Goal: Task Accomplishment & Management: Complete application form

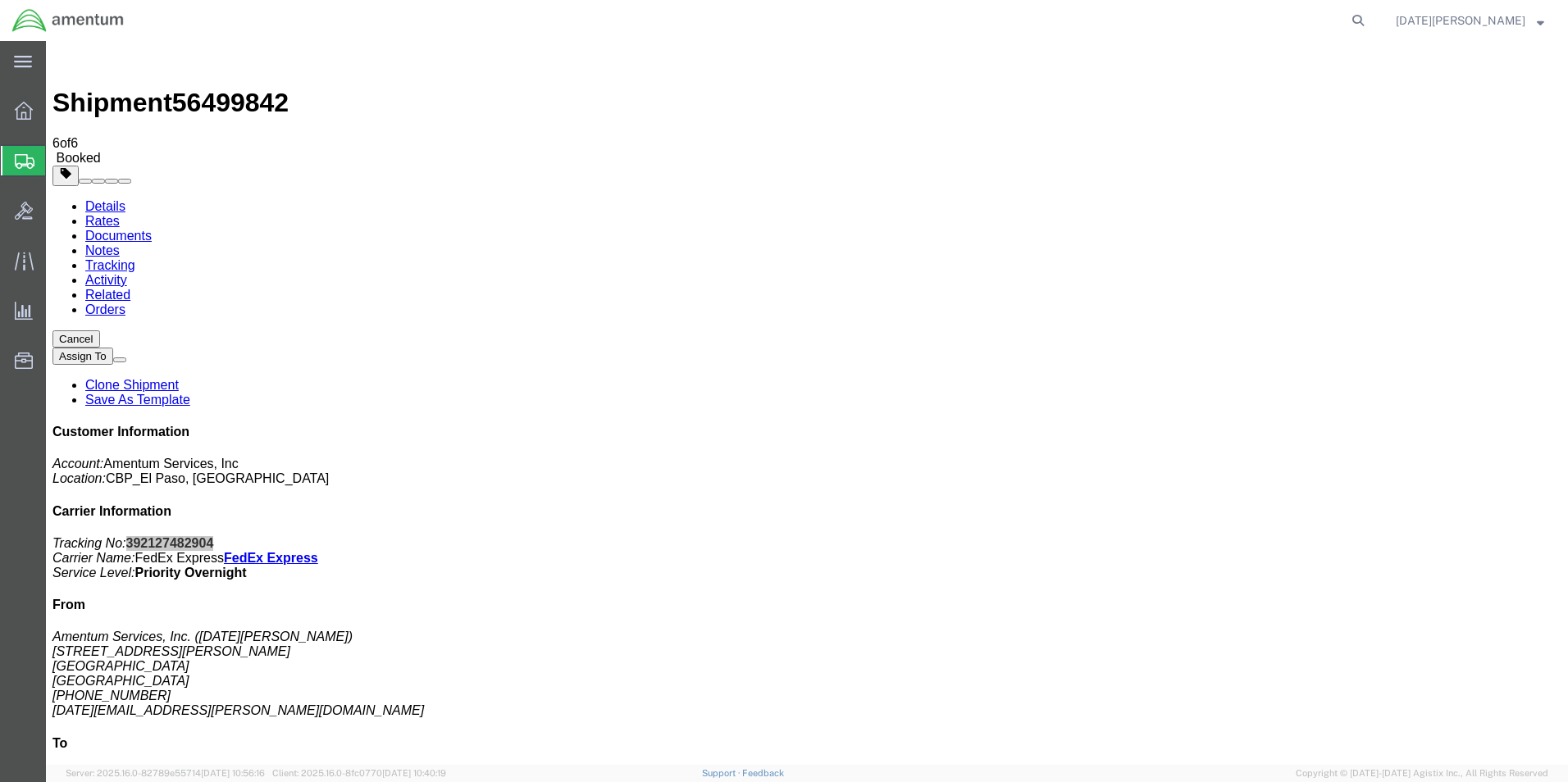
click at [0, 0] on span "Create from Template" at bounding box center [0, 0] width 0 height 0
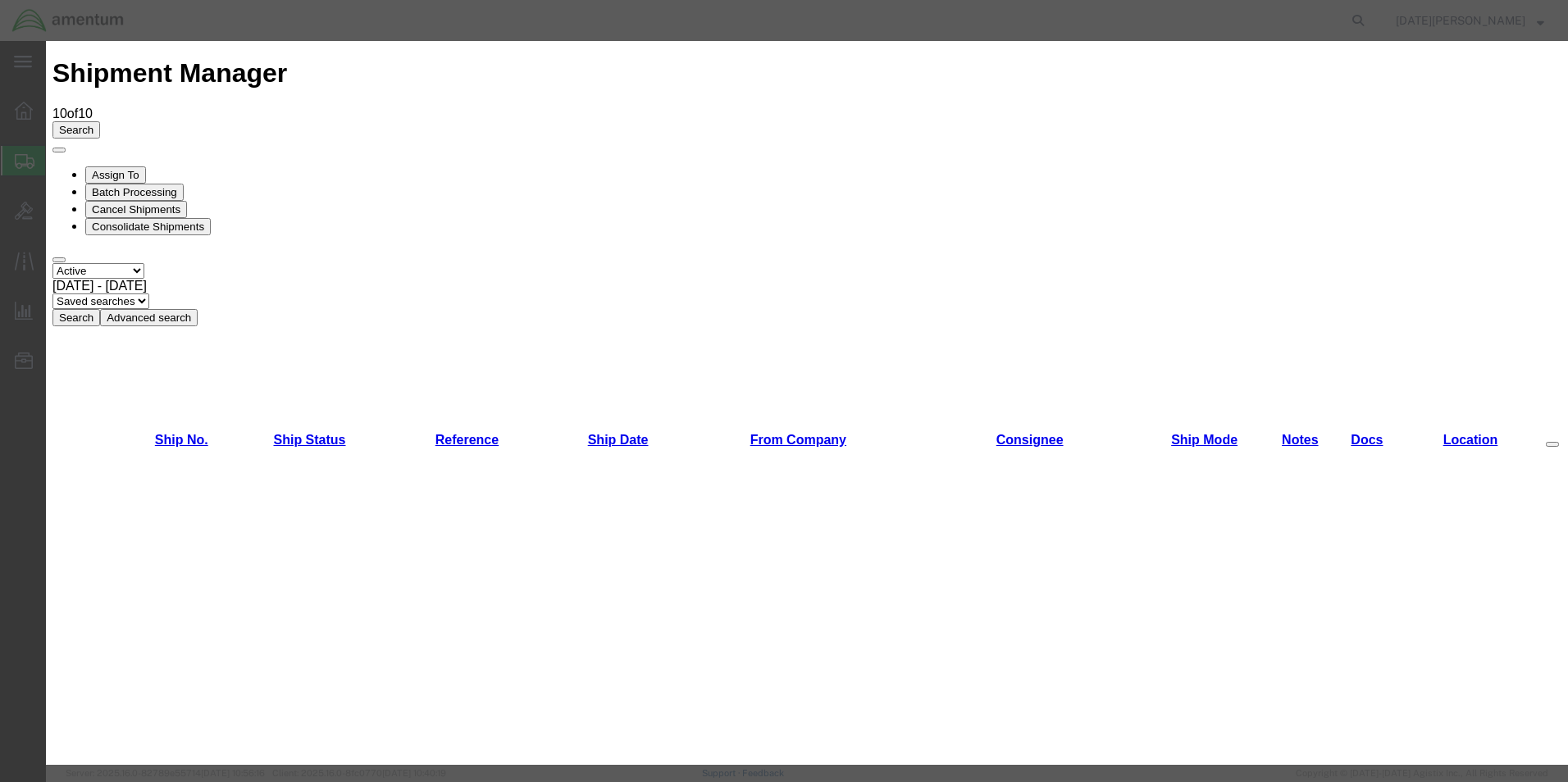
scroll to position [820, 0]
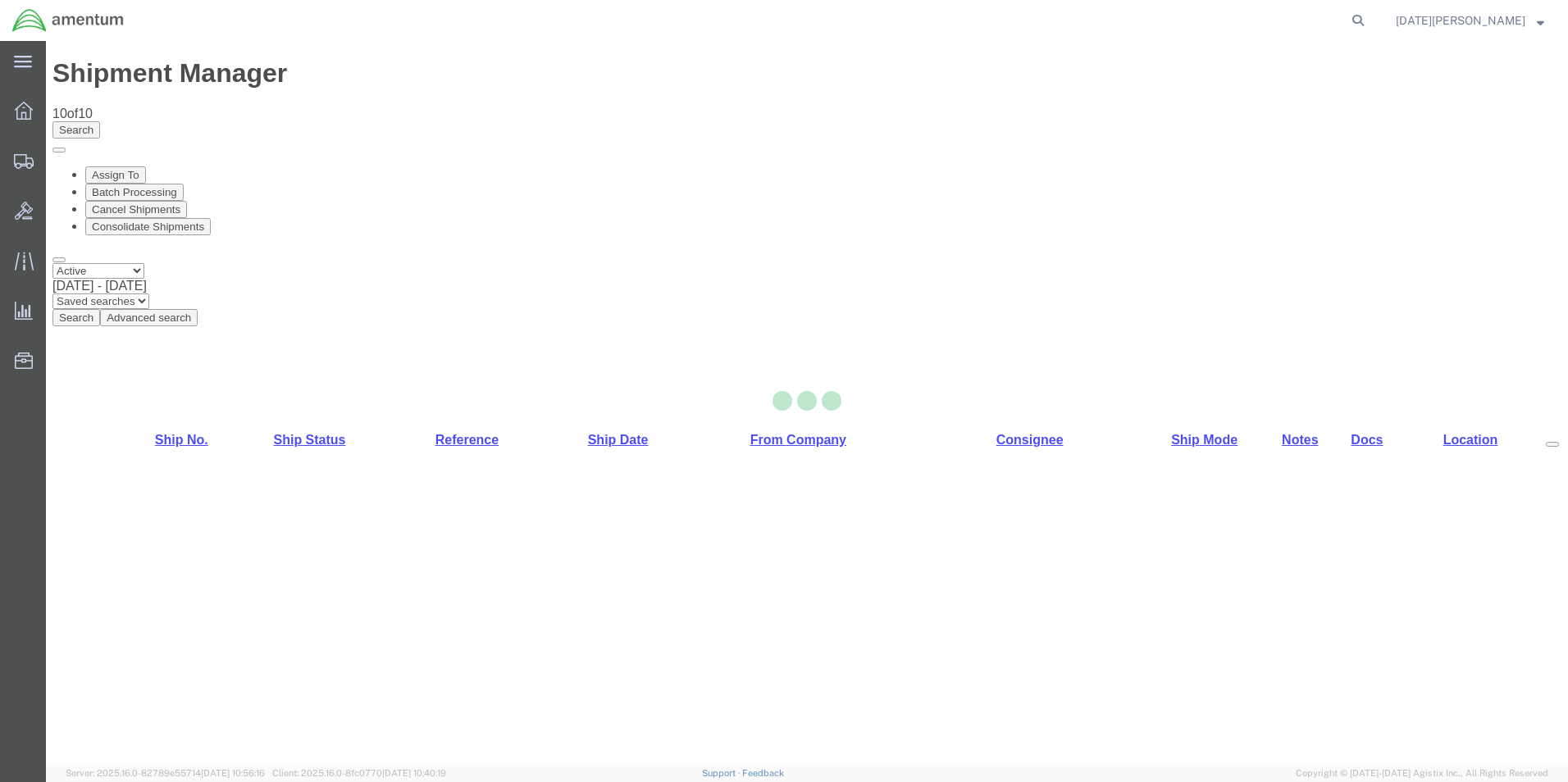
select select "49939"
select select "49951"
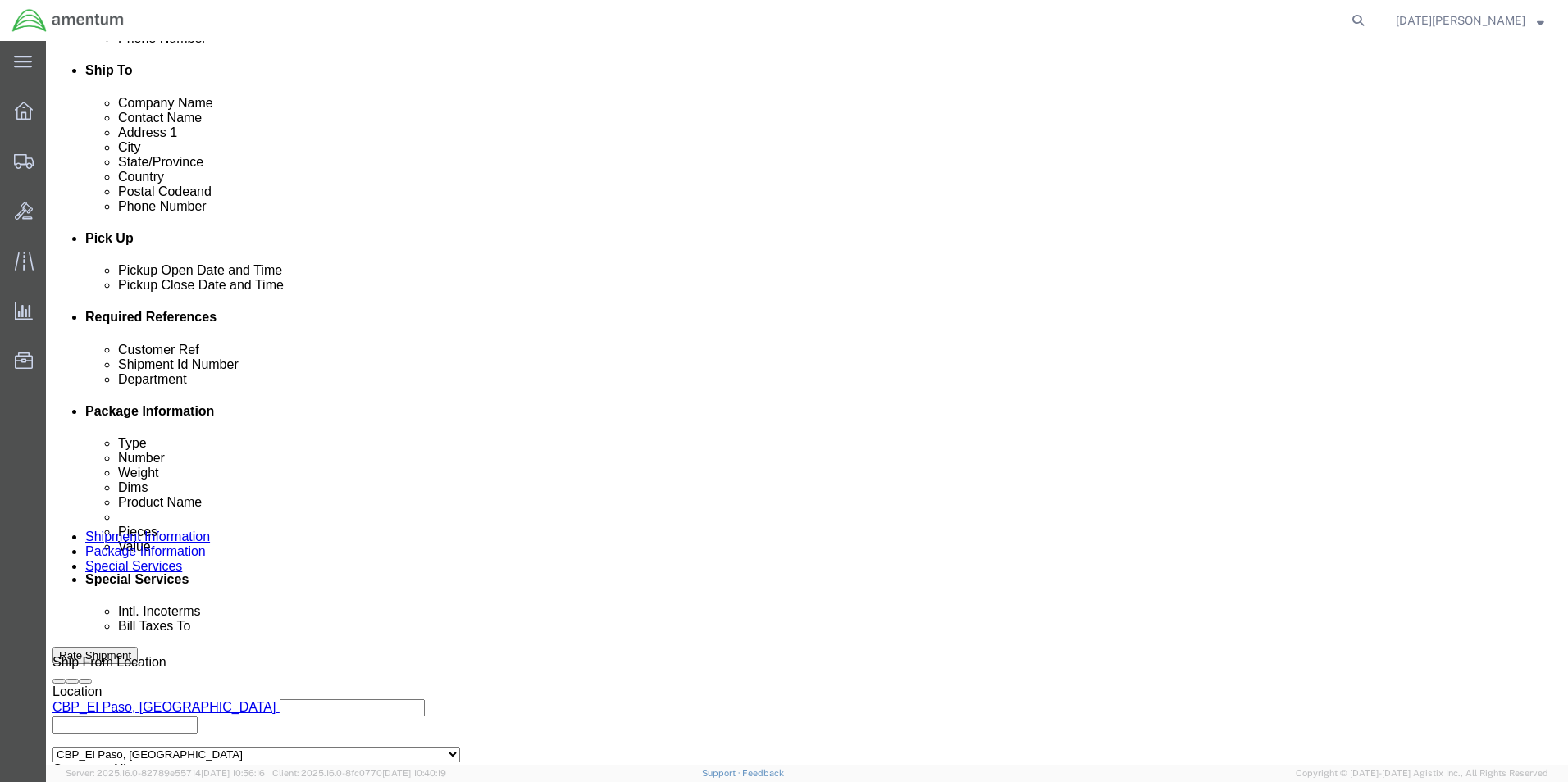
scroll to position [684, 0]
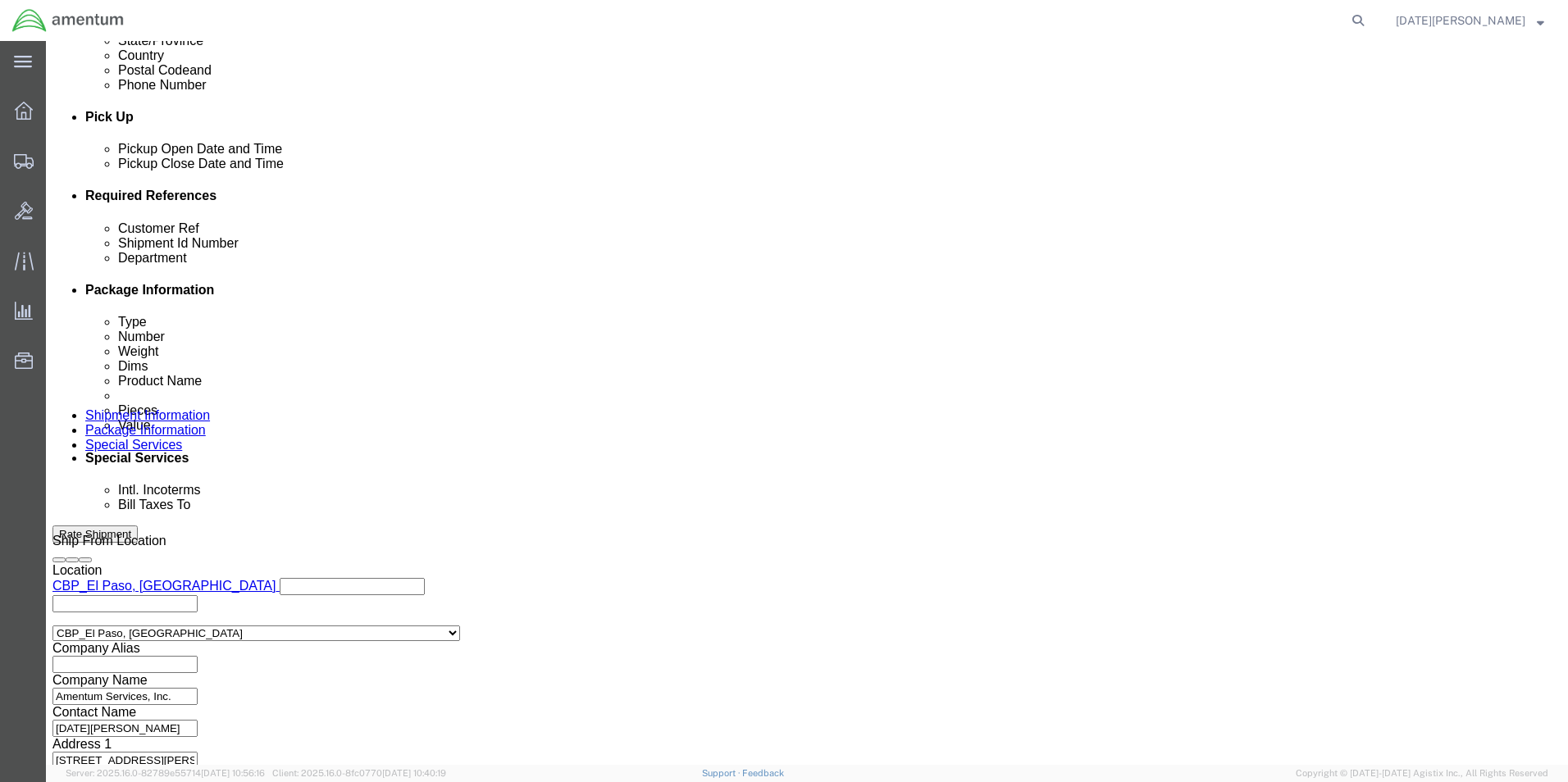
click input "text"
type input "USAGE# 324609"
paste input "USAGE# 324609"
type input "USAGE# 324609"
type input "CBP"
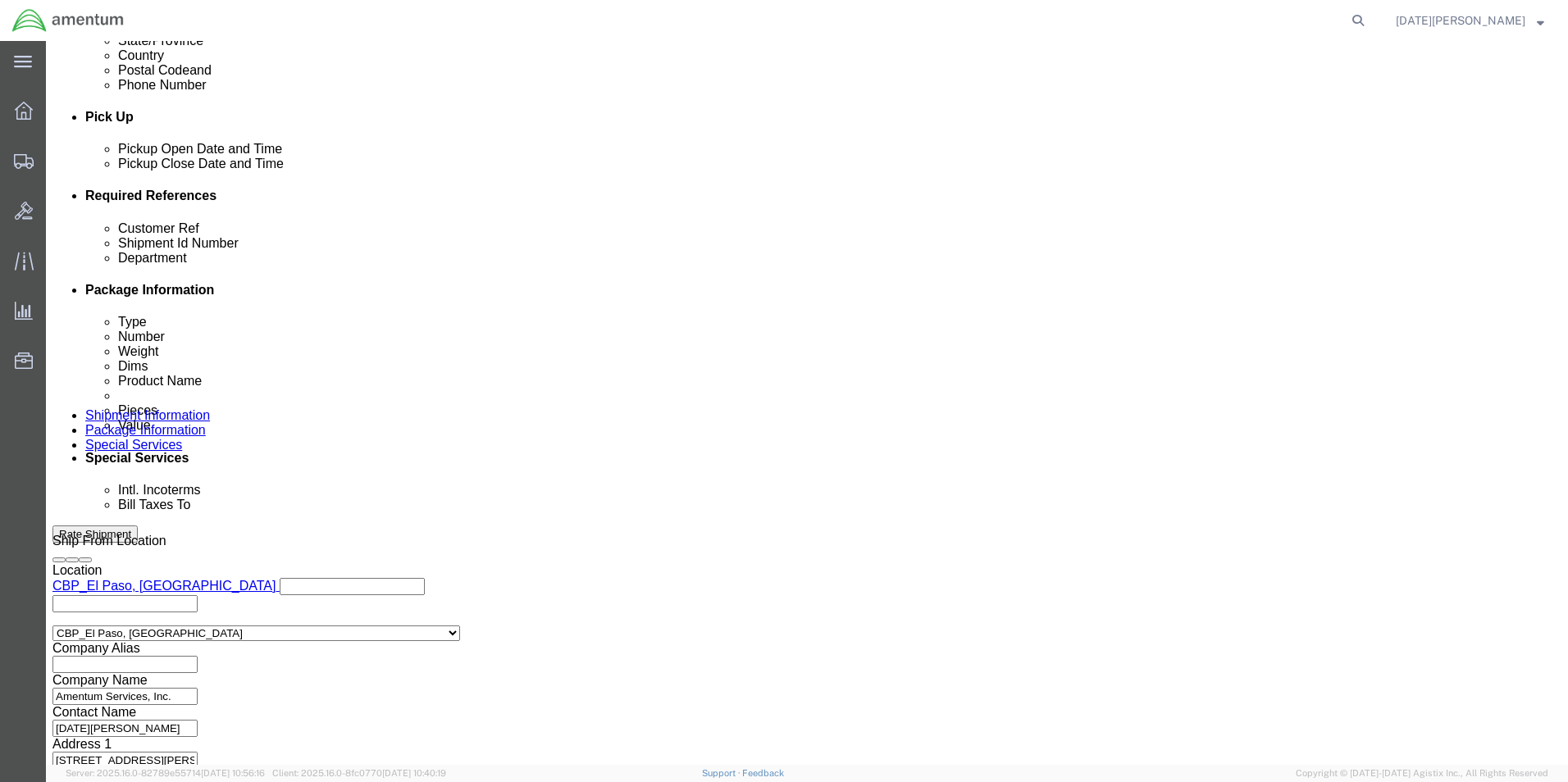
click button "Continue"
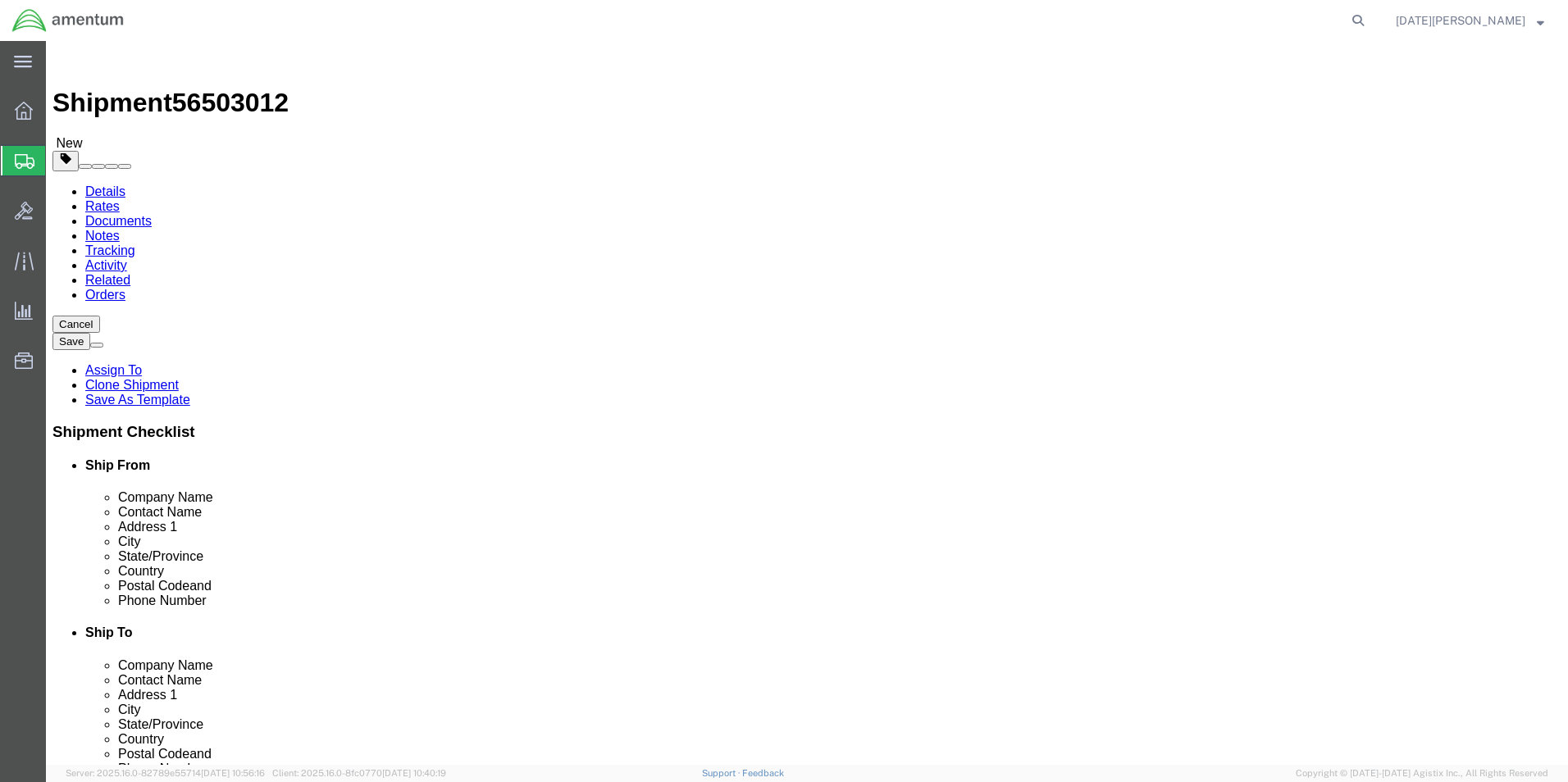
select select "YRPK"
click input "text"
type input "8"
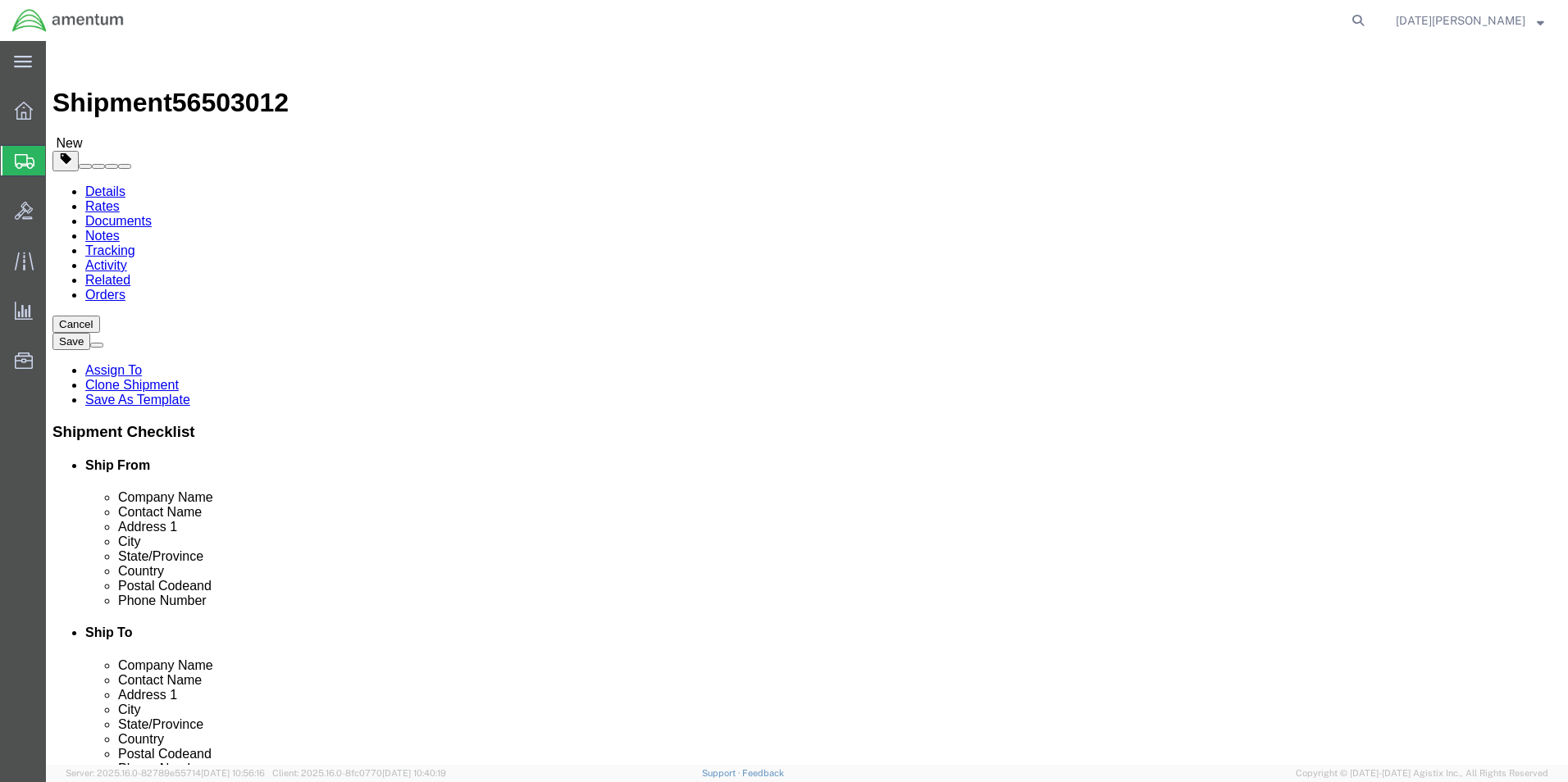
type input "1.5"
click div "Package Content # 1 x Package Type Select Bale(s) Basket(s) Bolt(s) Bottle(s) B…"
click link "Add Content"
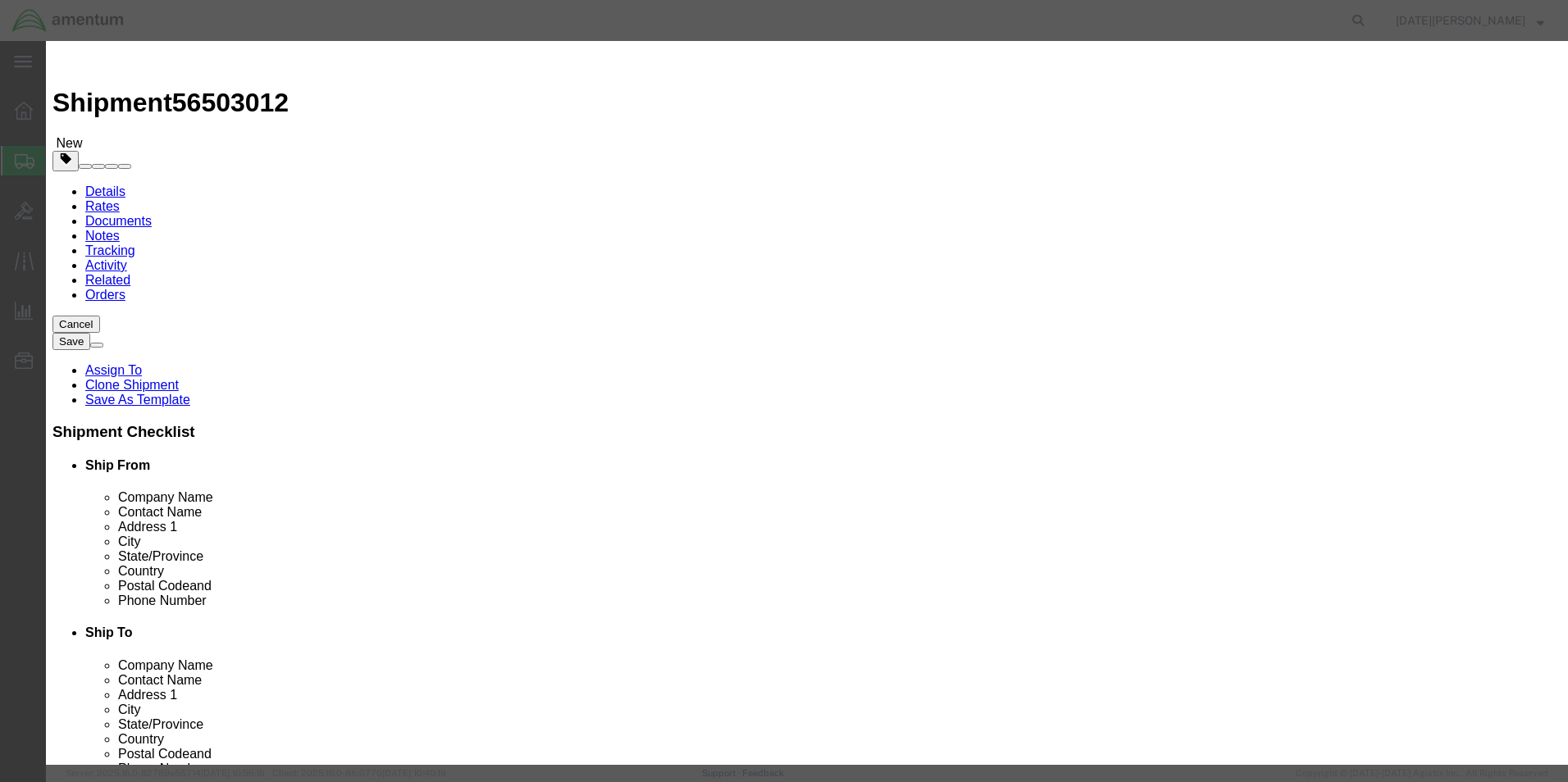
click input "text"
type input "SWITCH"
type input "1"
type input "125.00"
click button "Save & Close"
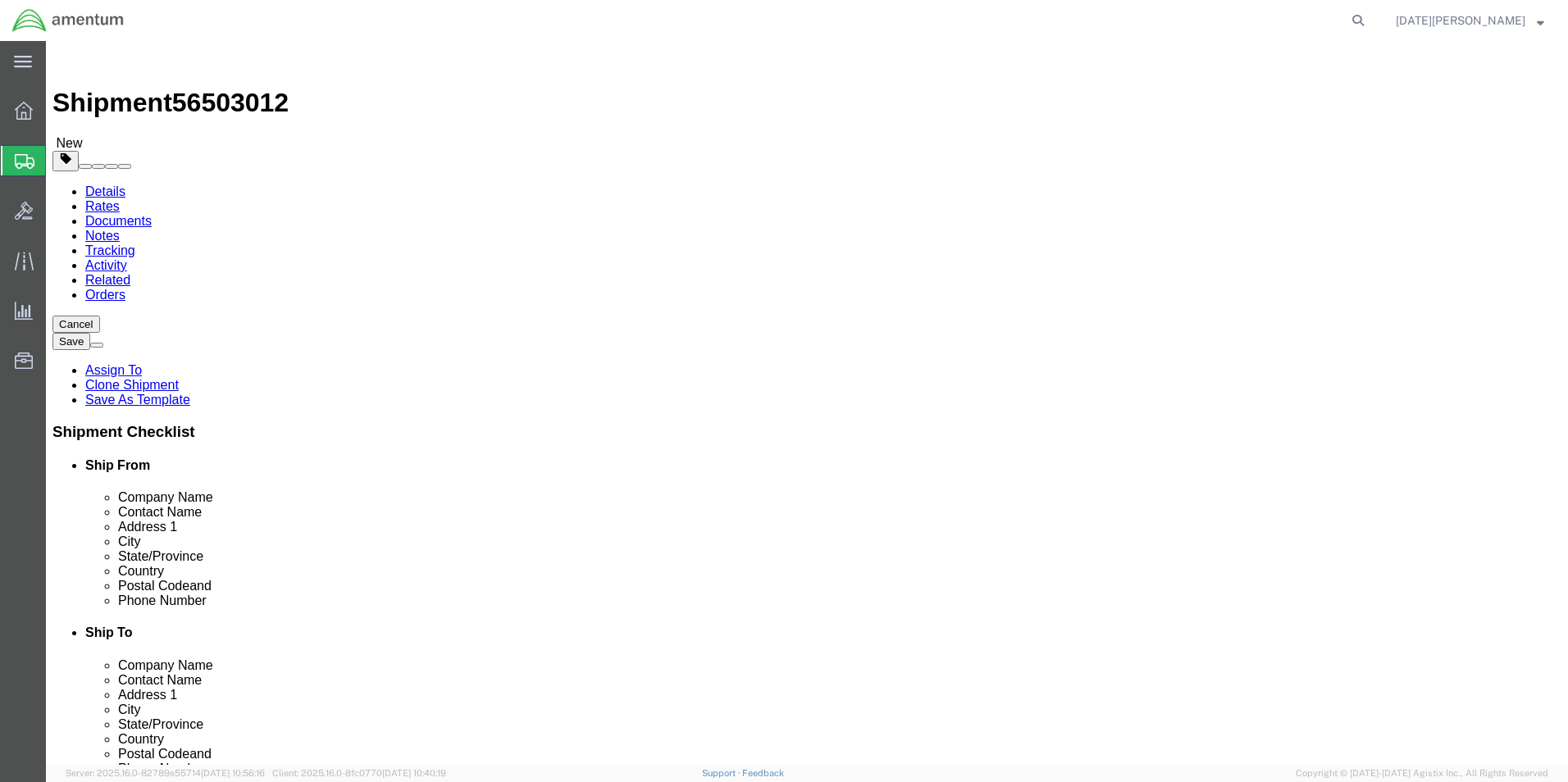
click button "Rate Shipment"
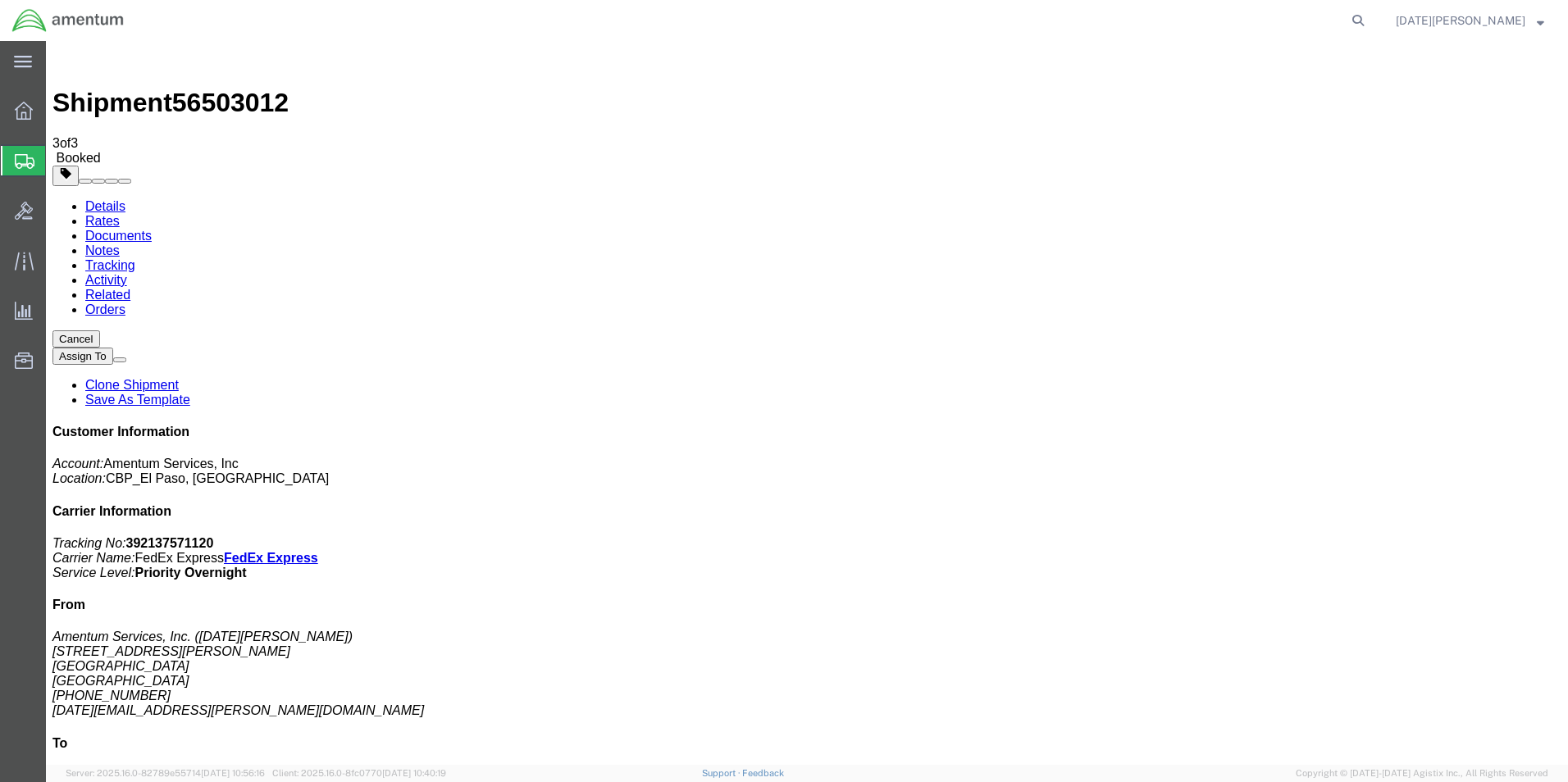
click at [0, 0] on span "Create from Template" at bounding box center [0, 0] width 0 height 0
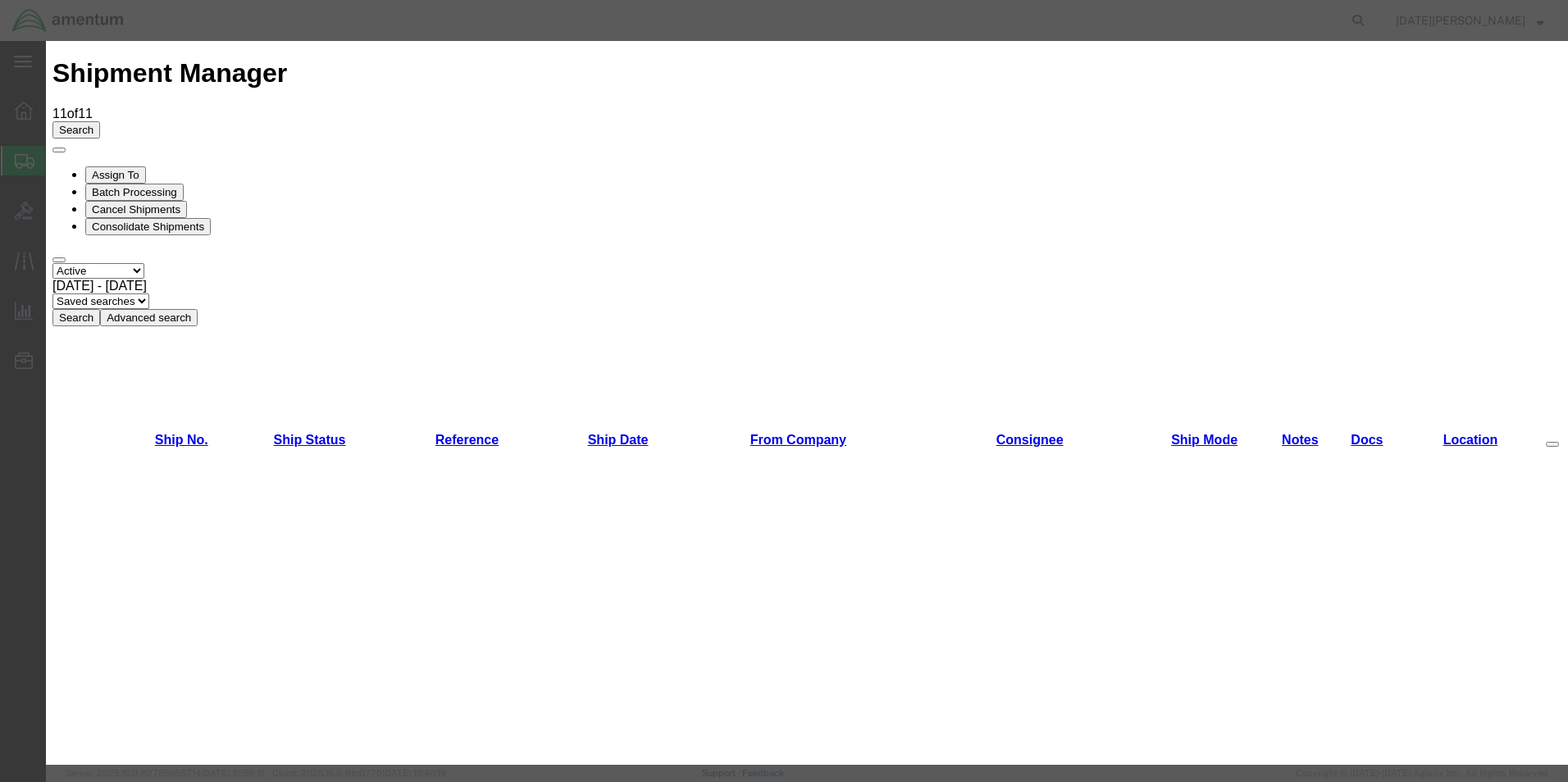
scroll to position [738, 0]
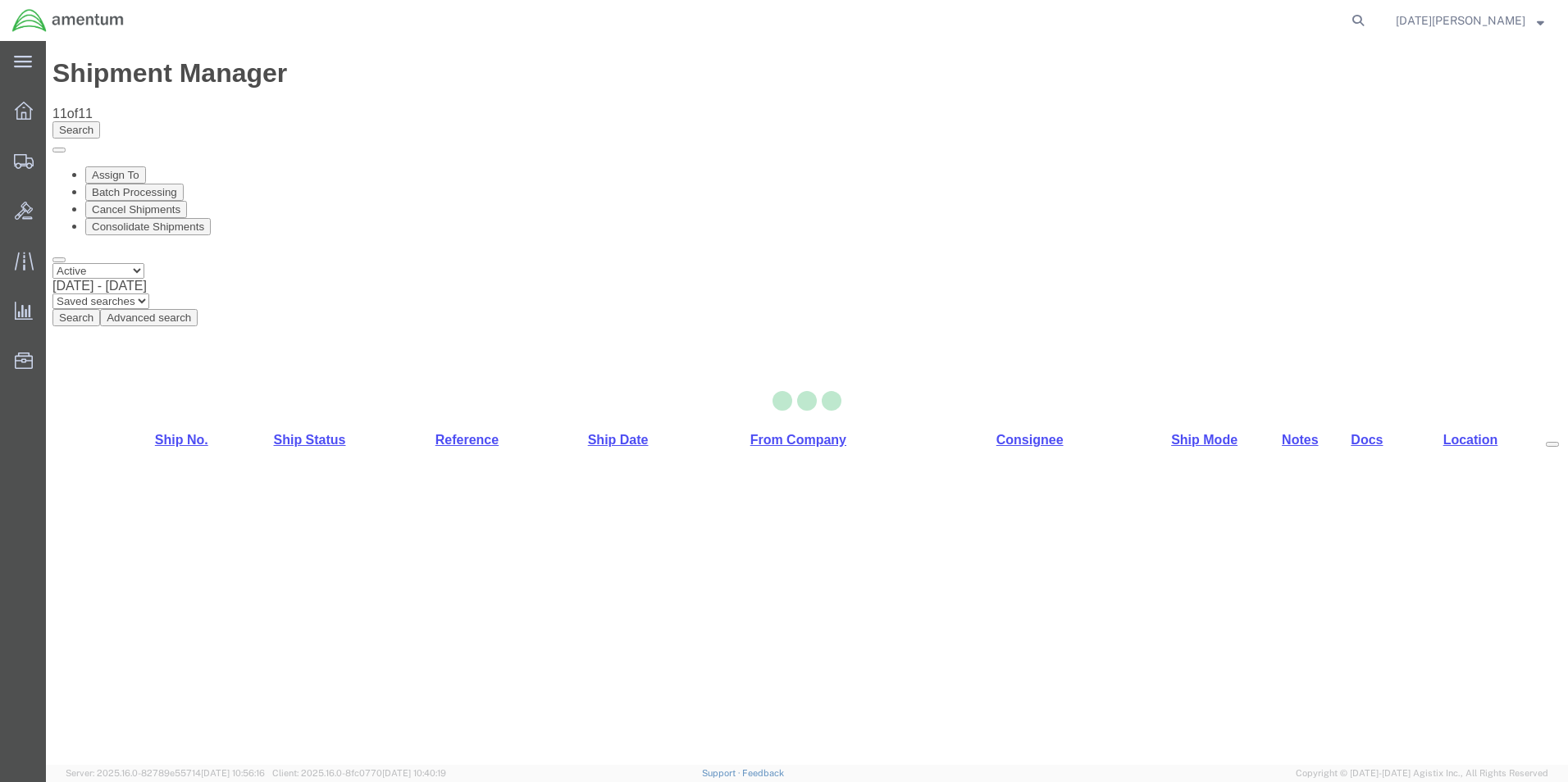
select select "49939"
select select "49949"
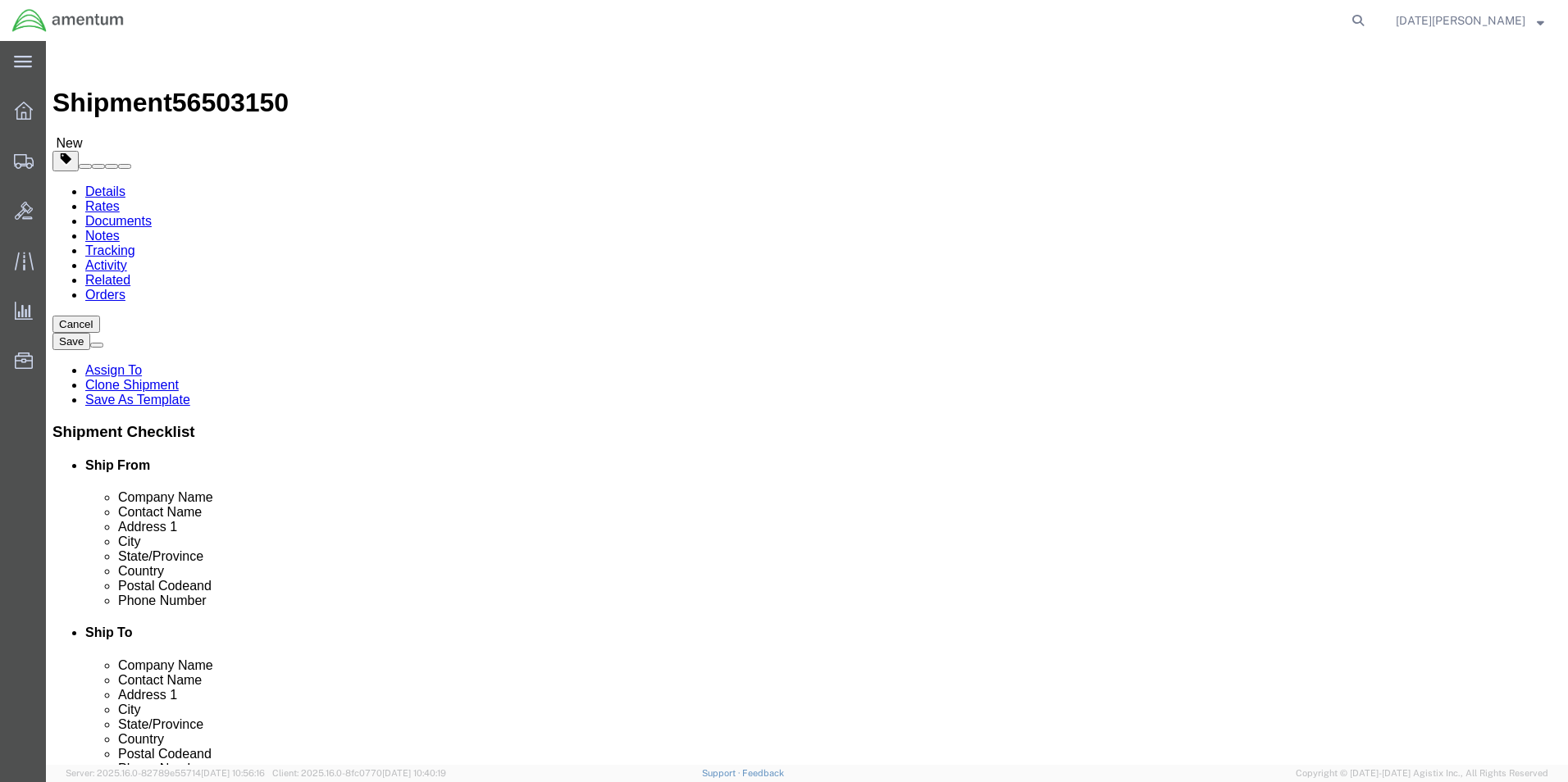
drag, startPoint x: 918, startPoint y: 341, endPoint x: 781, endPoint y: 350, distance: 137.3
click div "Location [GEOGRAPHIC_DATA], [GEOGRAPHIC_DATA] Select My Profile Location [PHONE…"
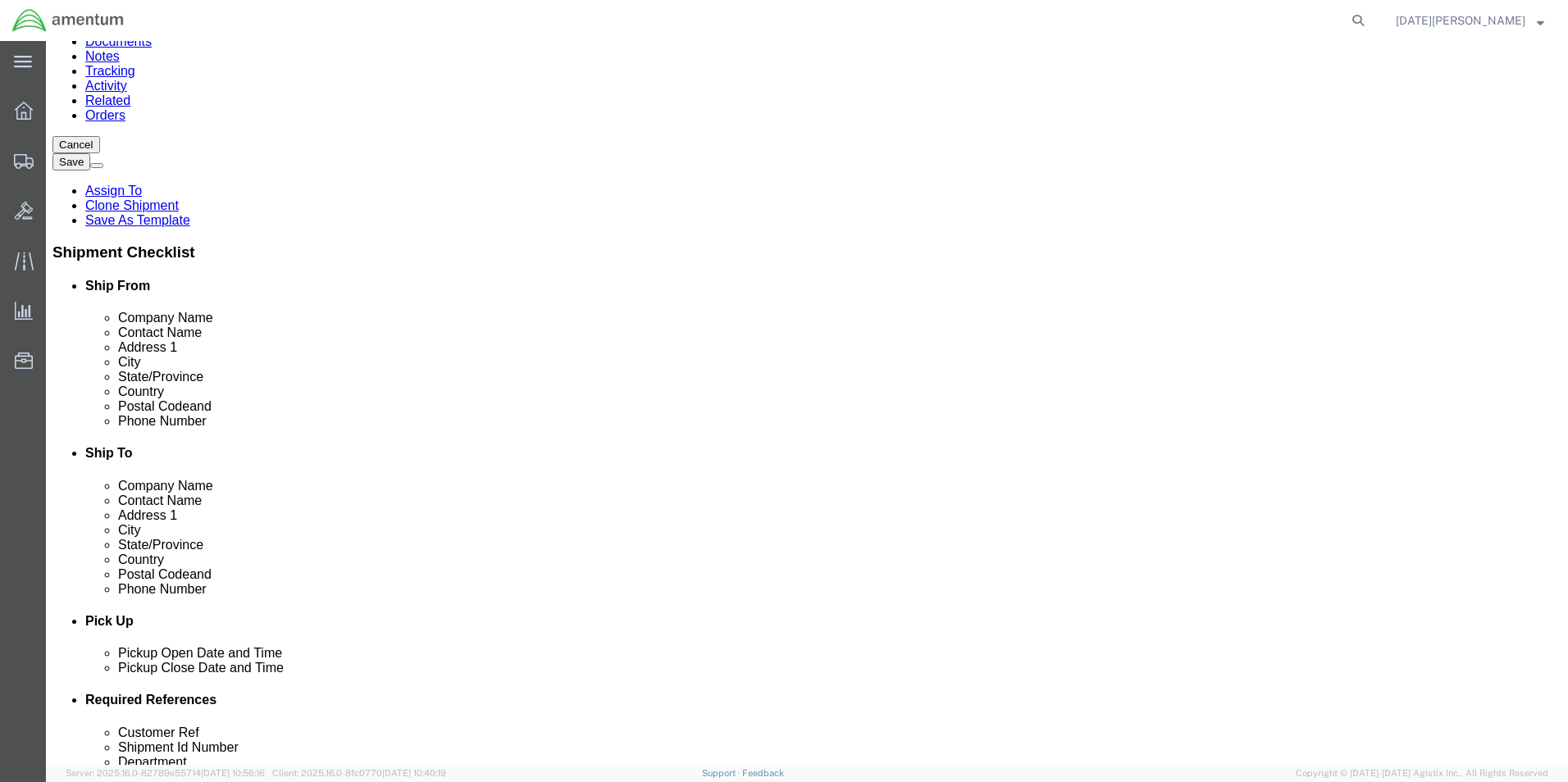
scroll to position [410, 0]
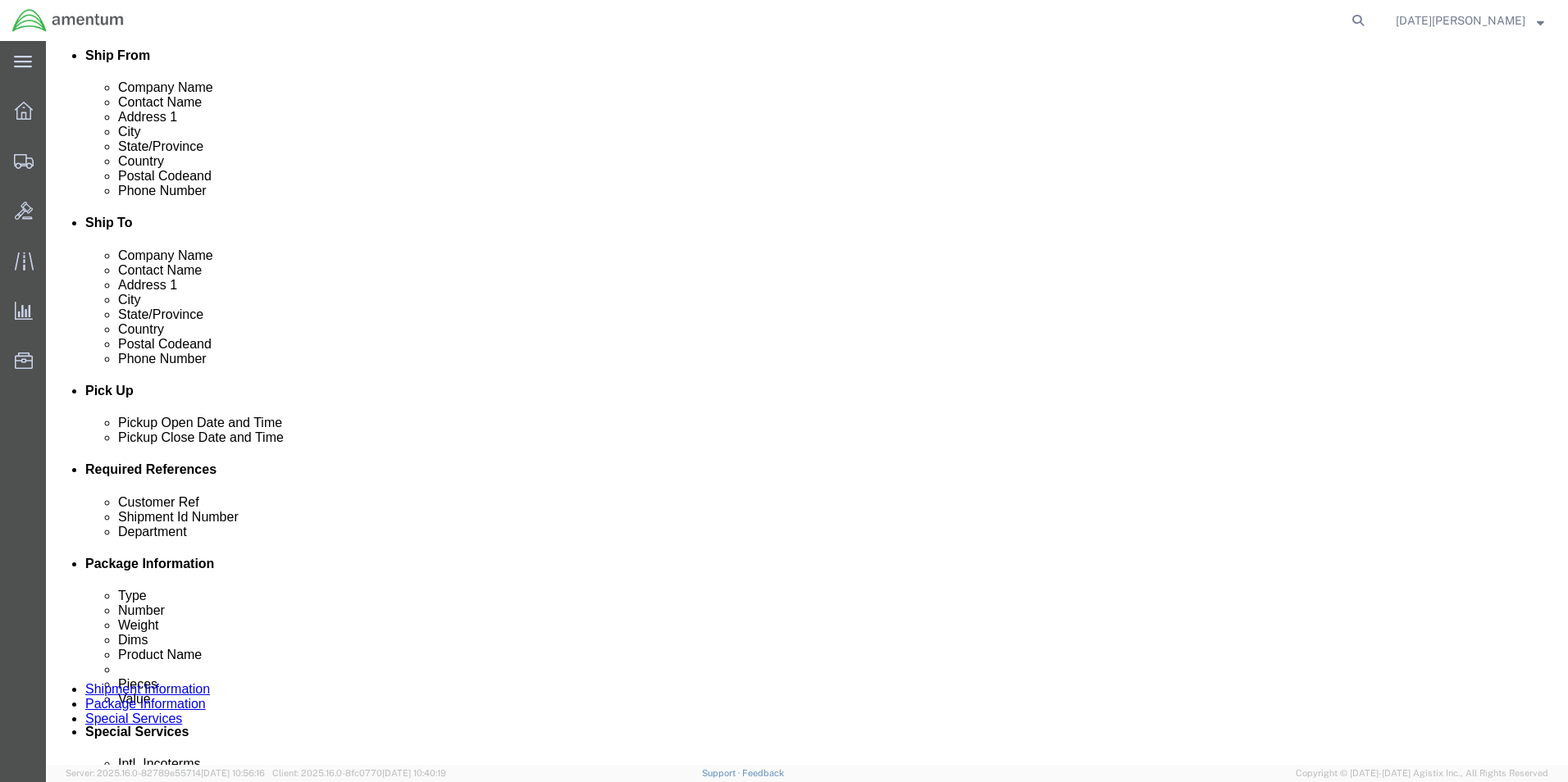
type input "SUPPLY DEPARTMENT"
click input "text"
type input "USAGE# 324433"
paste input "USAGE# 324433"
type input "USAGE# 324433"
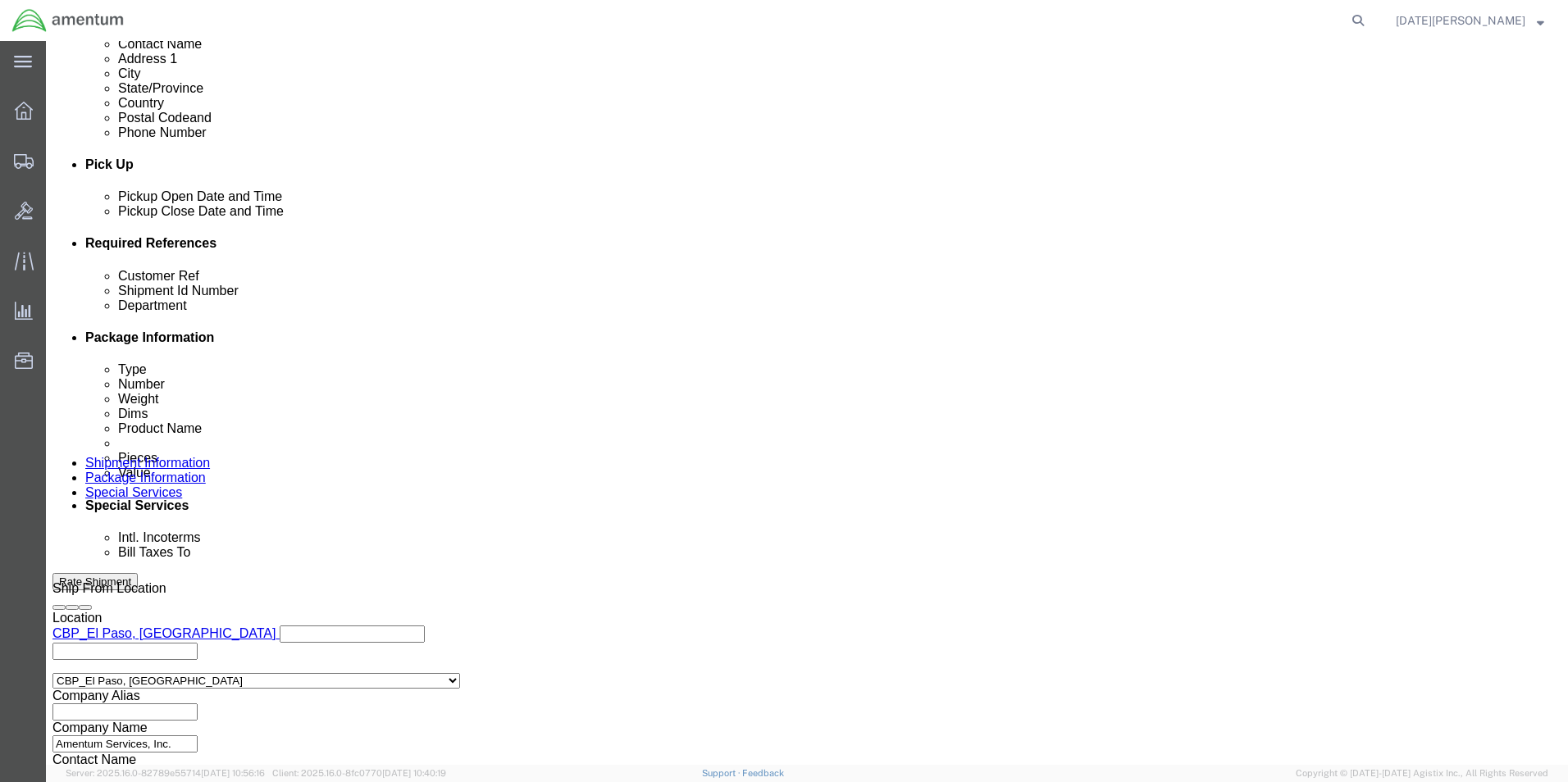
scroll to position [684, 0]
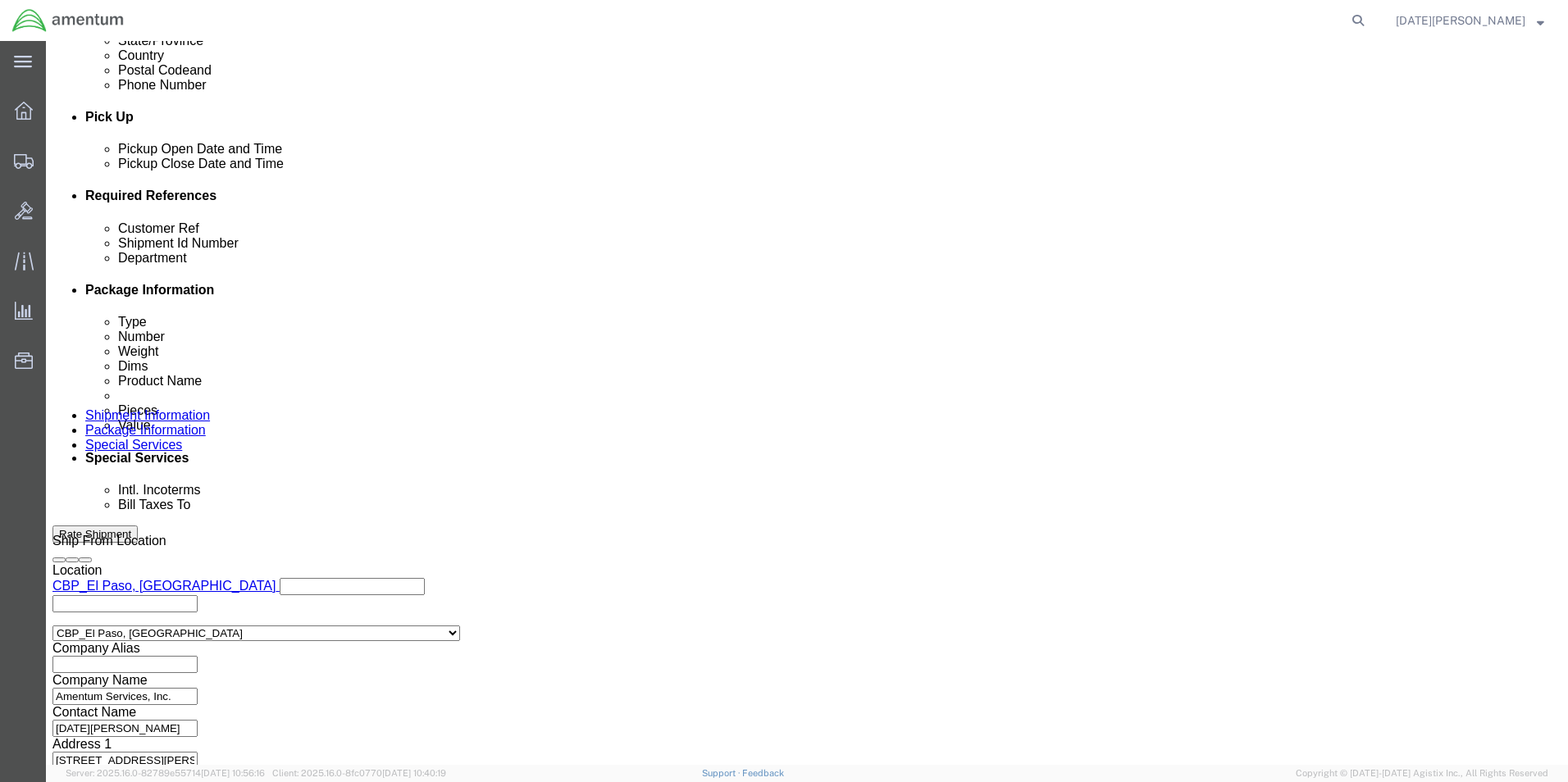
type input "CBP"
click button "Continue"
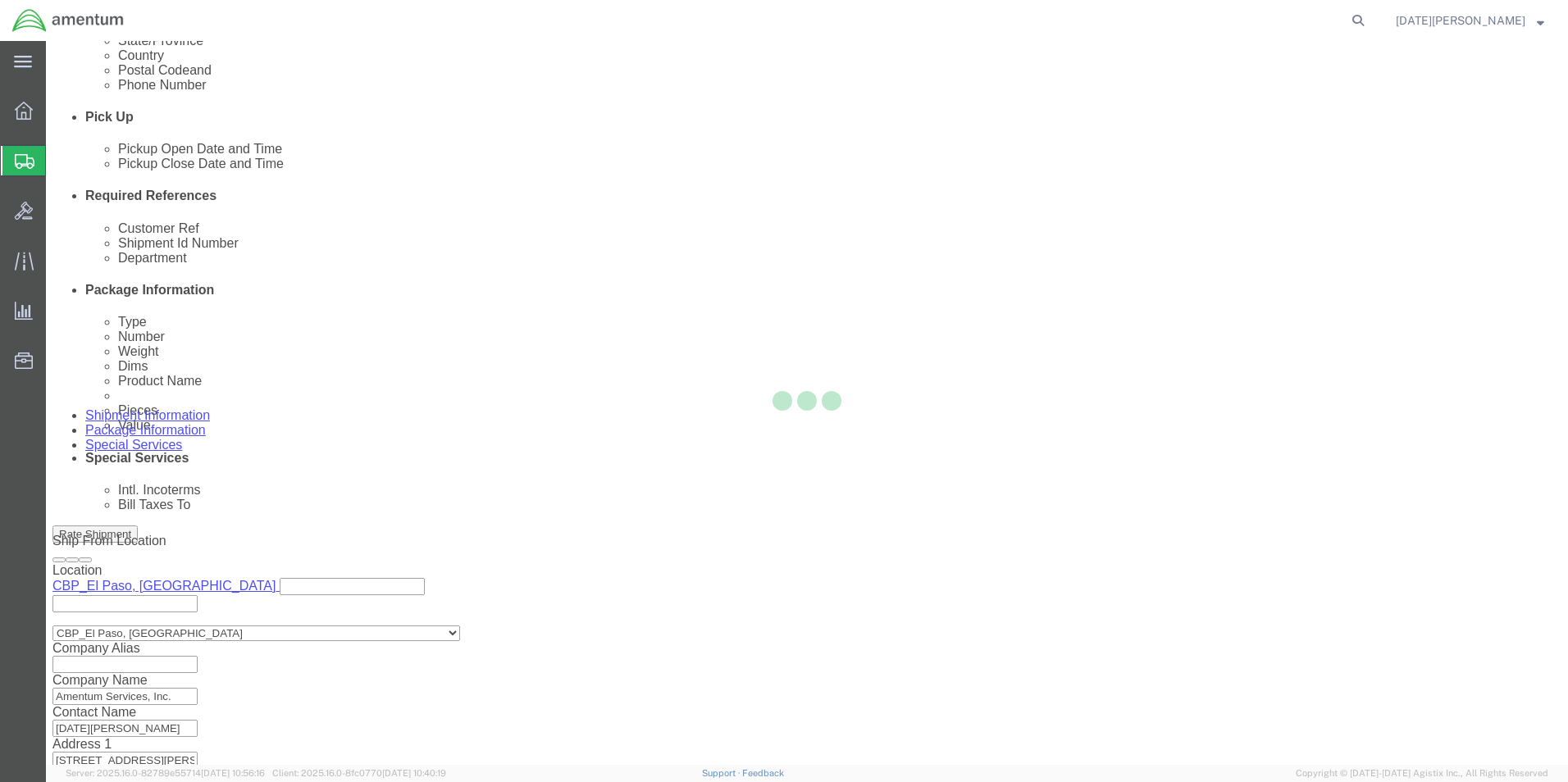
select select "YRPK"
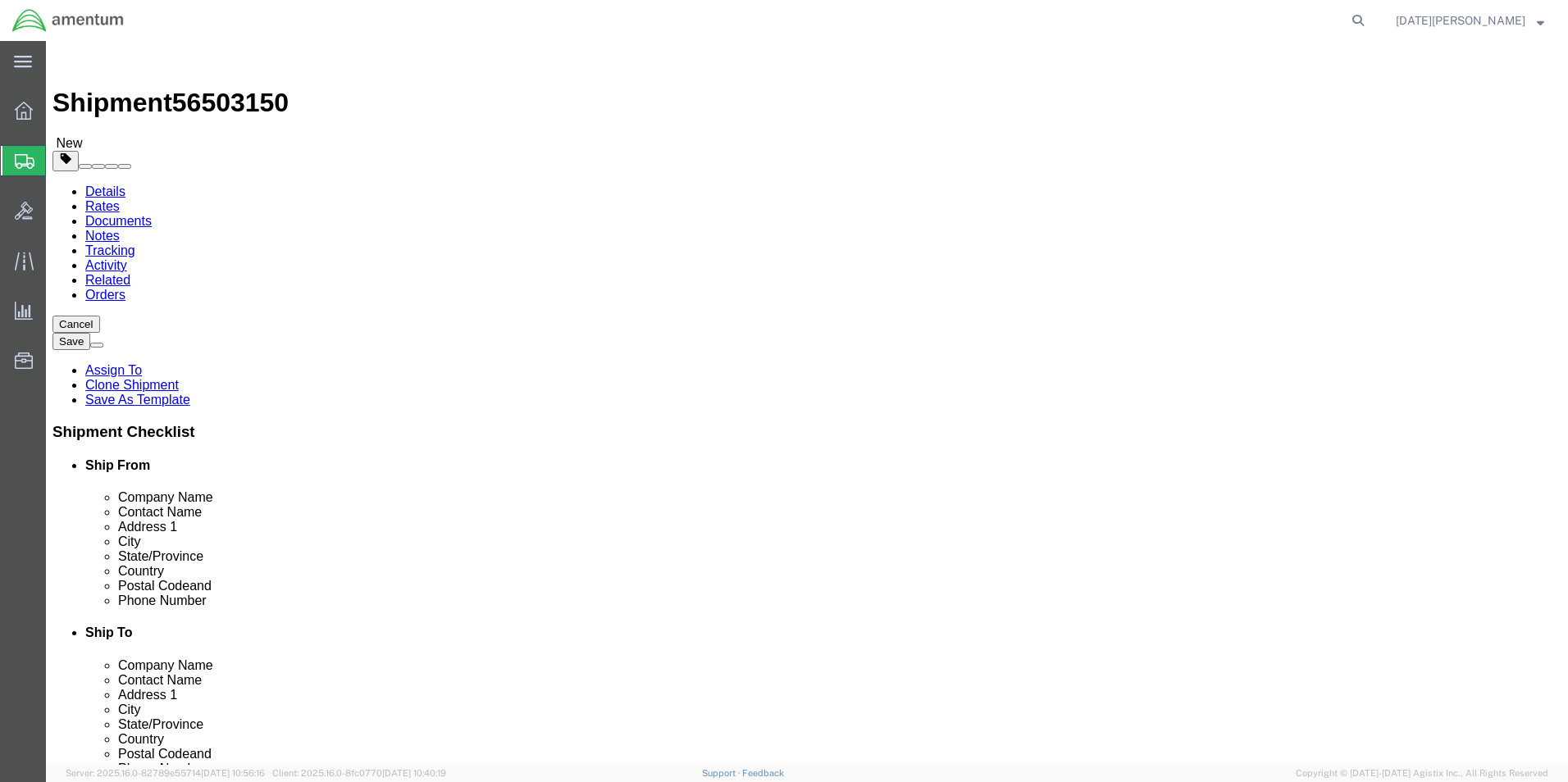
click input "text"
type input "12"
type input "9"
type input "6"
type input "2.5"
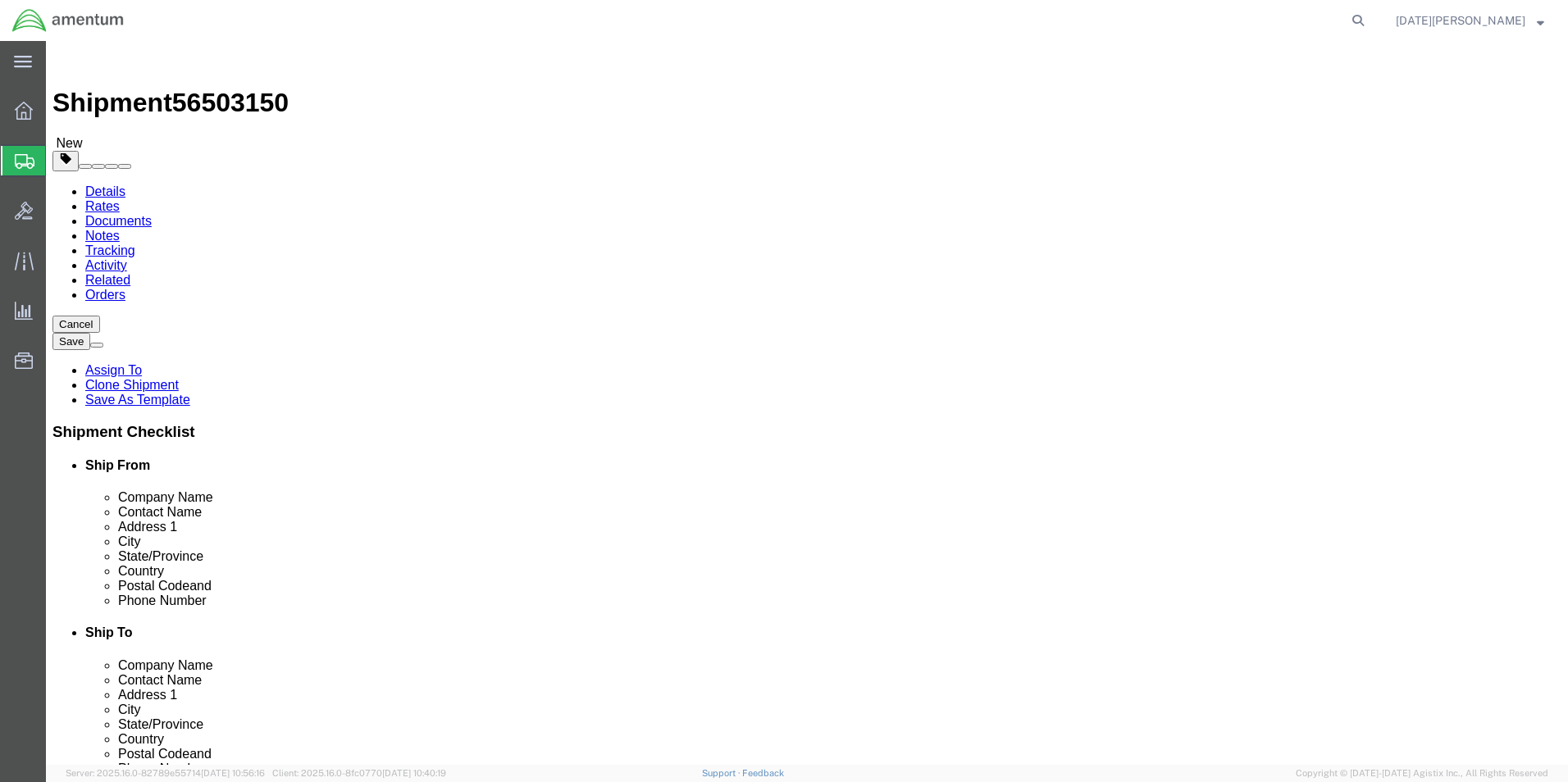
click span
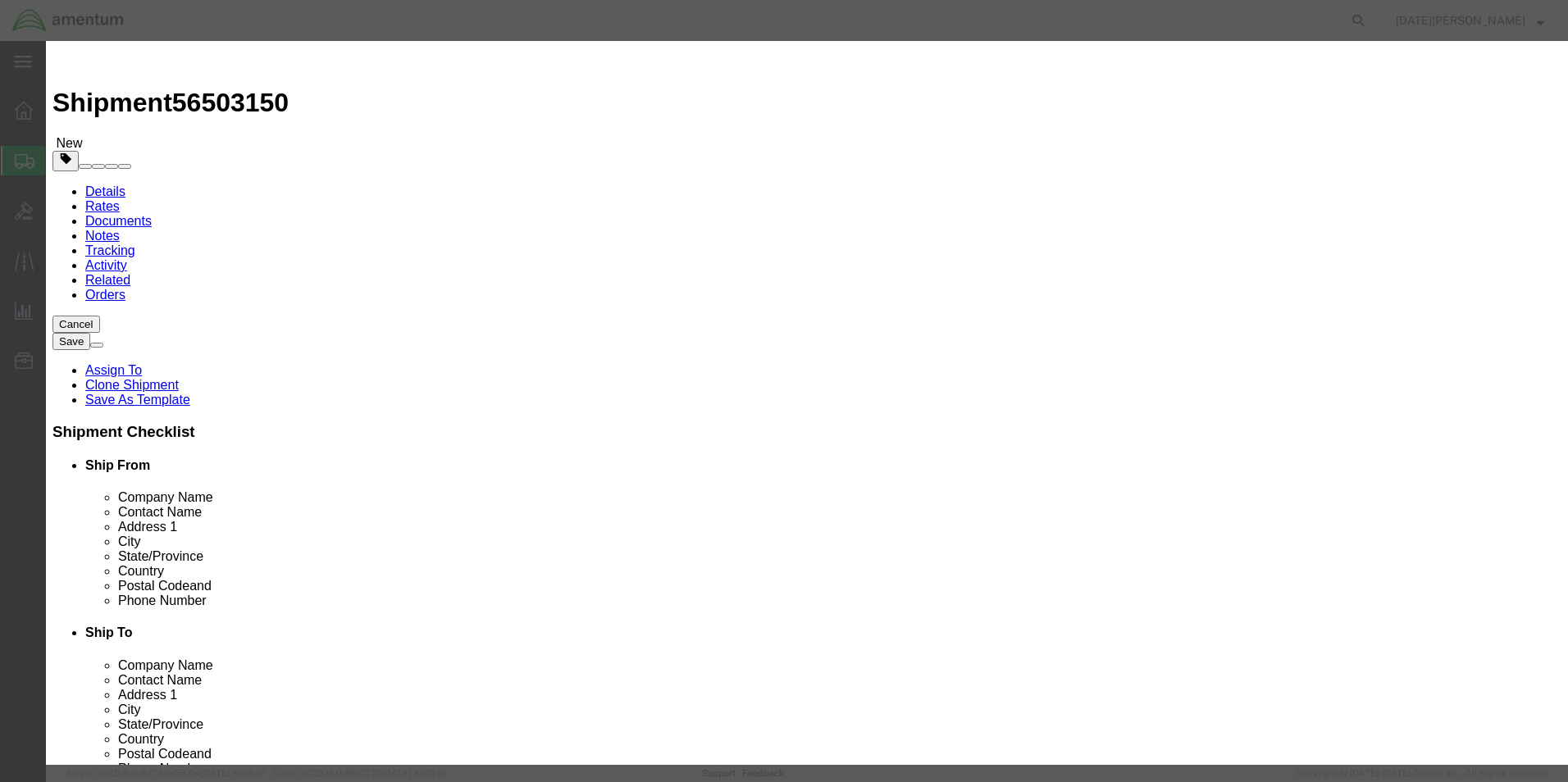
click input "text"
type input "FUEL FILTER"
type input "1"
type input "45.00"
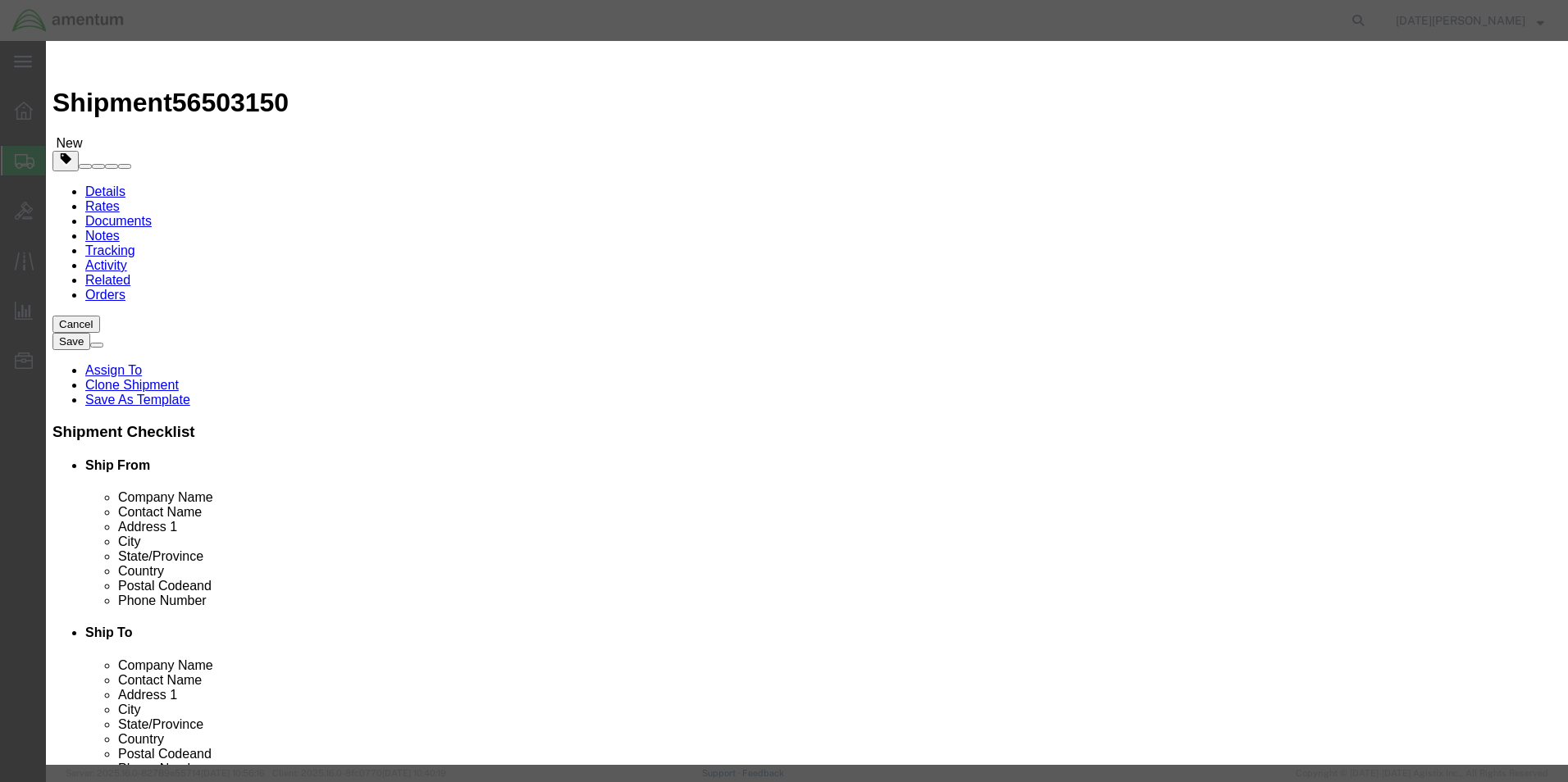
click button "Save & Close"
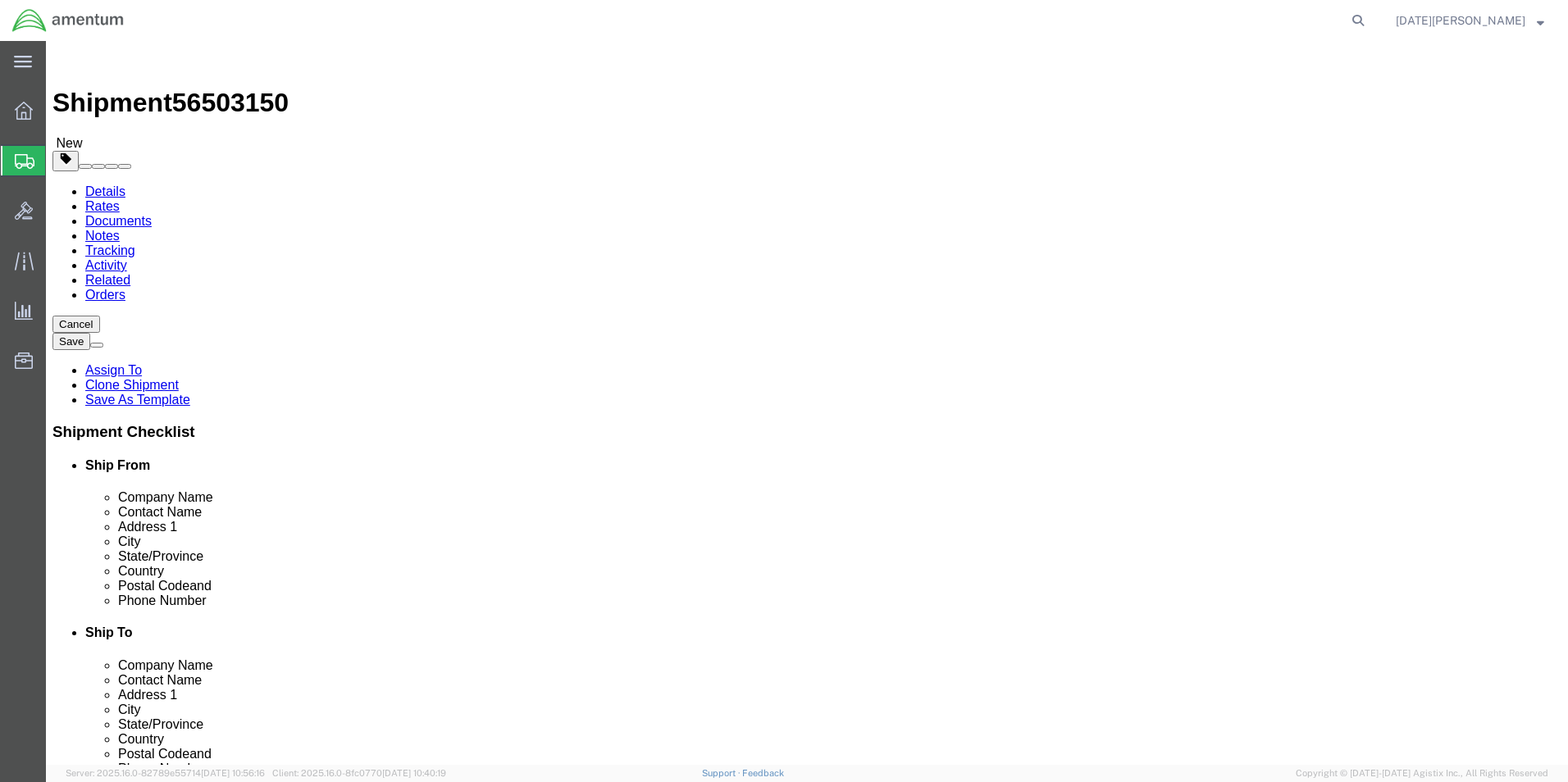
click button "Rate Shipment"
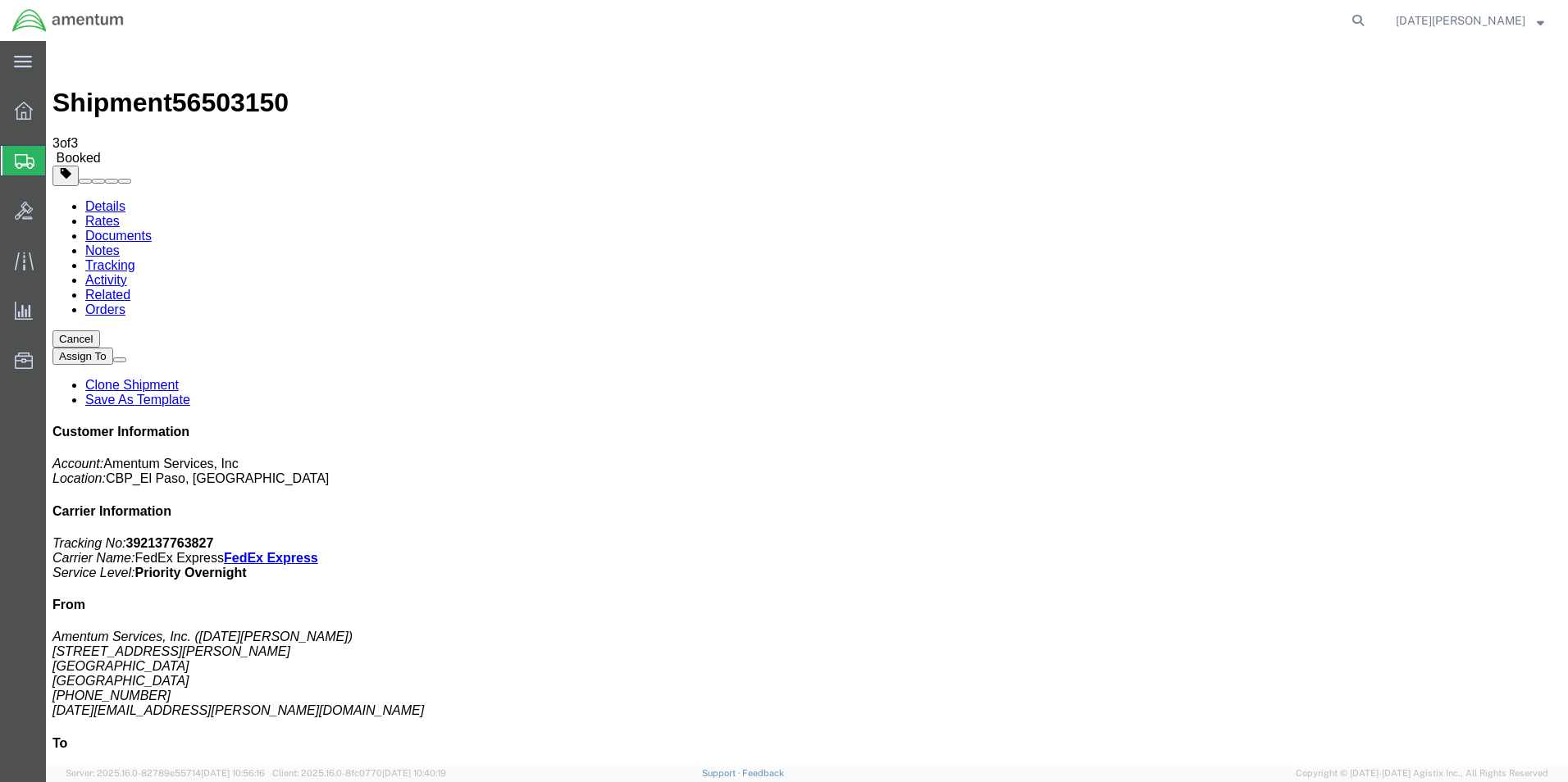
click at [0, 0] on span "Create from Template" at bounding box center [0, 0] width 0 height 0
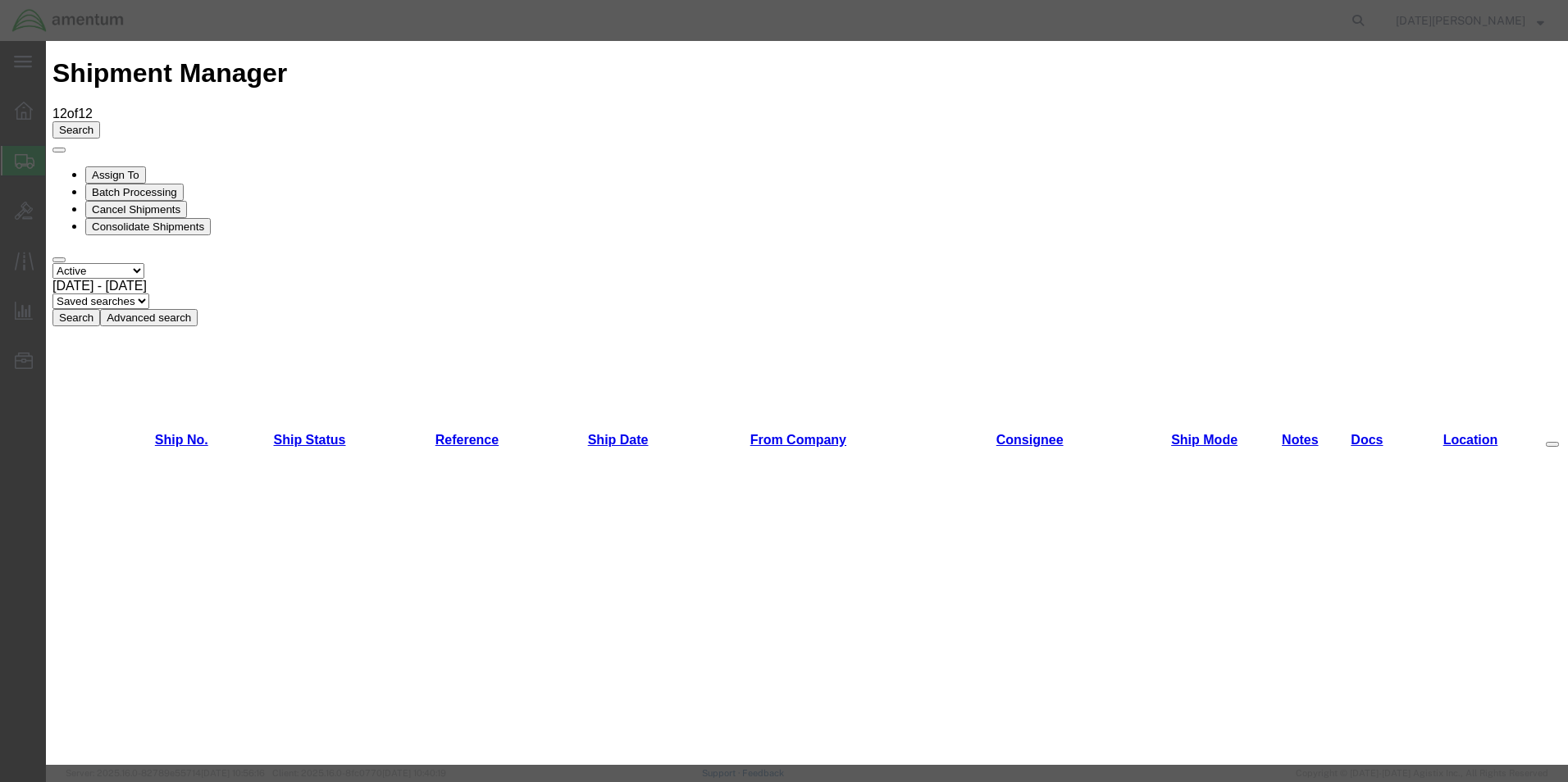
scroll to position [820, 0]
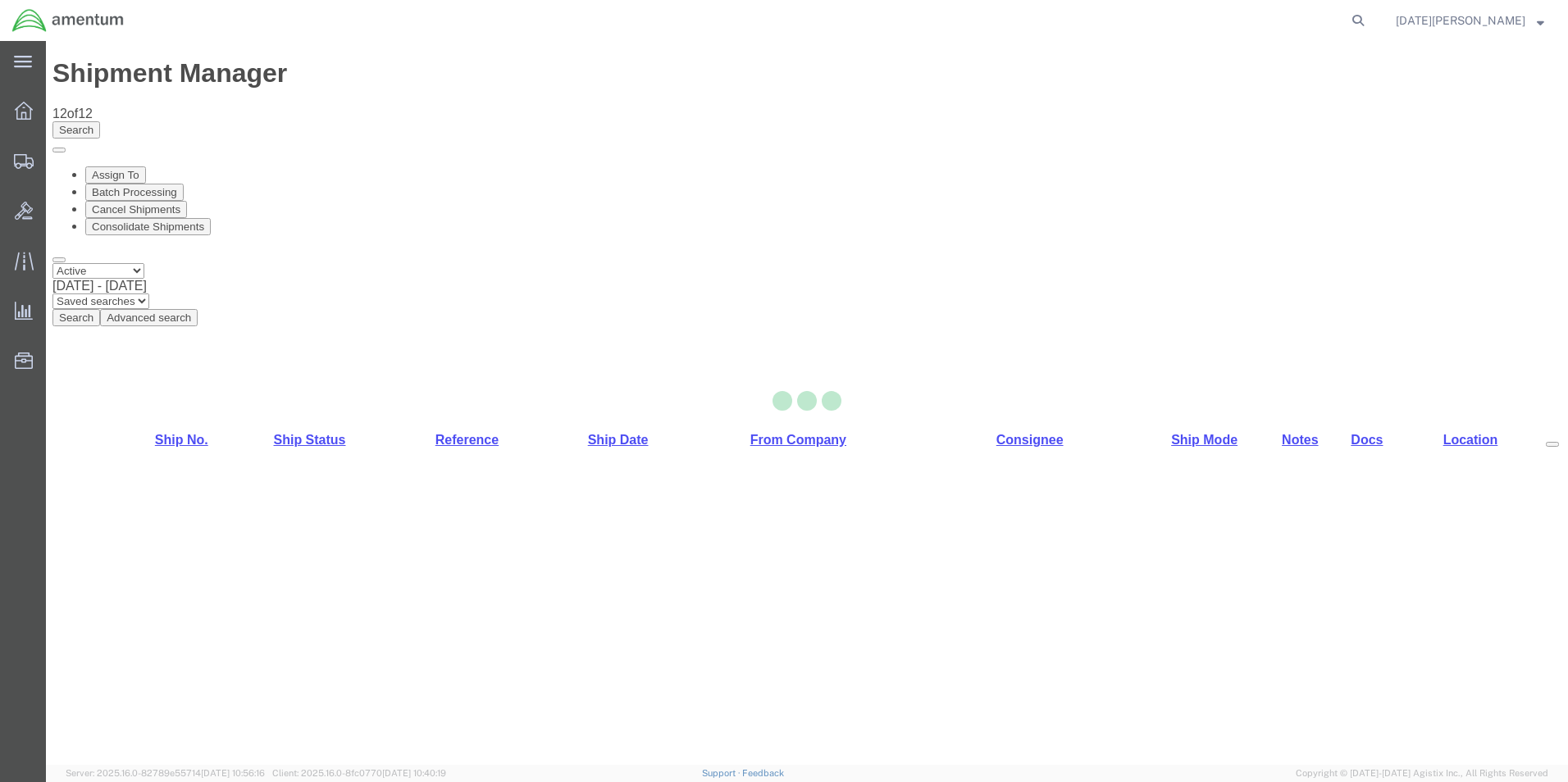
select select "49939"
select select "49916"
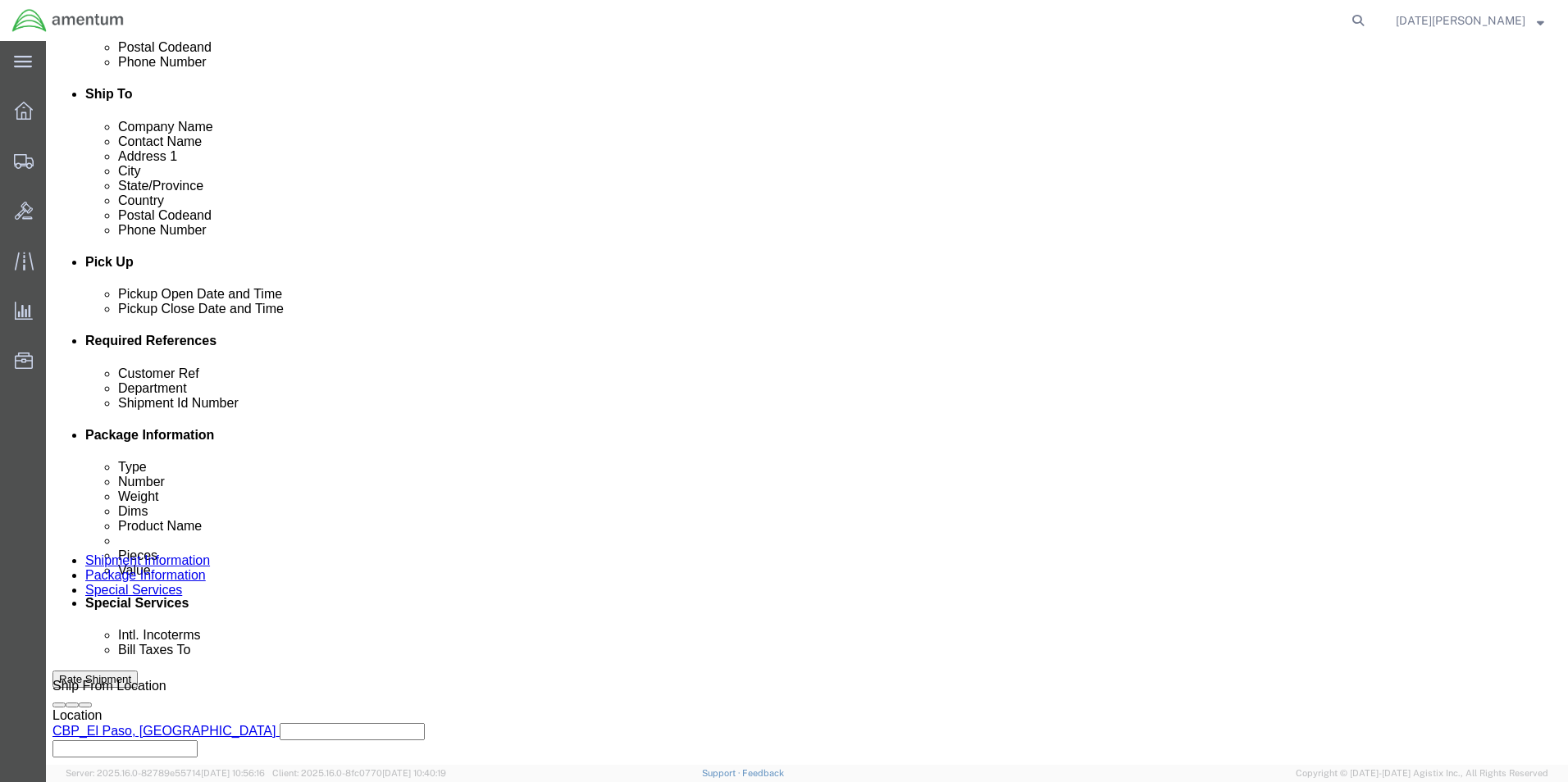
scroll to position [574, 0]
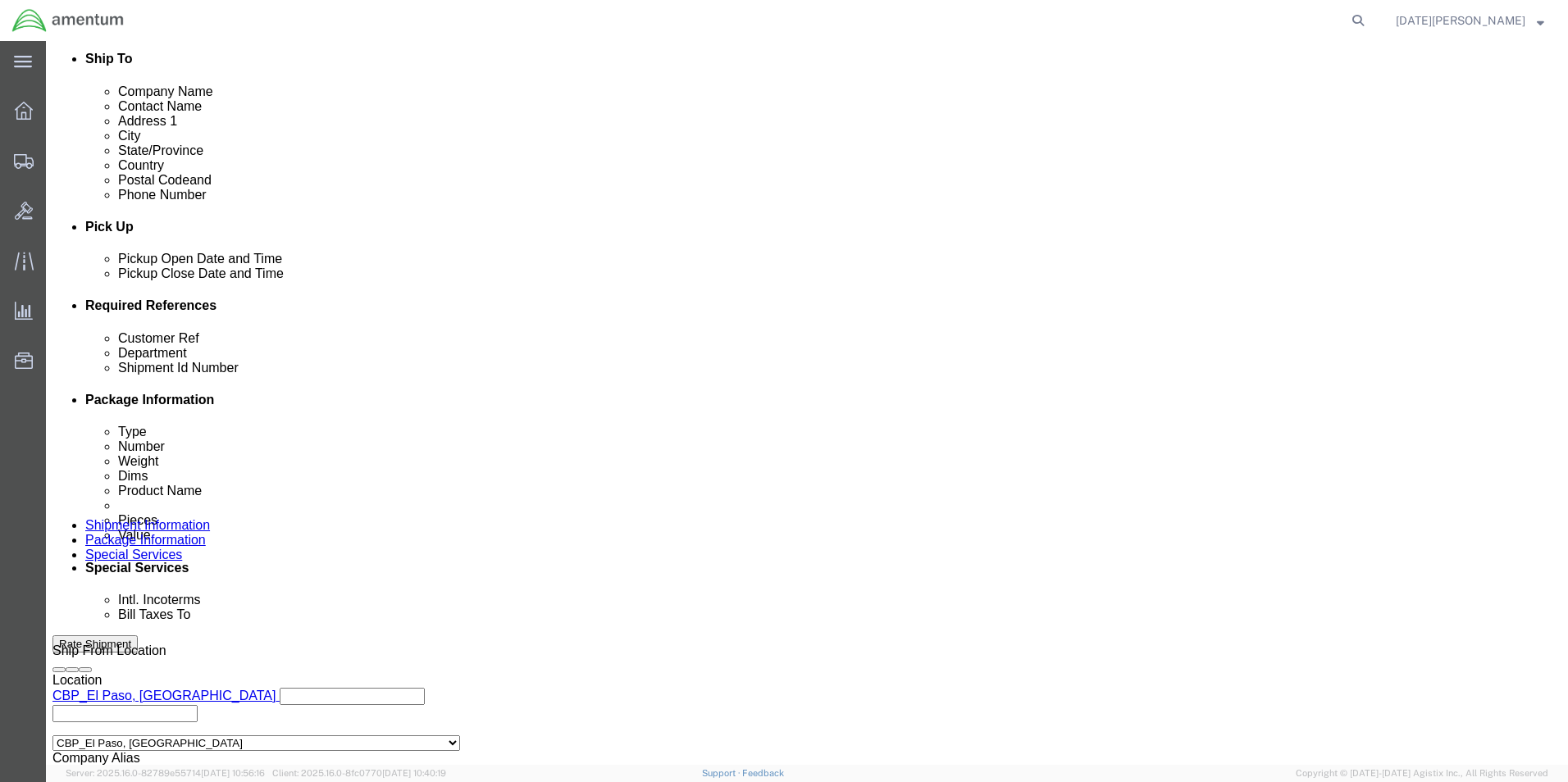
click div "Customer Ref USAGE#"
click input "USAGE#"
type input "USAGE# 324298"
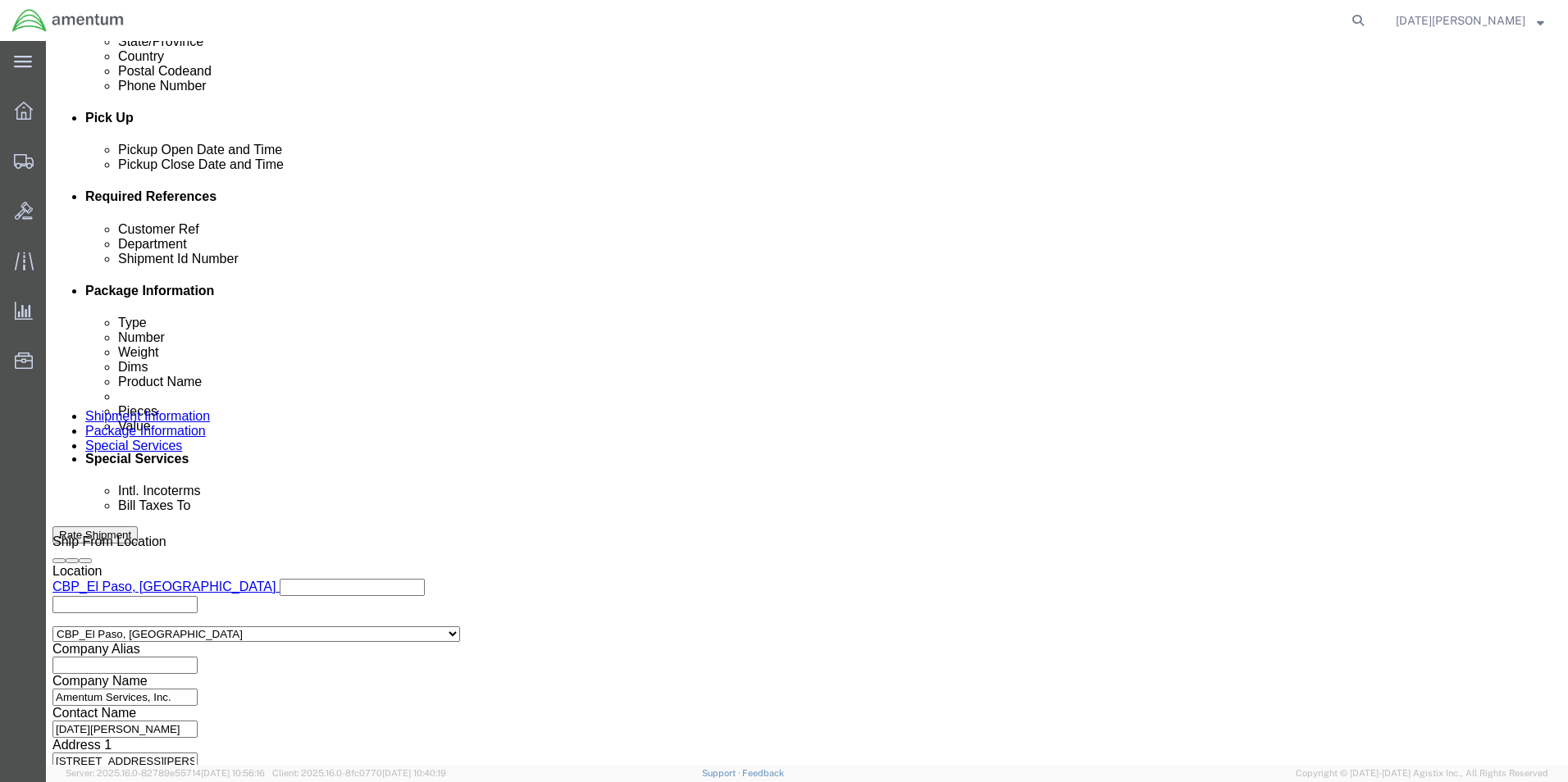
scroll to position [684, 0]
type input "USAGE# 324298"
click button "Continue"
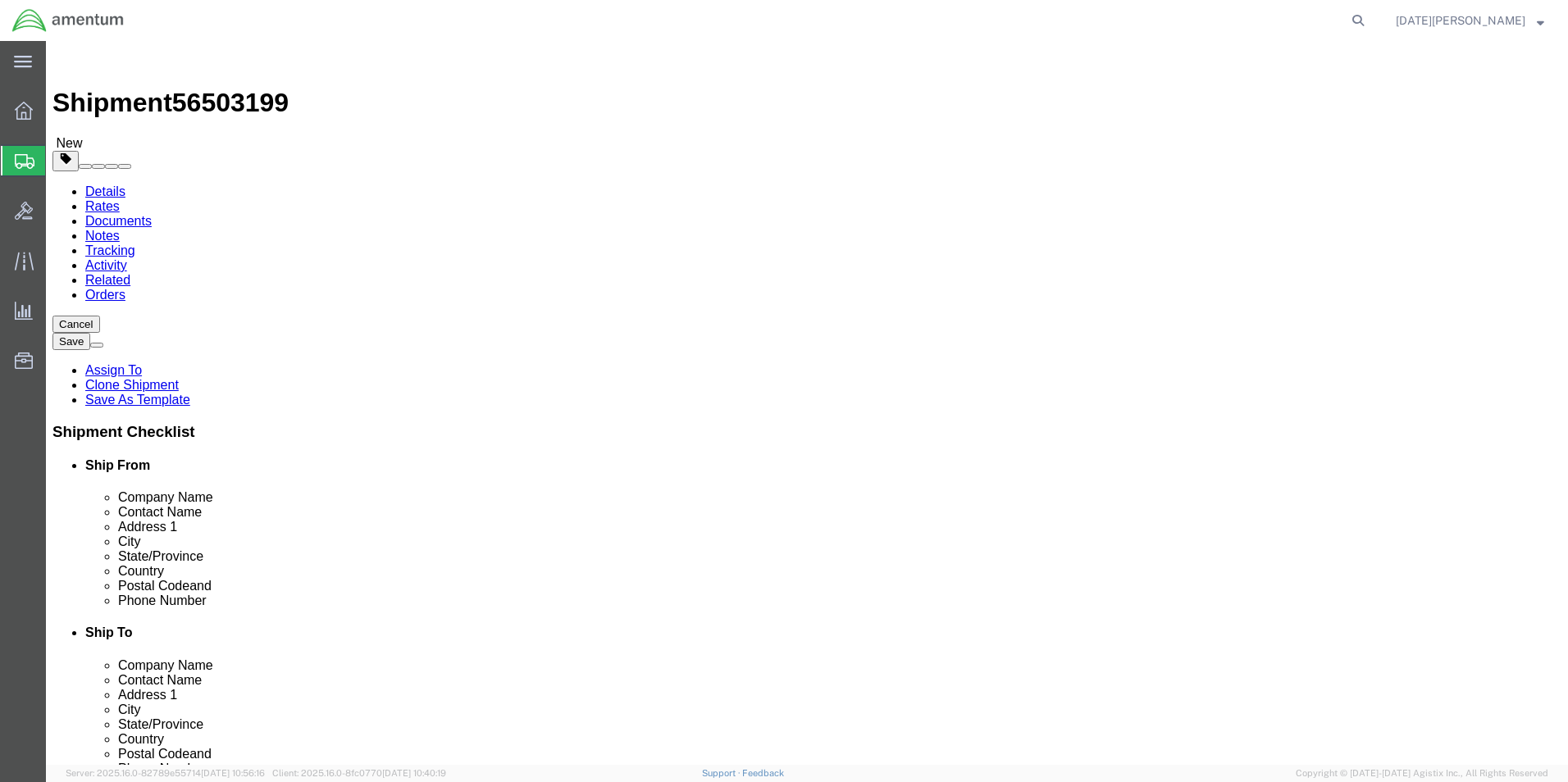
click input "text"
click select "Select Bale(s) Basket(s) Bolt(s) Bottle(s) Buckets Bulk Bundle(s) Can(s) Cardbo…"
select select "PAK"
click select "Select Bale(s) Basket(s) Bolt(s) Bottle(s) Buckets Bulk Bundle(s) Can(s) Cardbo…"
type input "10.25"
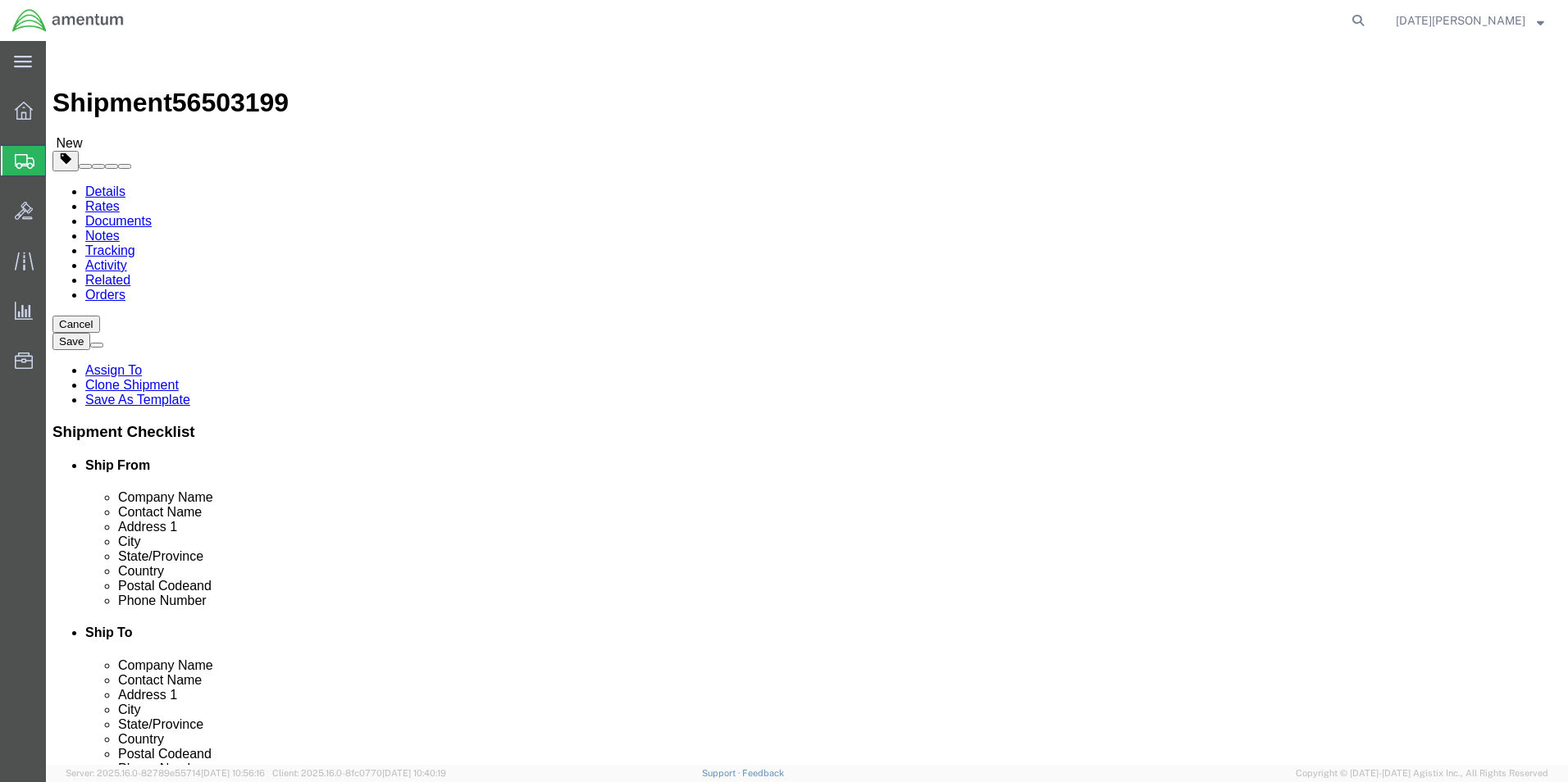
type input "12.75"
type input "1.00"
drag, startPoint x: 270, startPoint y: 383, endPoint x: 227, endPoint y: 392, distance: 43.9
click div "Package Type Select Bale(s) Basket(s) Bolt(s) Bottle(s) Buckets Bulk Bundle(s) …"
type input "1.00"
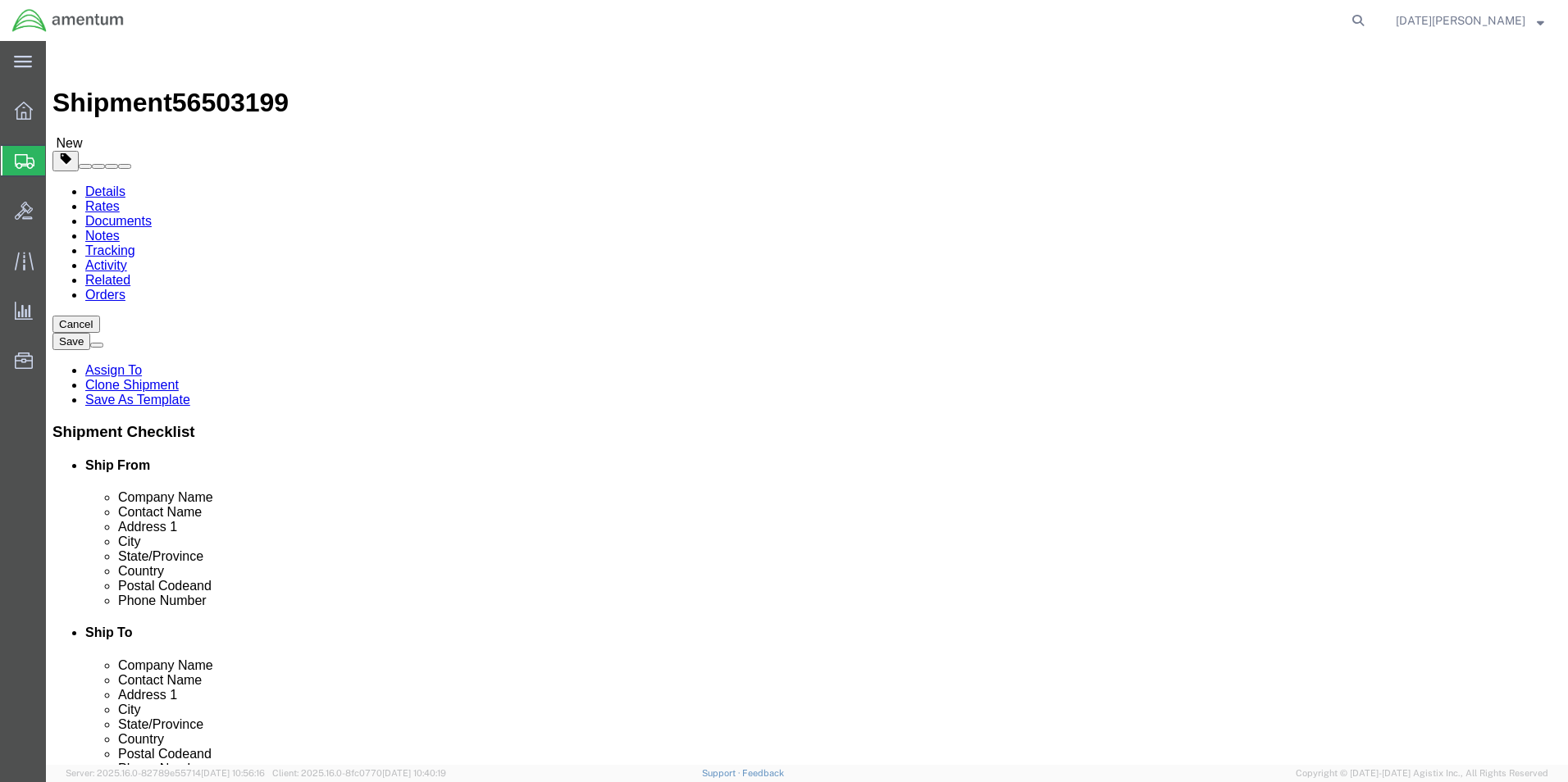
click span
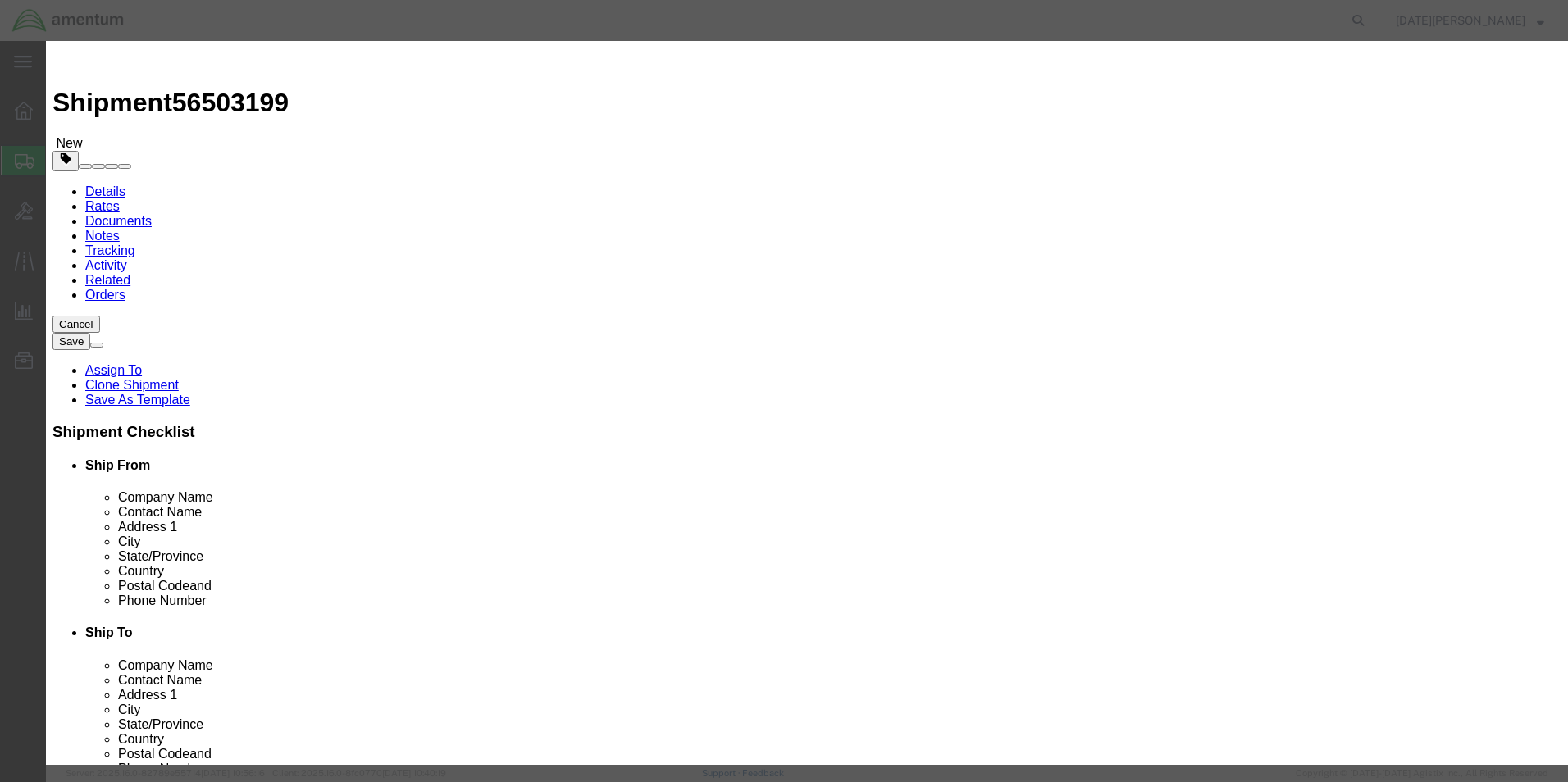
click input "text"
type input "BEARING"
drag, startPoint x: 514, startPoint y: 151, endPoint x: 466, endPoint y: 167, distance: 50.6
click div "0"
type input "3"
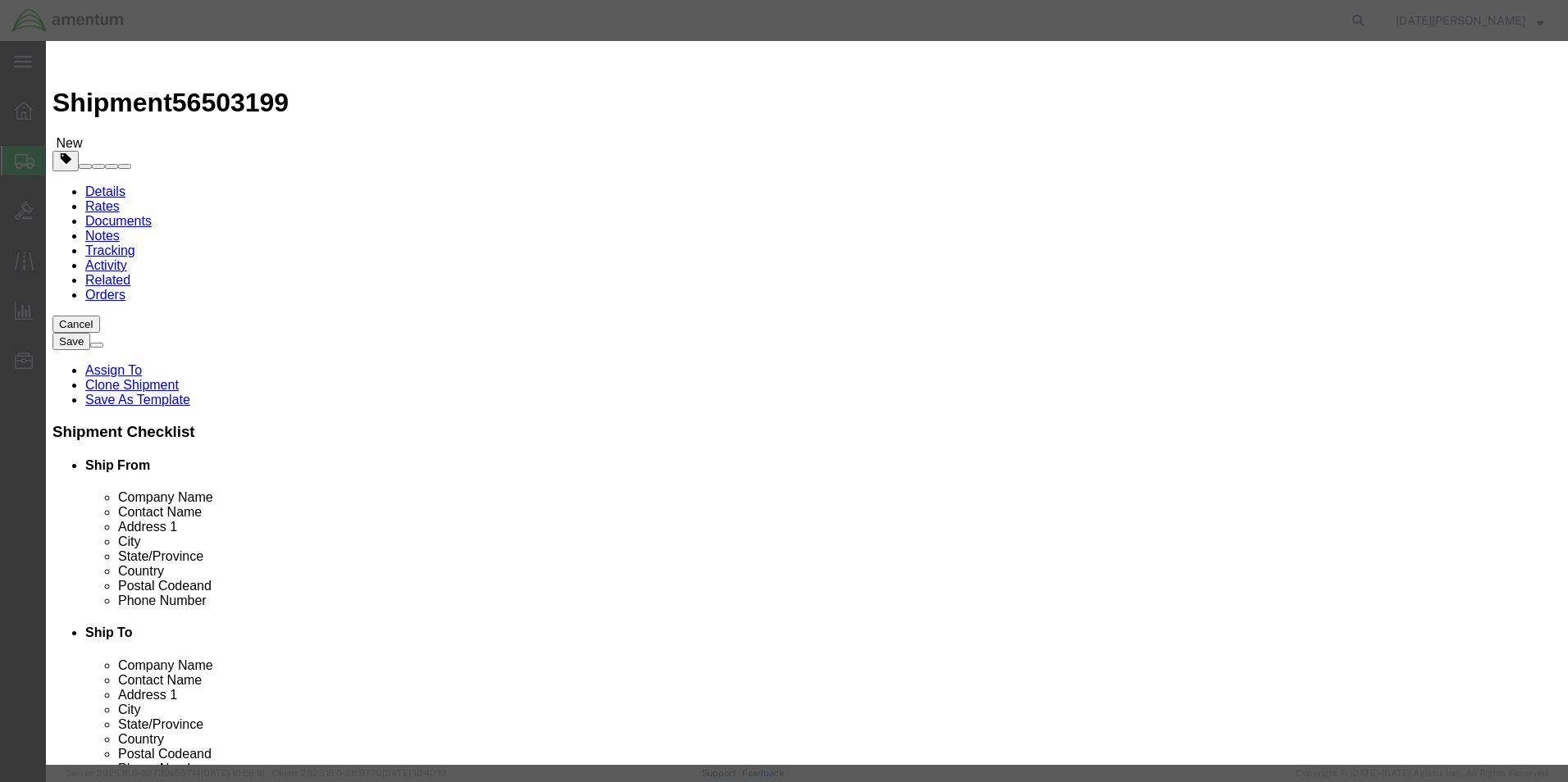
type input "300.0"
click button "Save & Close"
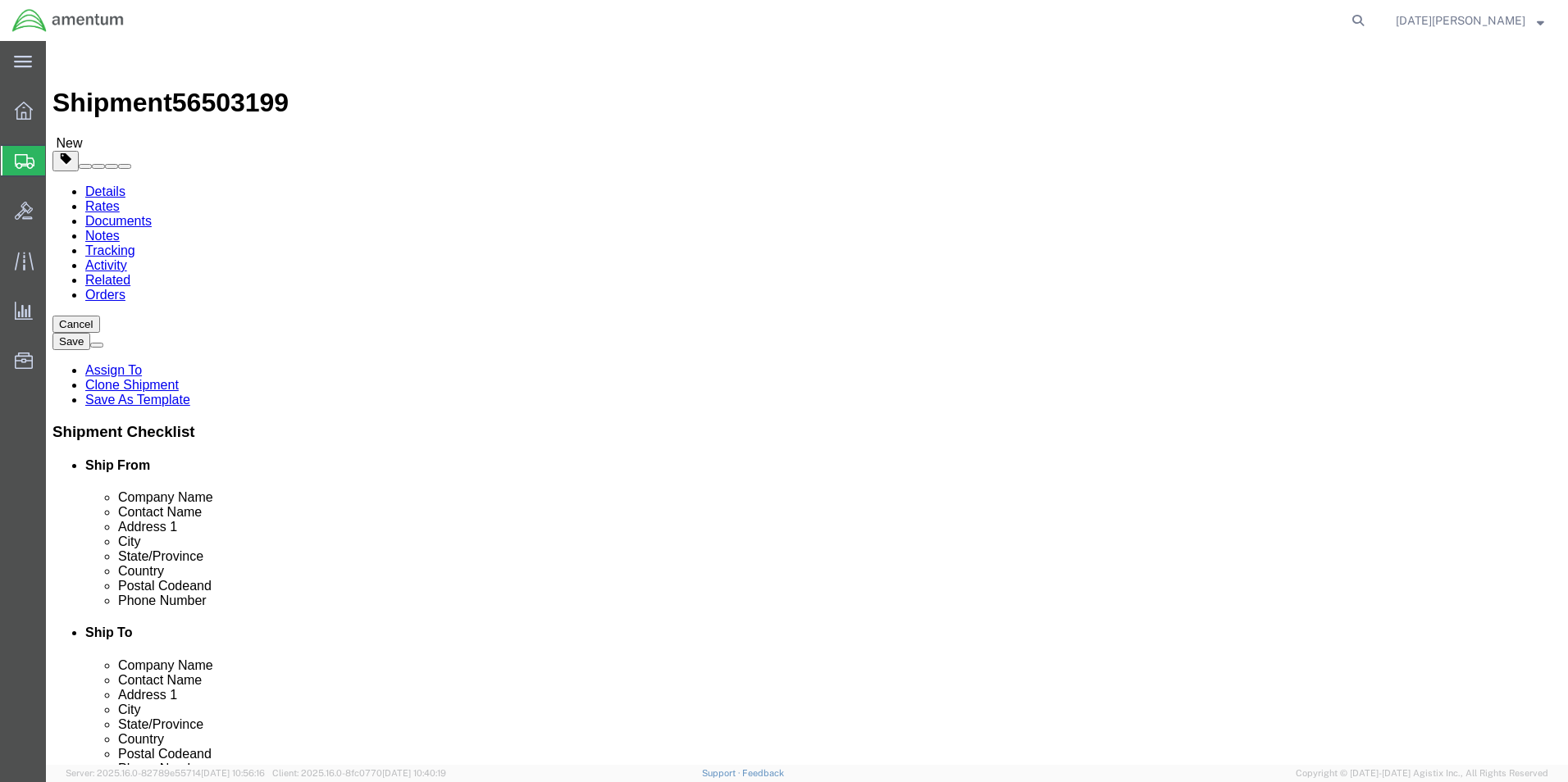
click button "Continue"
click button "Rate Shipment"
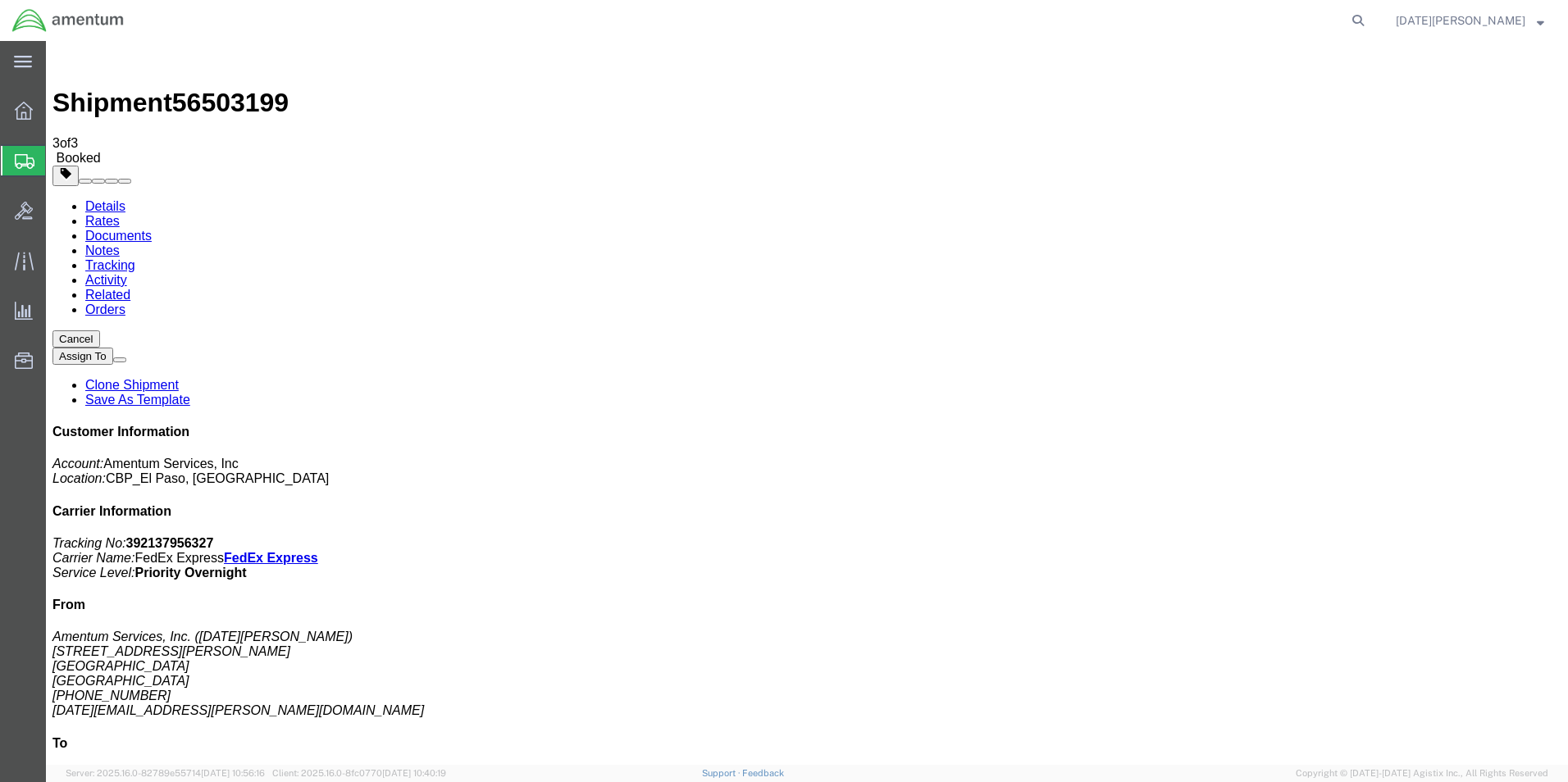
click at [0, 0] on span "Create from Template" at bounding box center [0, 0] width 0 height 0
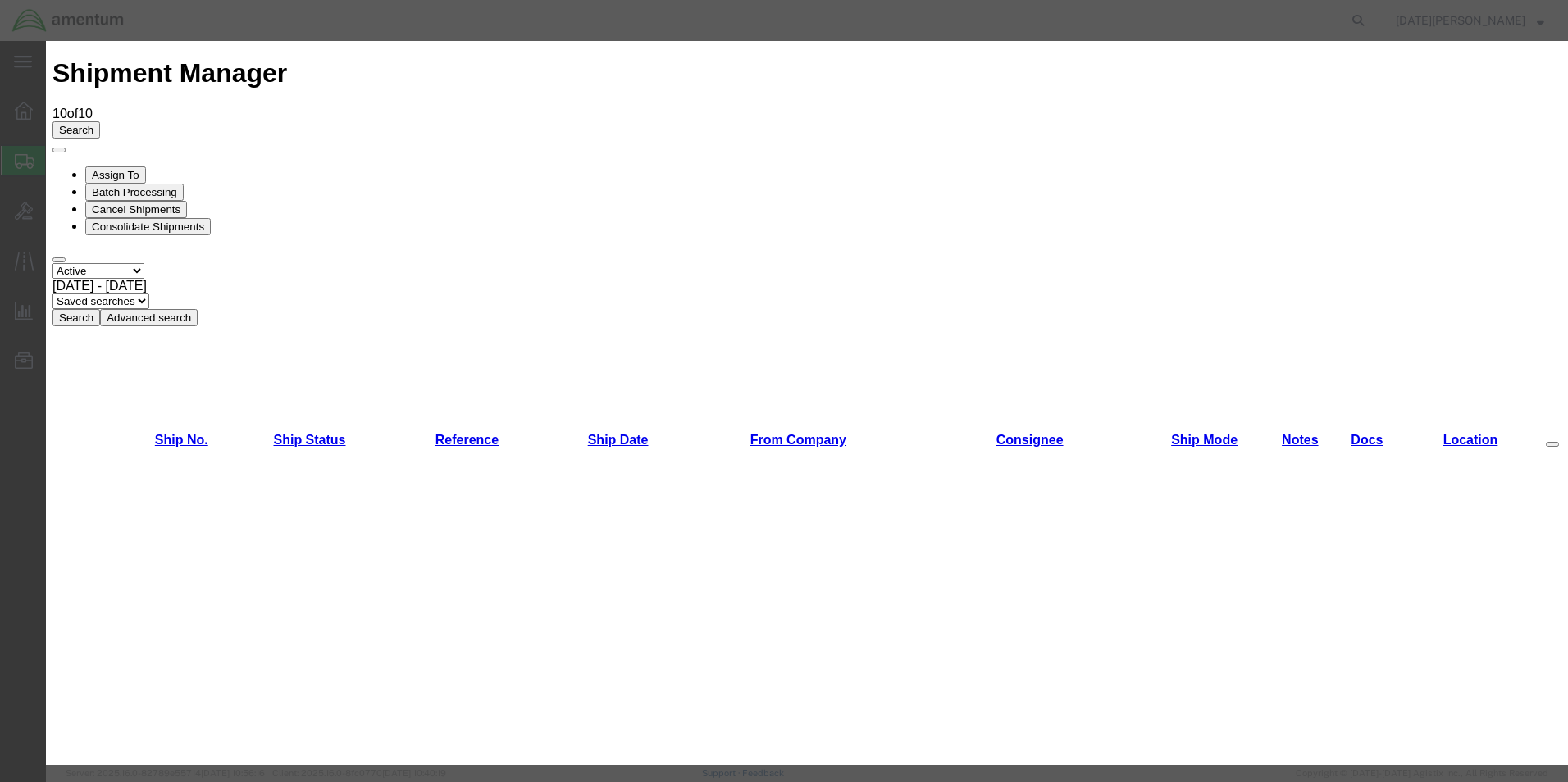
scroll to position [738, 0]
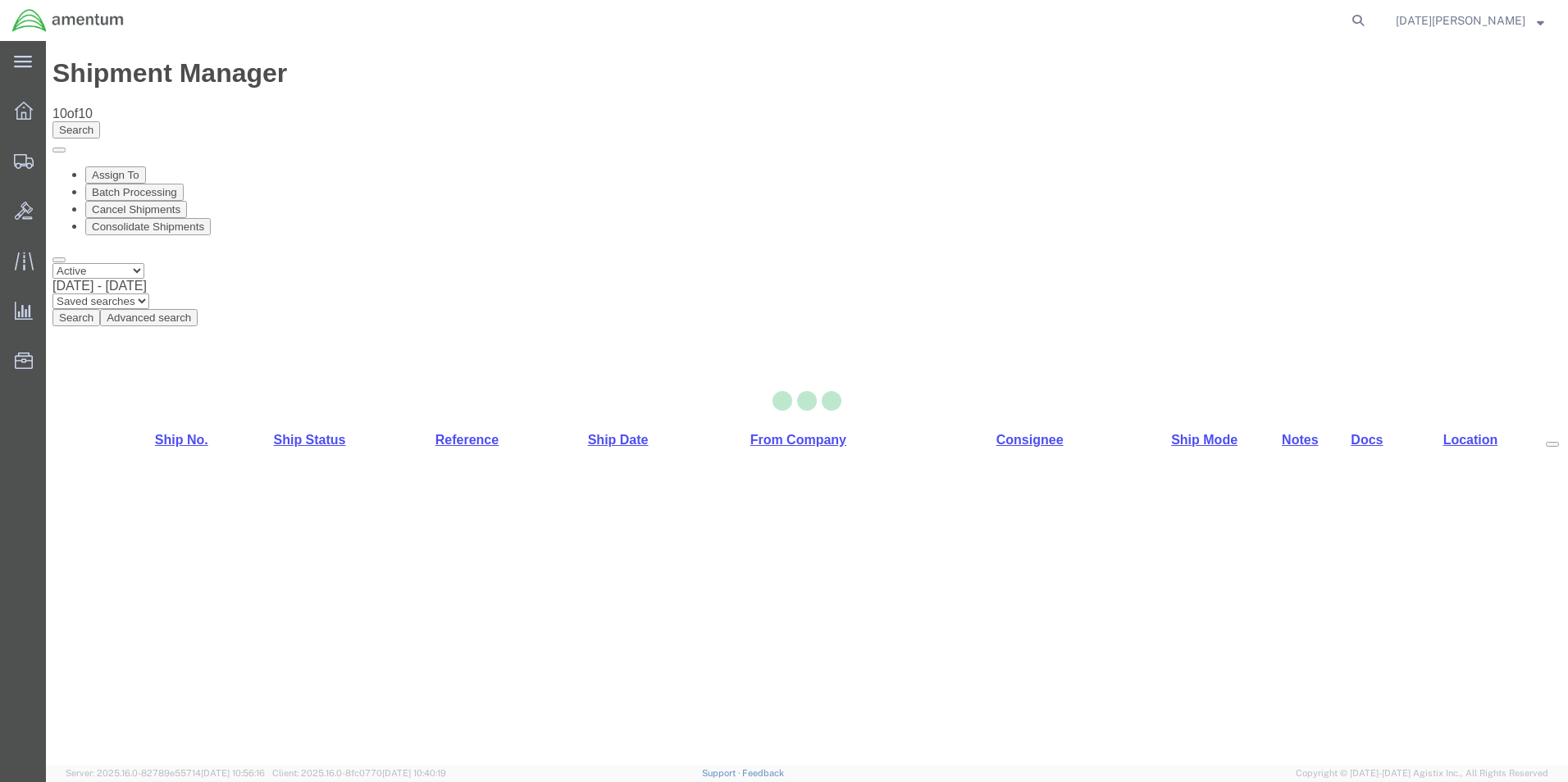
select select "49939"
select select "49932"
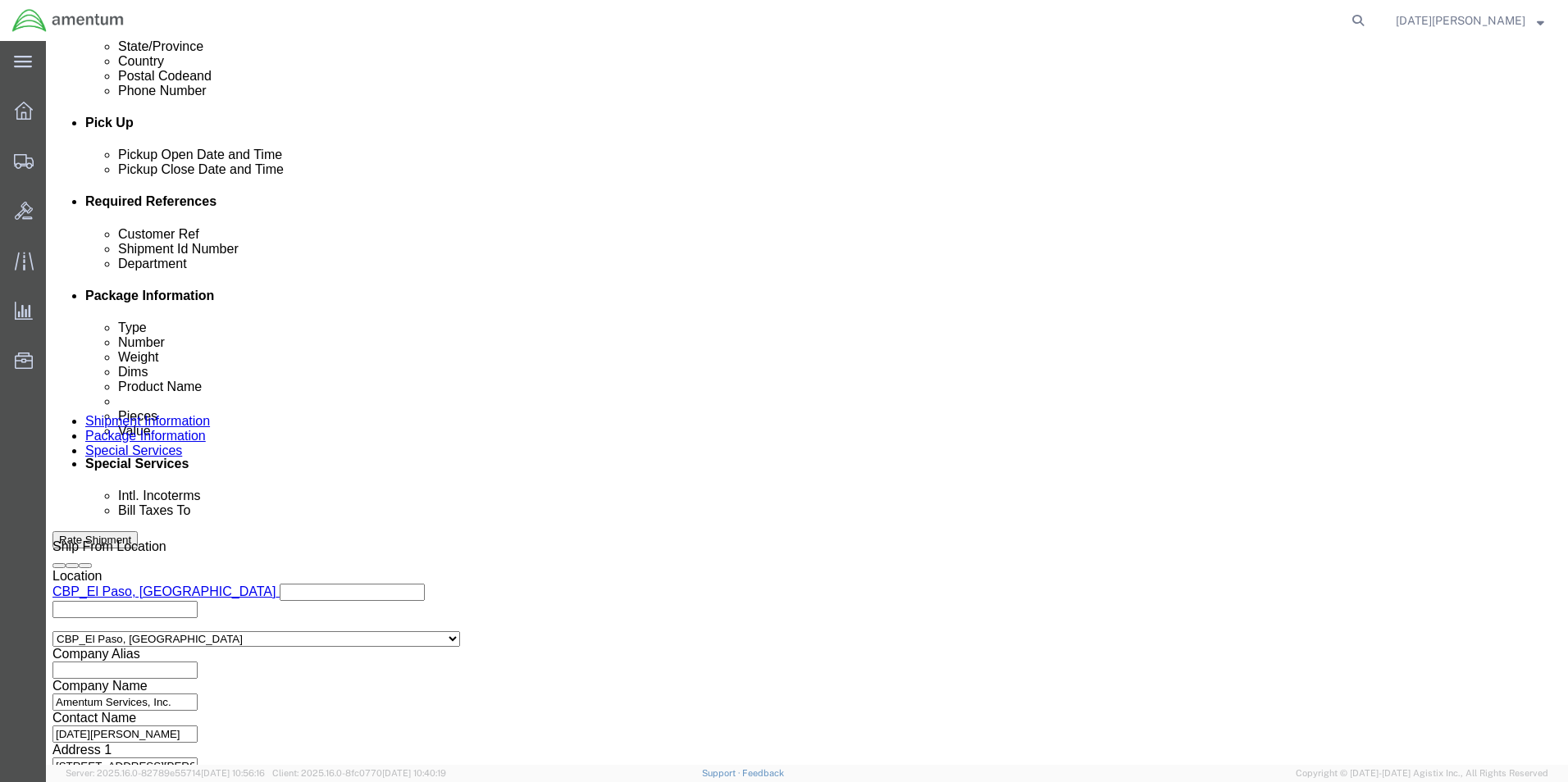
scroll to position [684, 0]
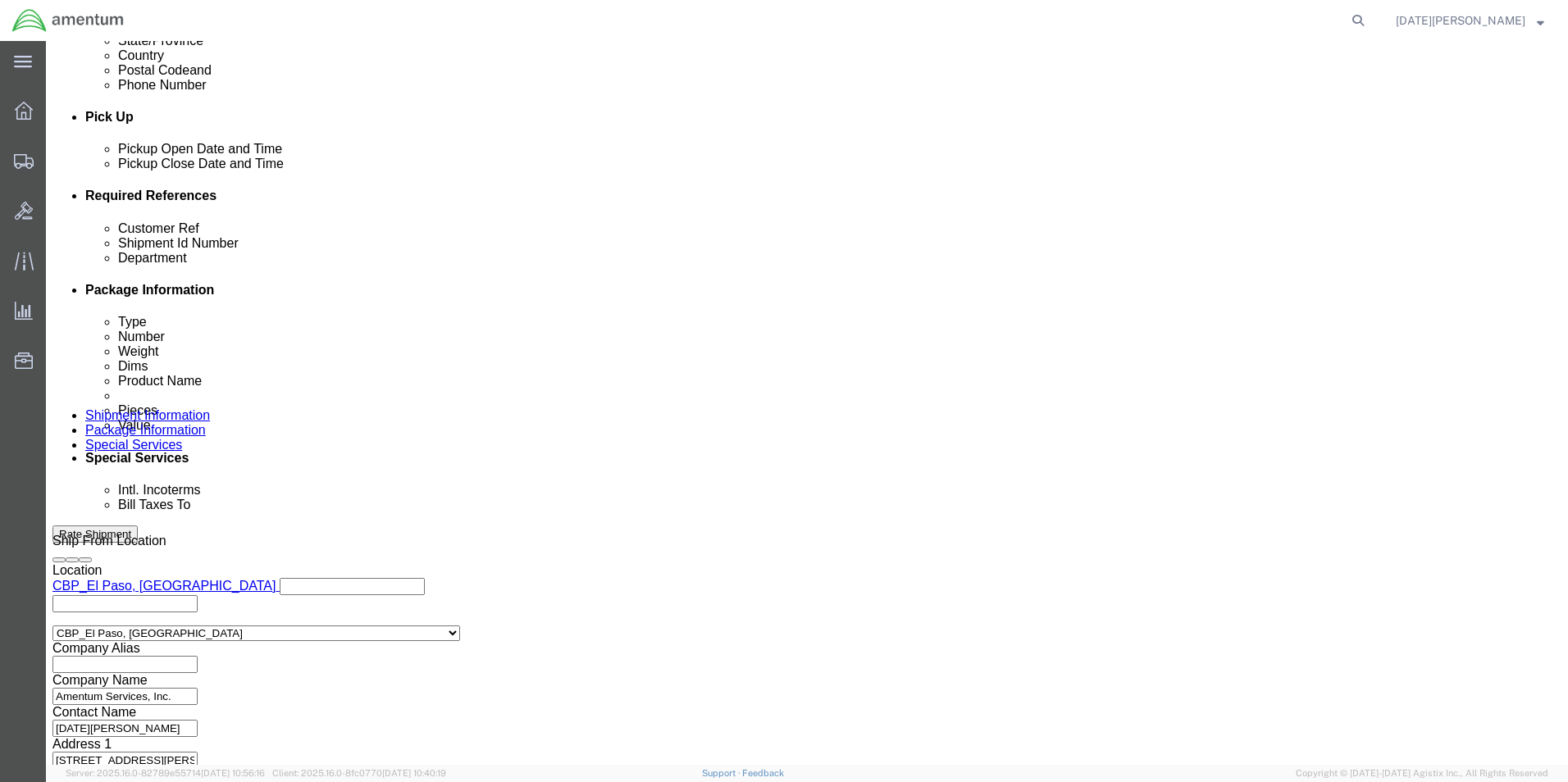
click input "text"
type input "USAGE# 324284"
paste input "USAGE# 324284"
type input "USAGE# 324284"
type input "CBP"
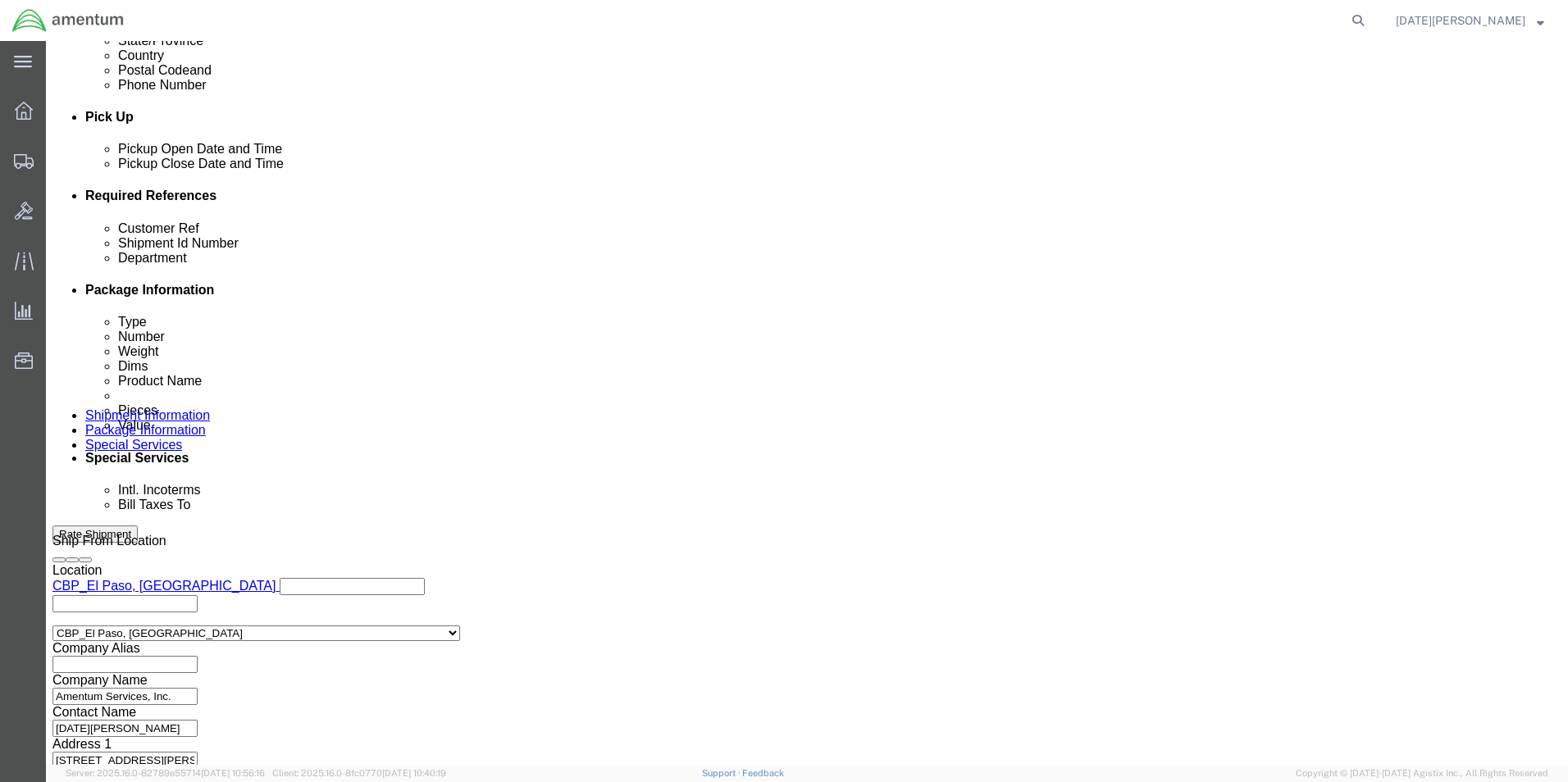
click button "Continue"
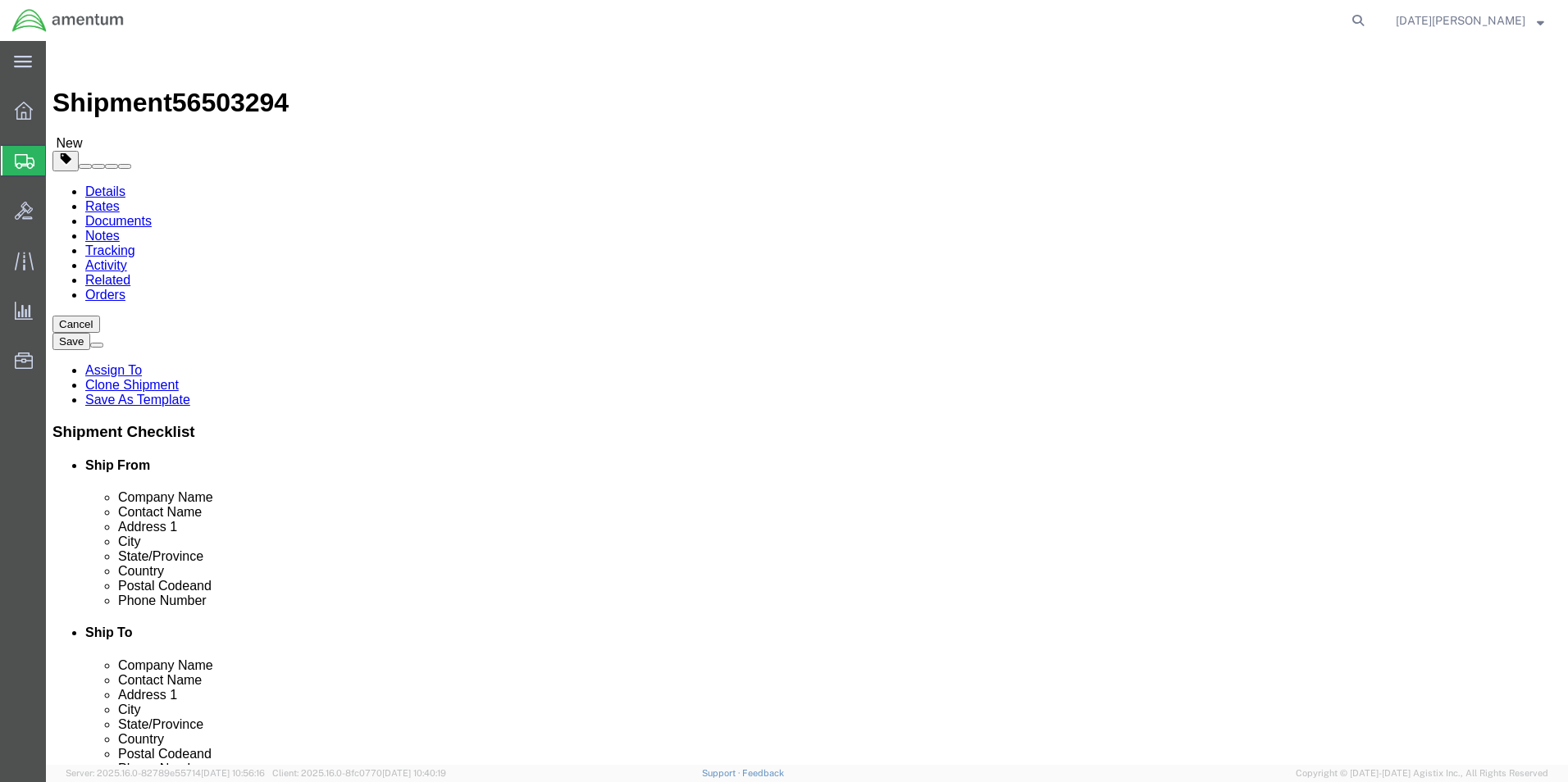
click select "Select Bale(s) Basket(s) Bolt(s) Bottle(s) Buckets Bulk Bundle(s) Can(s) Cardbo…"
select select "SBX"
click select "Select Bale(s) Basket(s) Bolt(s) Bottle(s) Buckets Bulk Bundle(s) Can(s) Cardbo…"
type input "12.25"
type input "11.00"
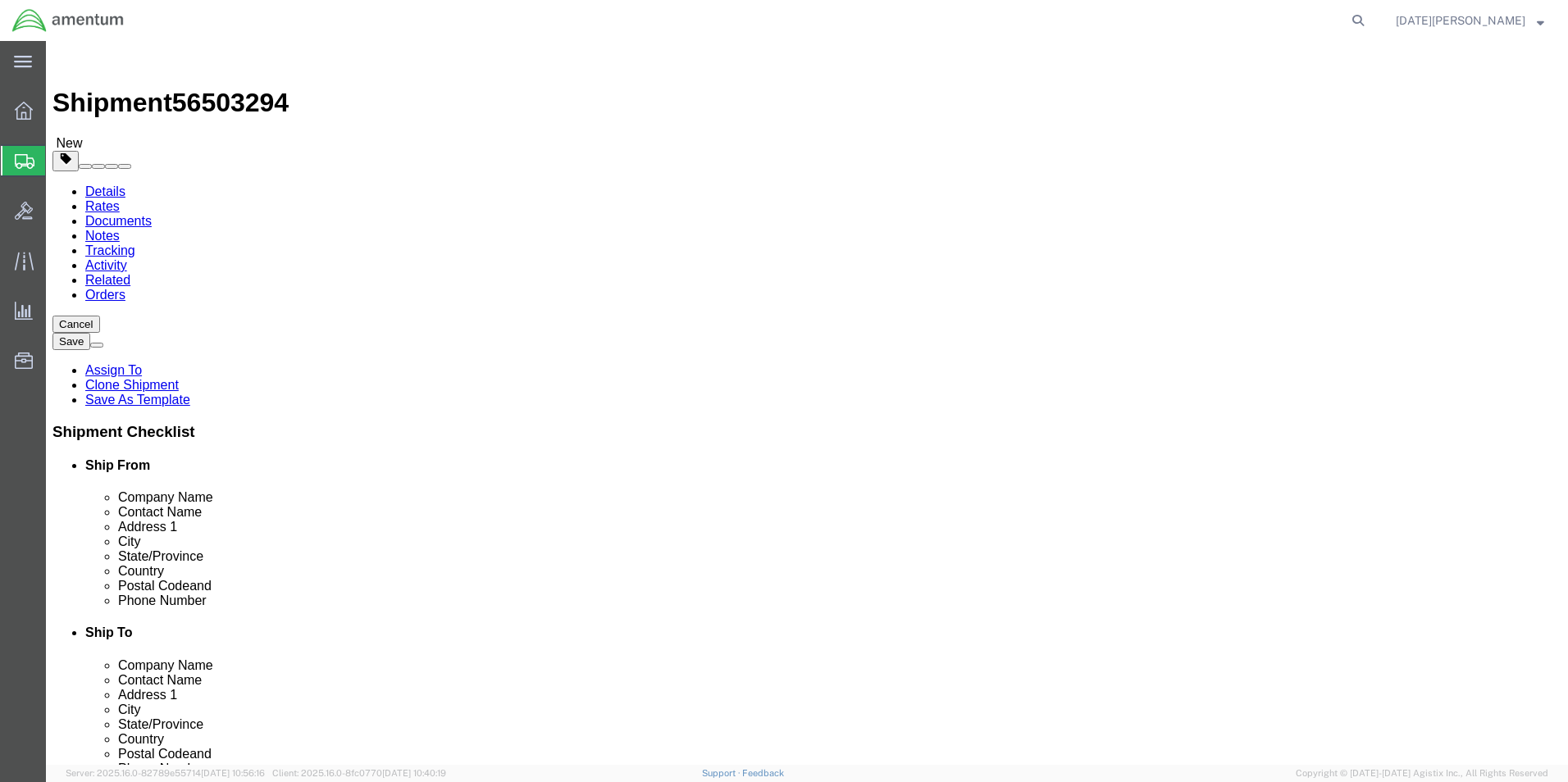
type input "1.50"
drag, startPoint x: 264, startPoint y: 380, endPoint x: 190, endPoint y: 395, distance: 75.5
click div "Package Type Select Bale(s) Basket(s) Bolt(s) Bottle(s) Buckets Bulk Bundle(s) …"
type input "1.00"
click link "Add Content"
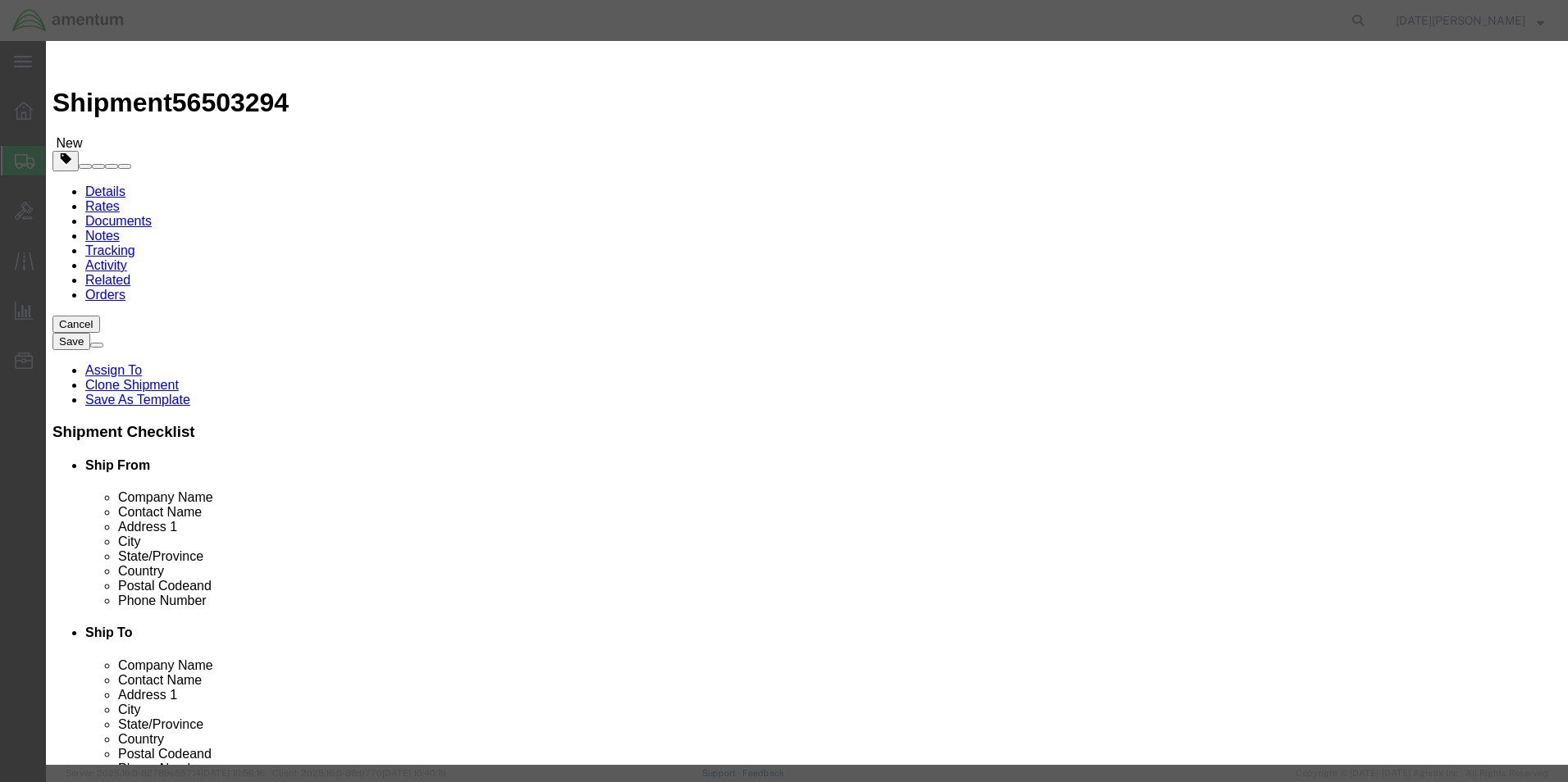
click input "text"
type input "DOWNLINK ANTENNA INDICATOR"
drag, startPoint x: 524, startPoint y: 159, endPoint x: 476, endPoint y: 173, distance: 50.0
click div "Product Name DOWNLINK ANTENNA INDICATOR Pieces 0 Select Bag Barrels 100Board Fe…"
type input "1"
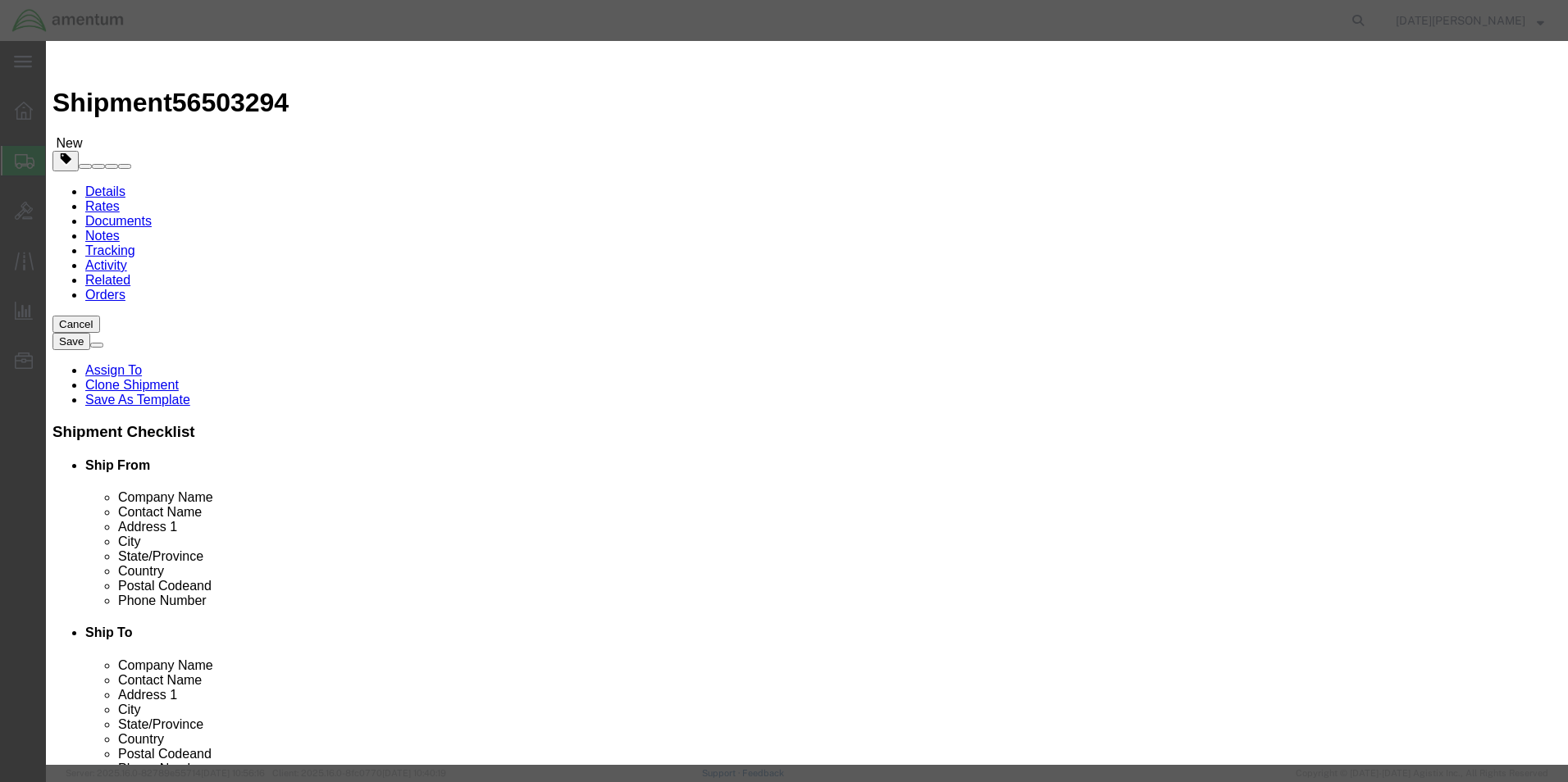
type input "200.00"
click button "Save & Close"
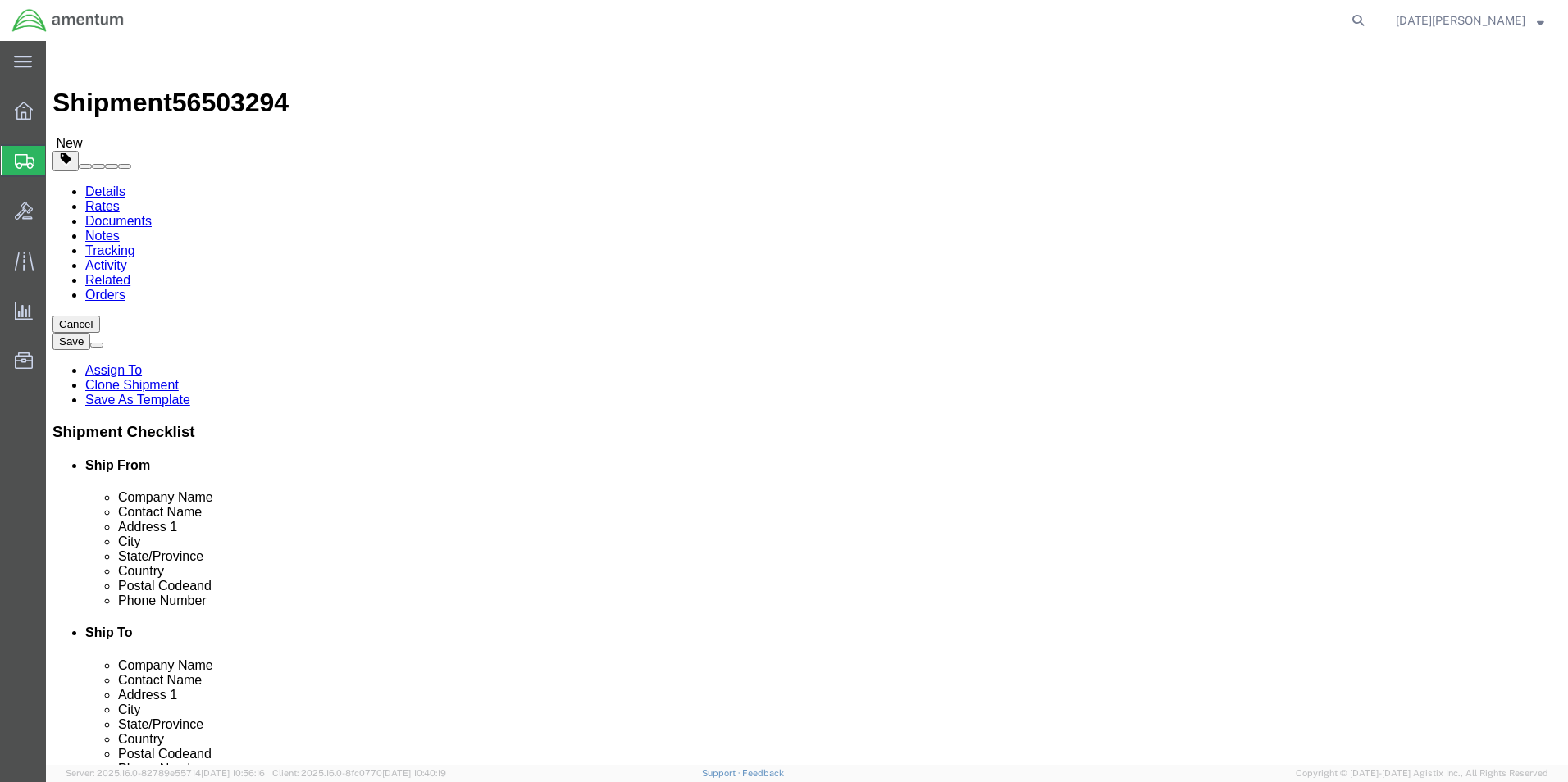
click button "Rate Shipment"
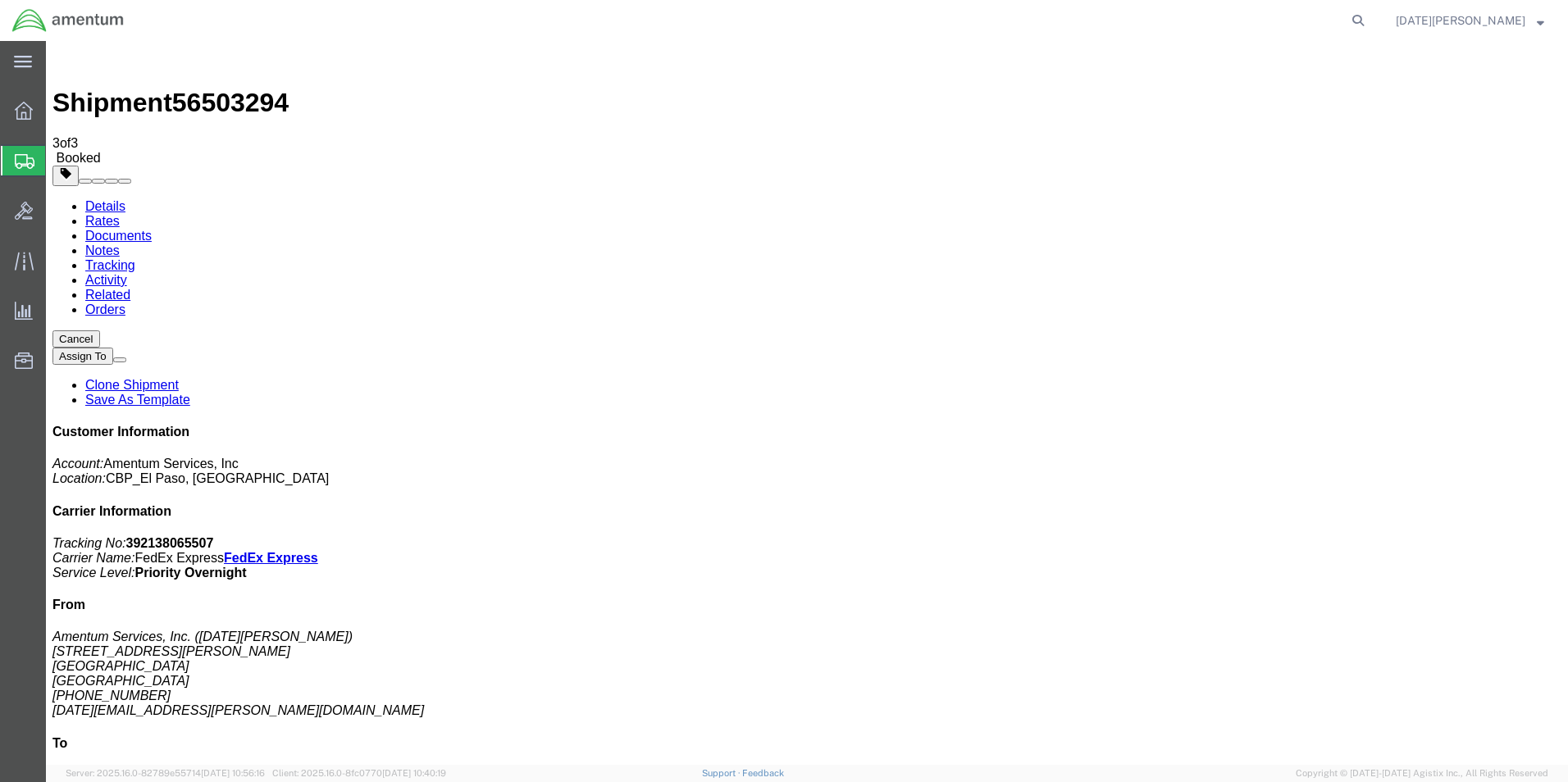
click at [0, 0] on span "Create from Template" at bounding box center [0, 0] width 0 height 0
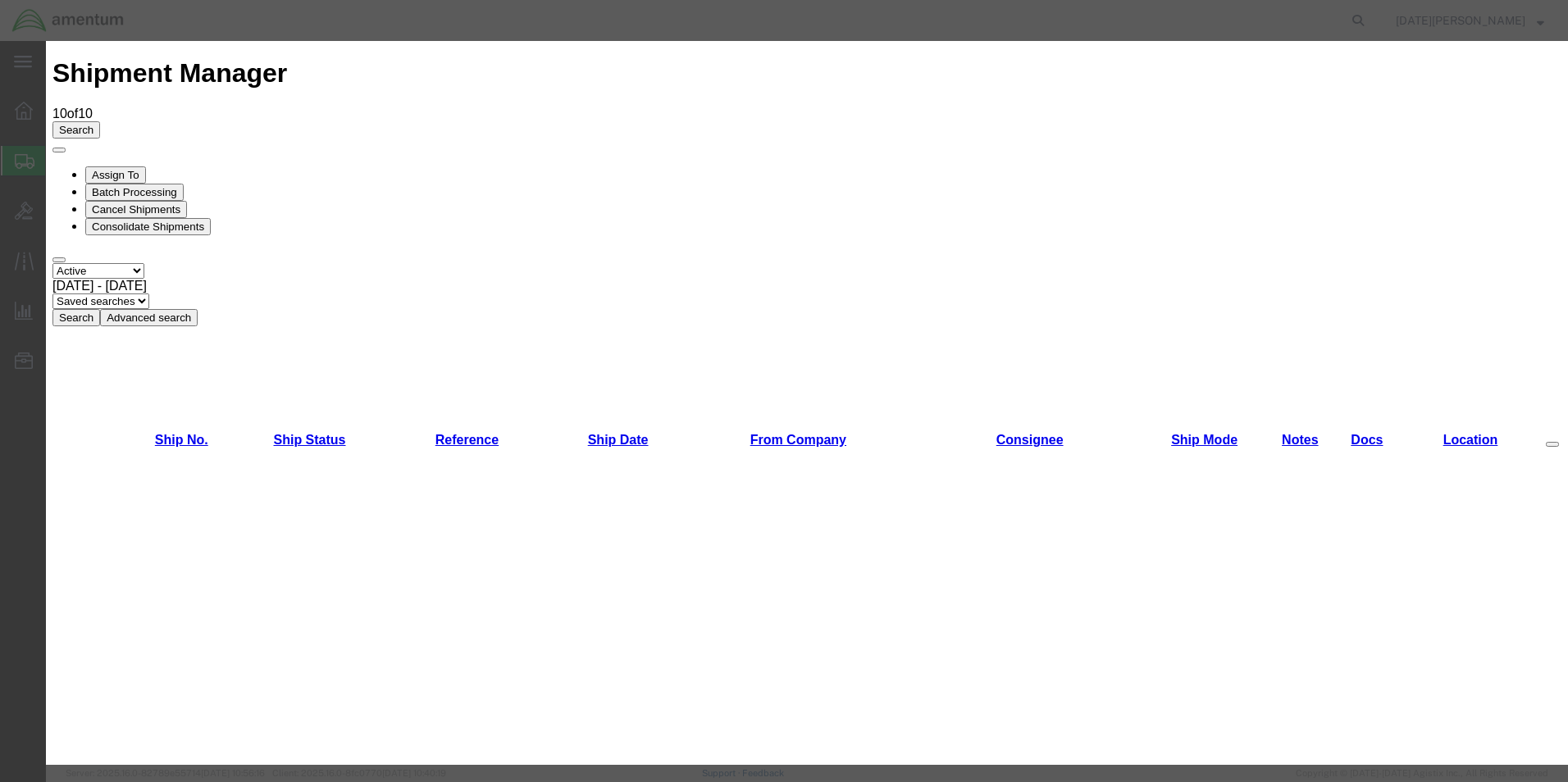
scroll to position [738, 0]
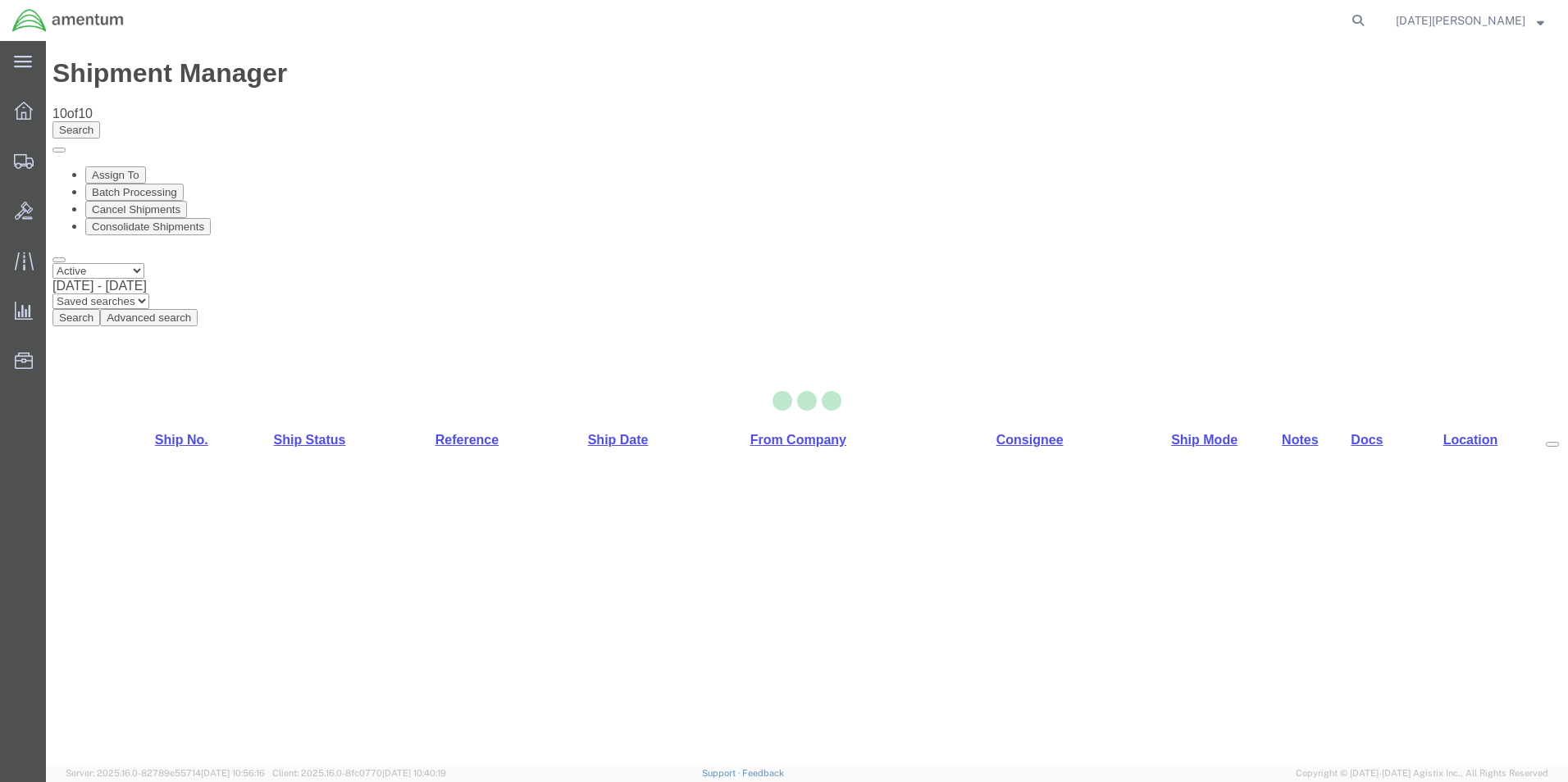
select select "49939"
select select "49930"
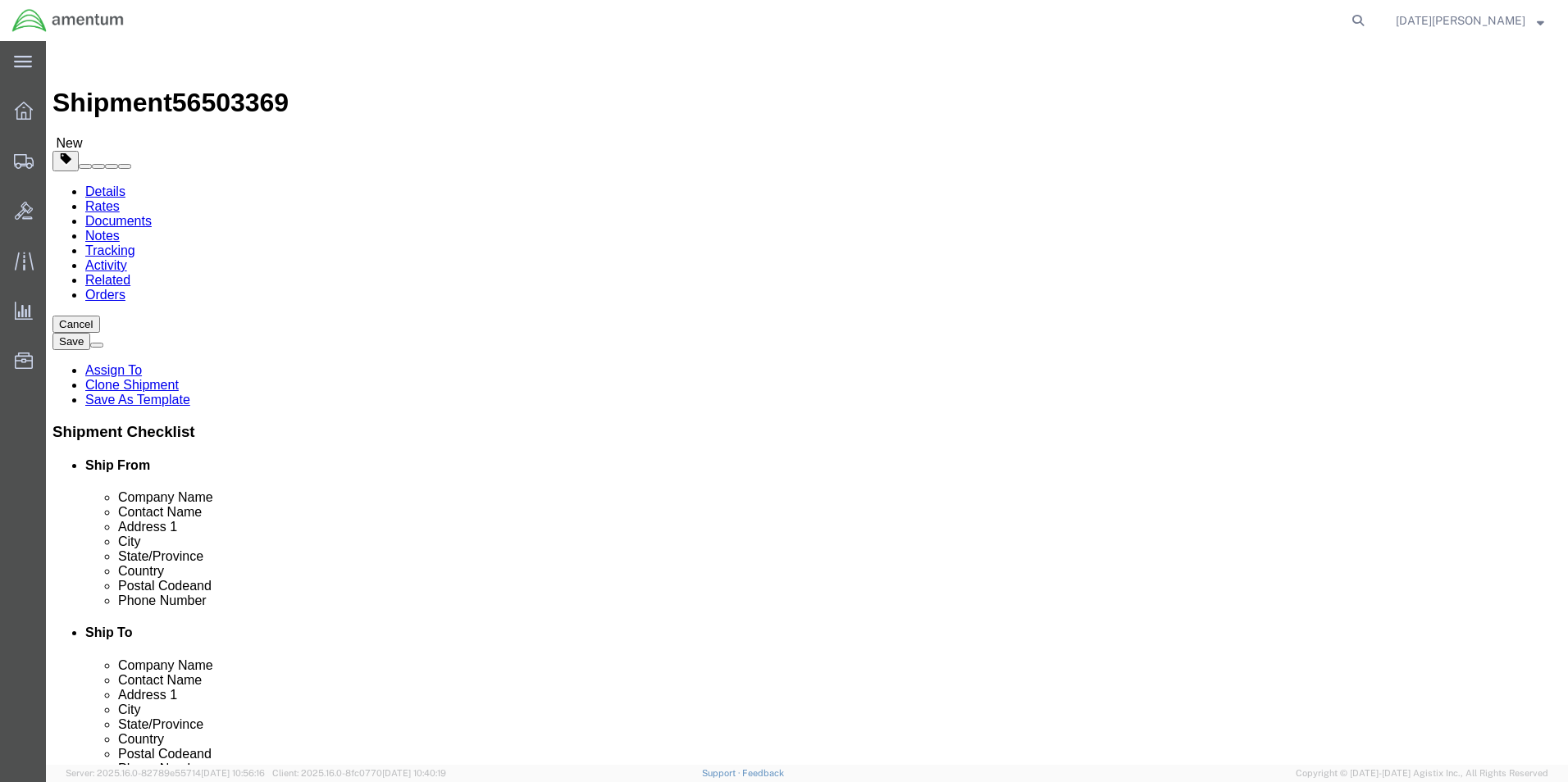
drag, startPoint x: 907, startPoint y: 344, endPoint x: 805, endPoint y: 369, distance: 105.0
click div "Location [GEOGRAPHIC_DATA], [GEOGRAPHIC_DATA] Select My Profile Location [PHONE…"
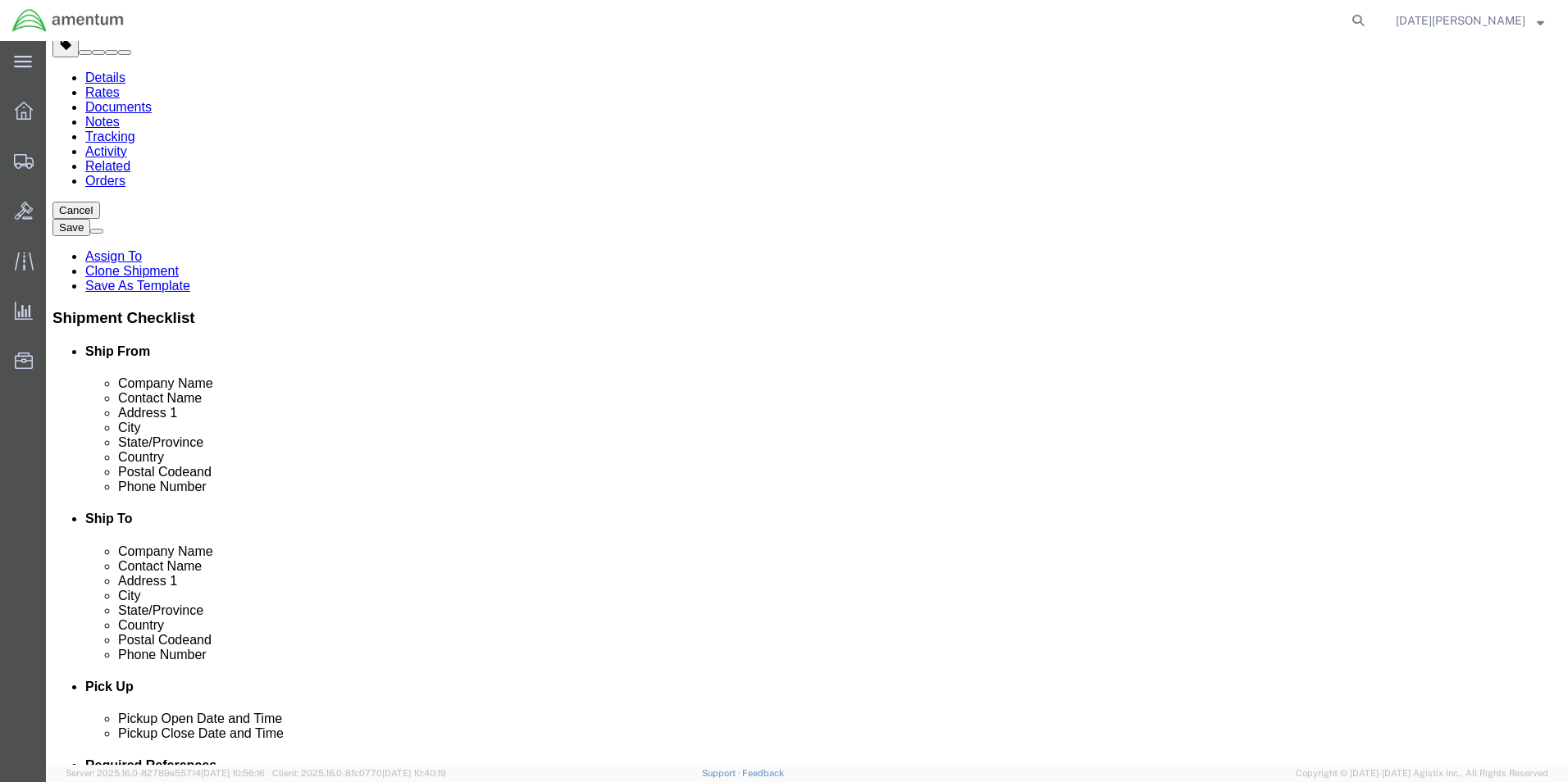
scroll to position [410, 0]
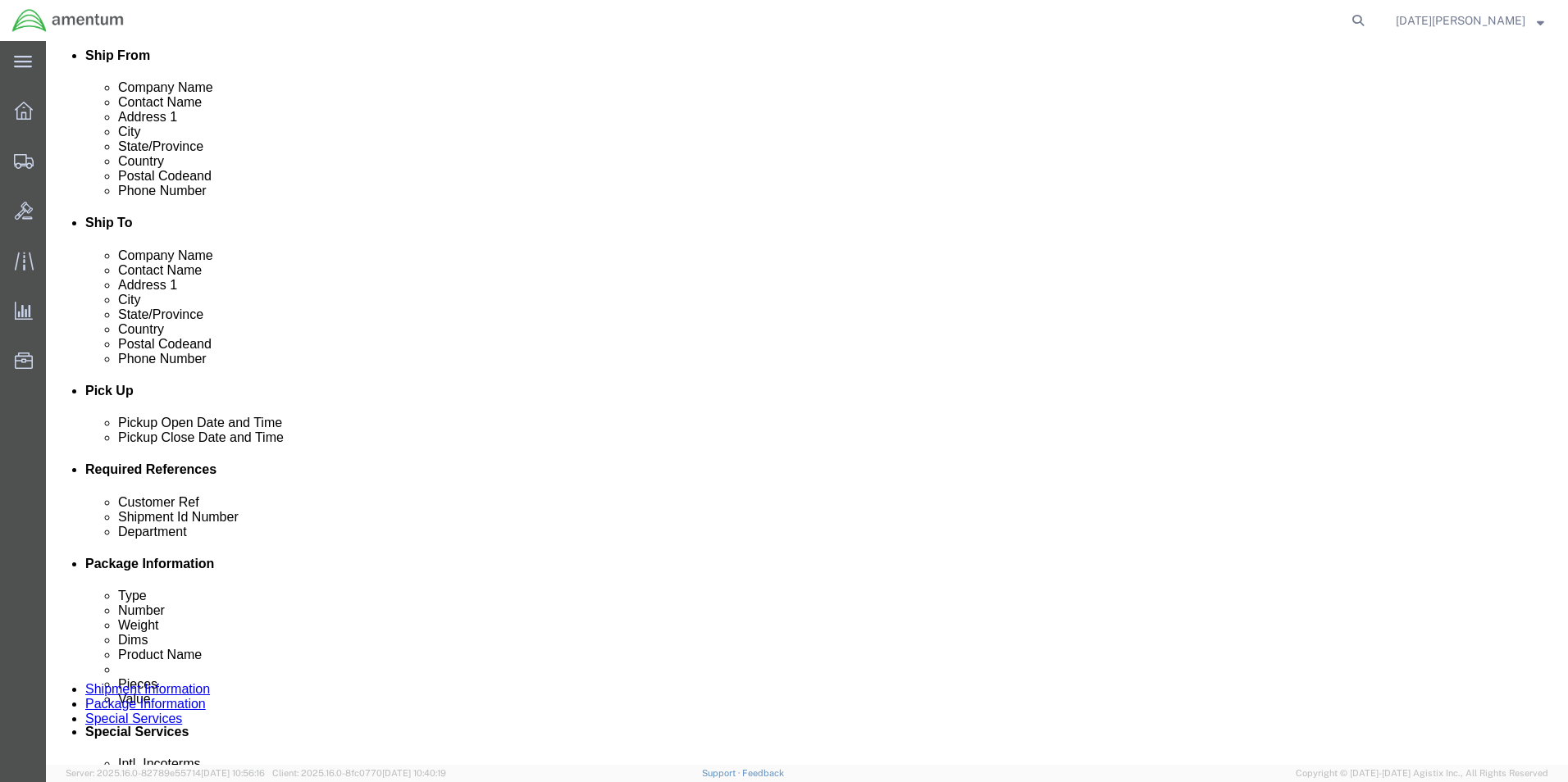
type input "SUPPLY DEPARTMENT"
click div "Customer Ref"
click input "text"
type input "USAGE# 324614"
paste input "USAGE# 324614"
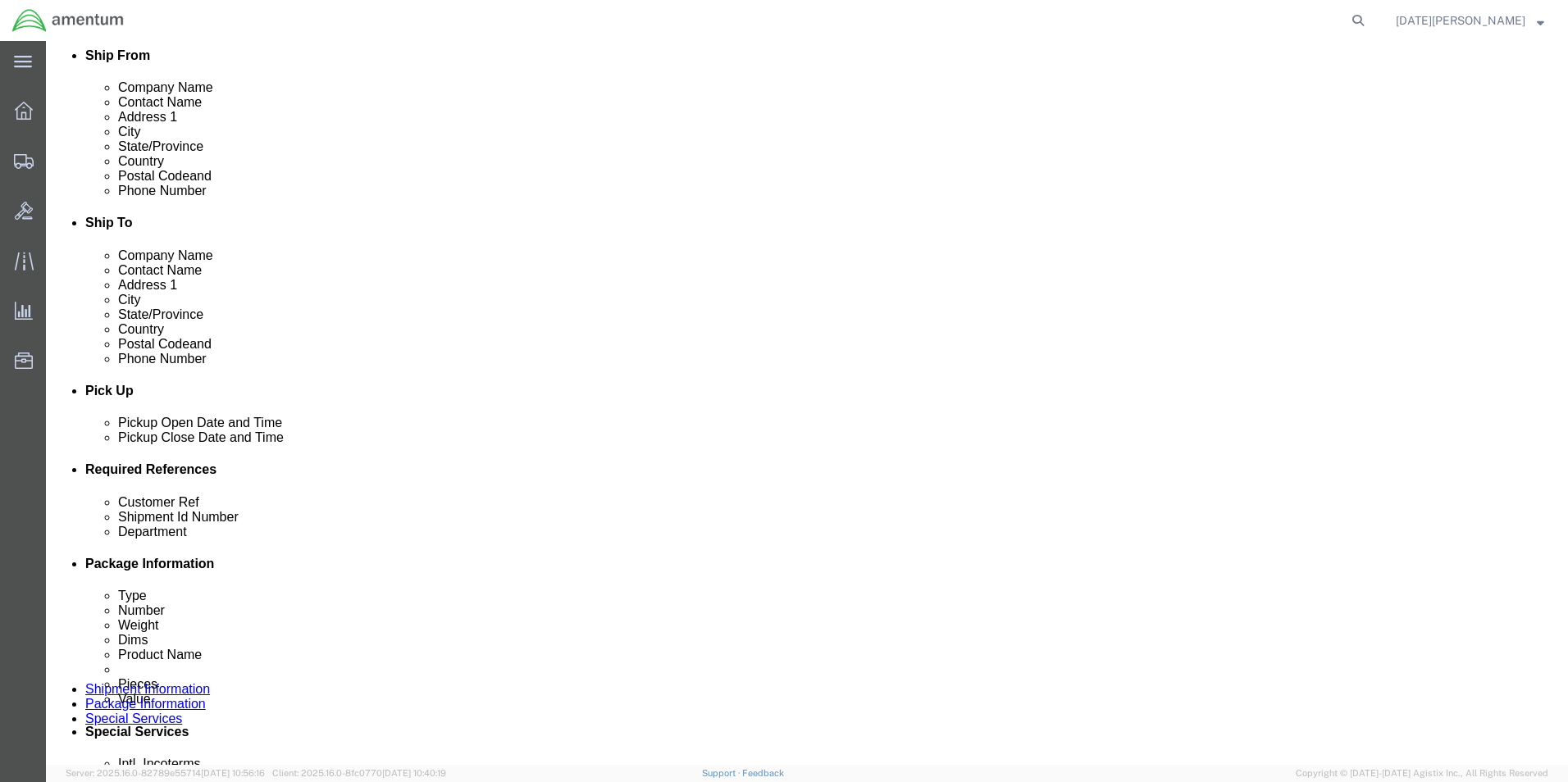
type input "USAGE# 324614"
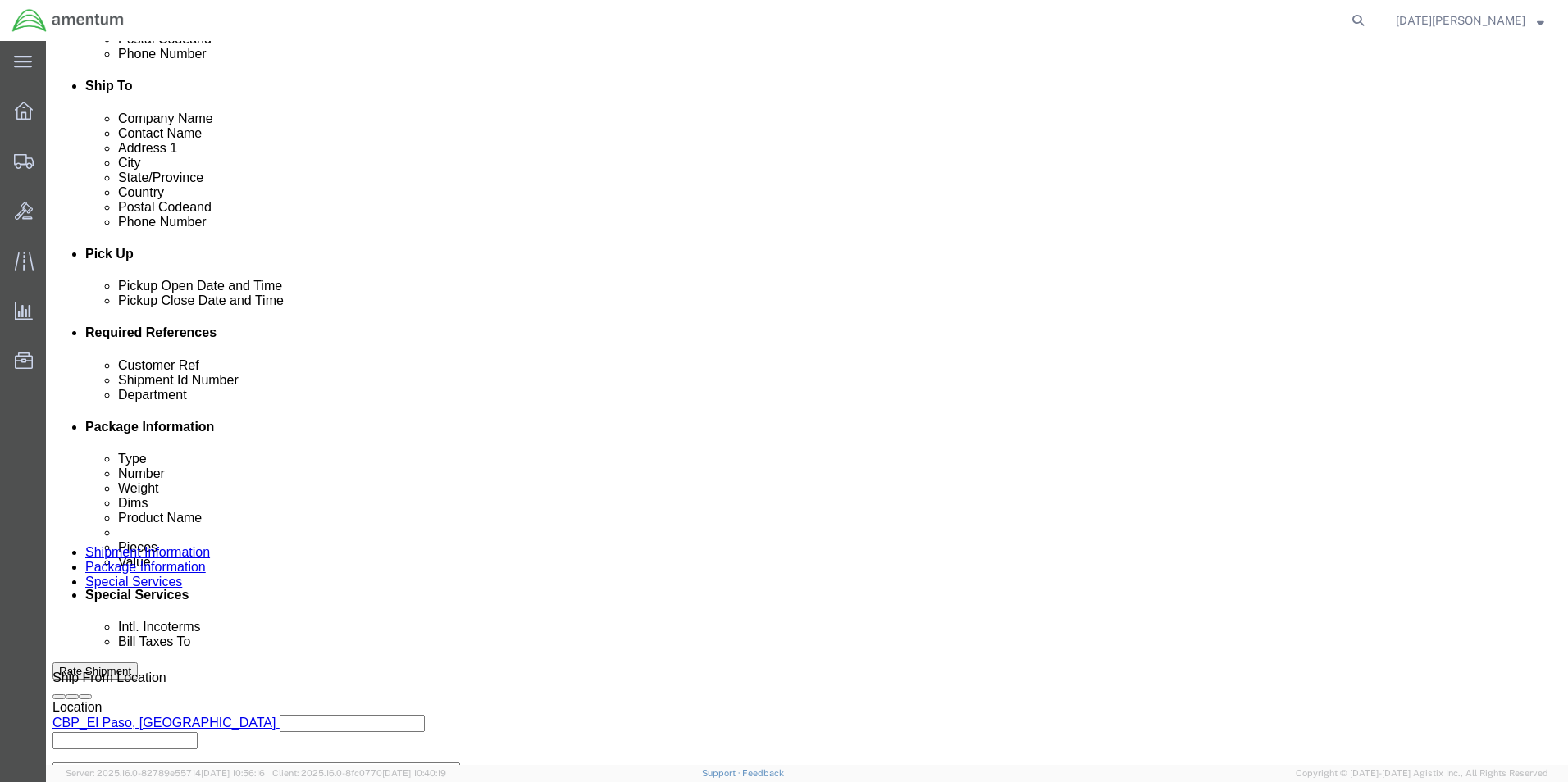
scroll to position [684, 0]
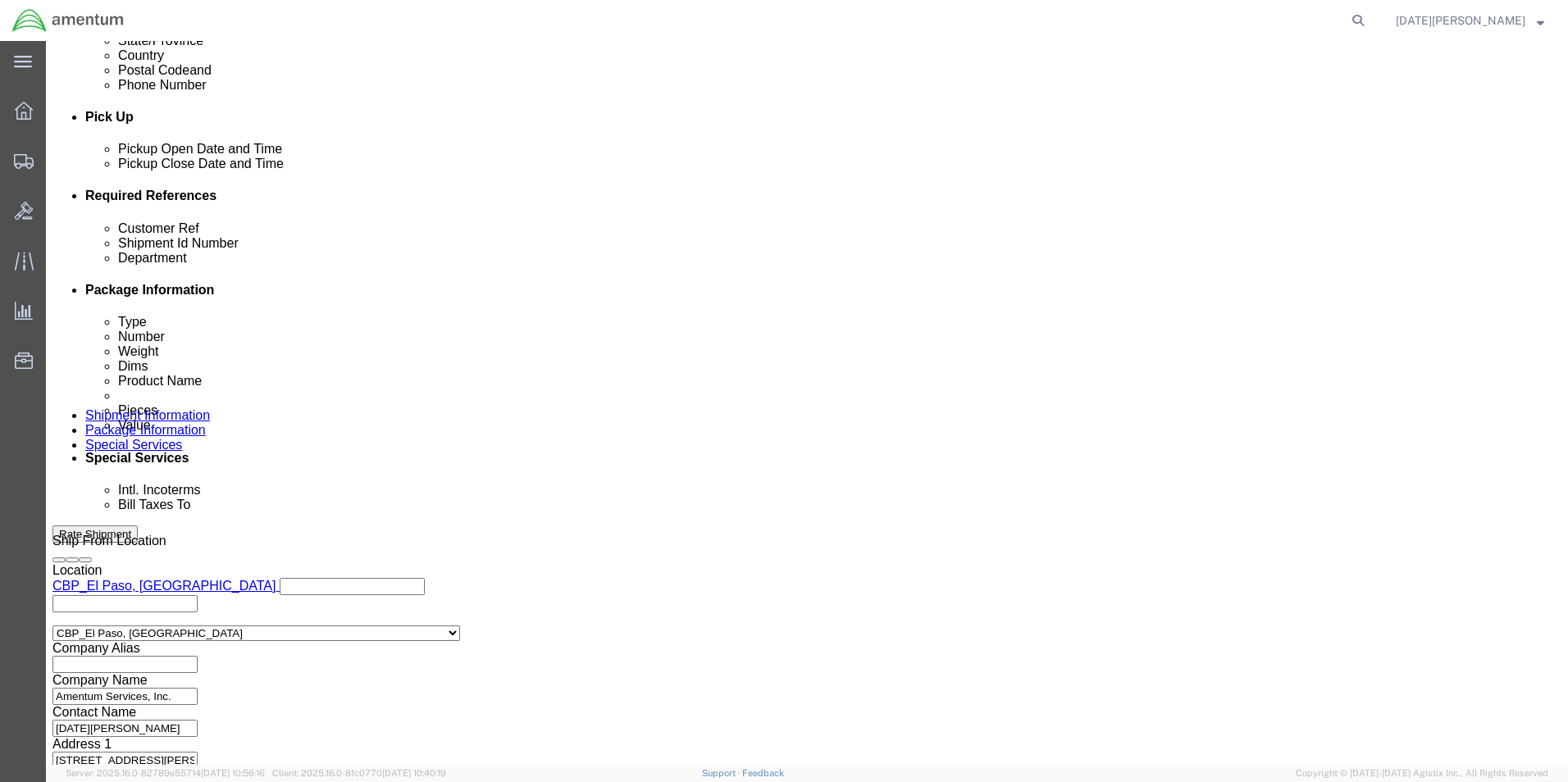
type input "CBP"
click button "Continue"
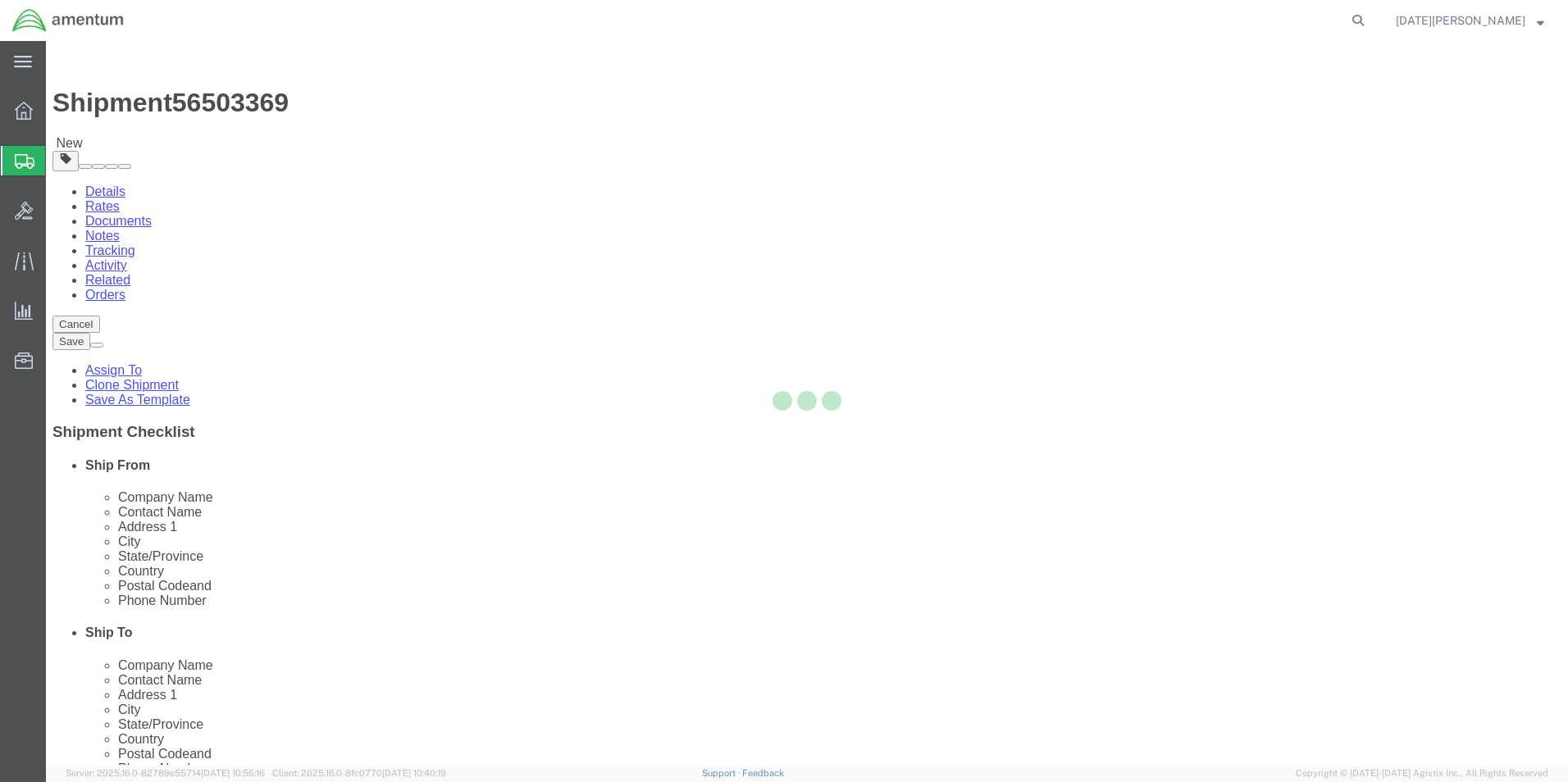
select select "YRPK"
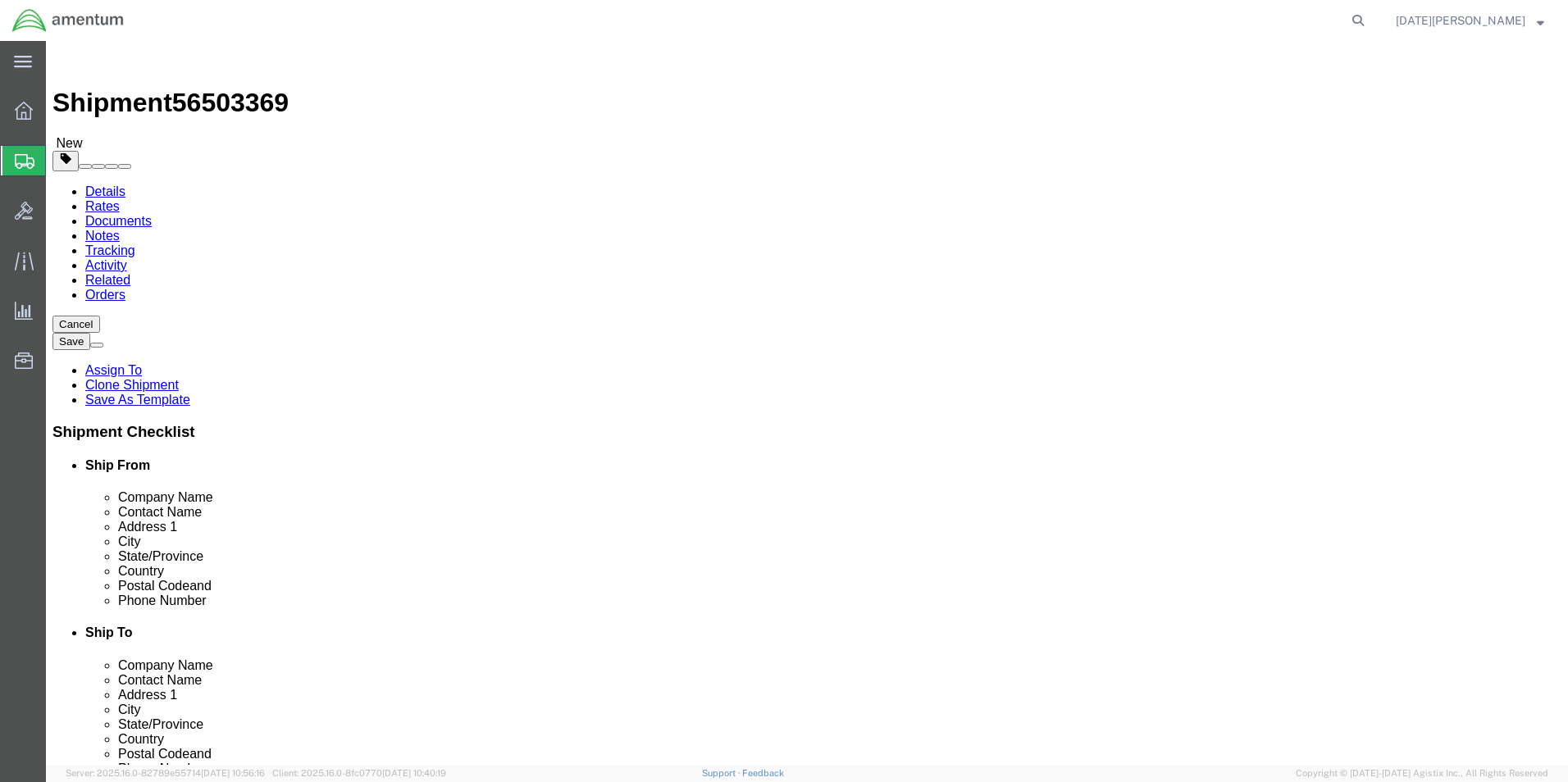
click input "text"
type input "8"
type input "6"
type input "1.5"
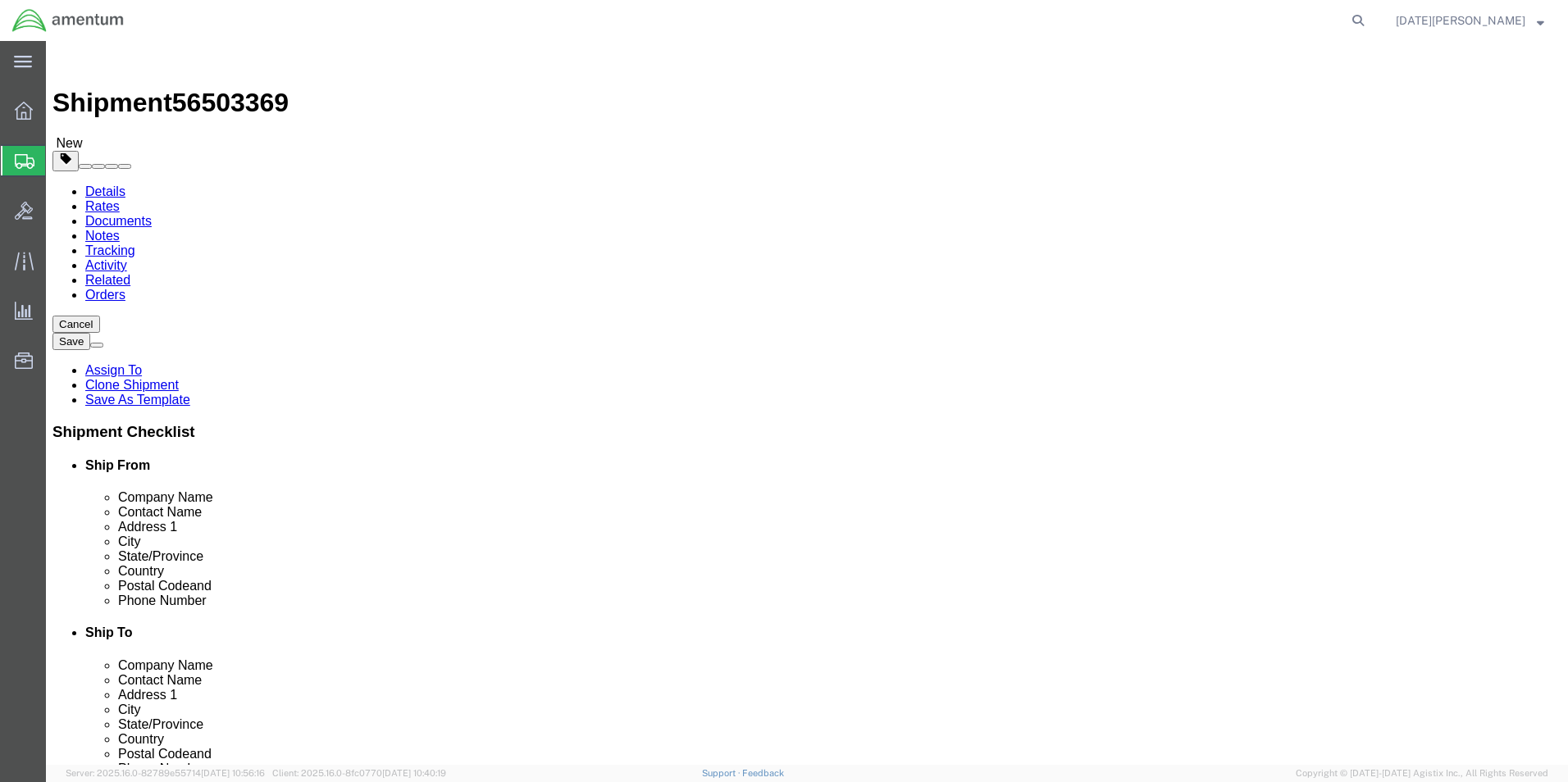
click span
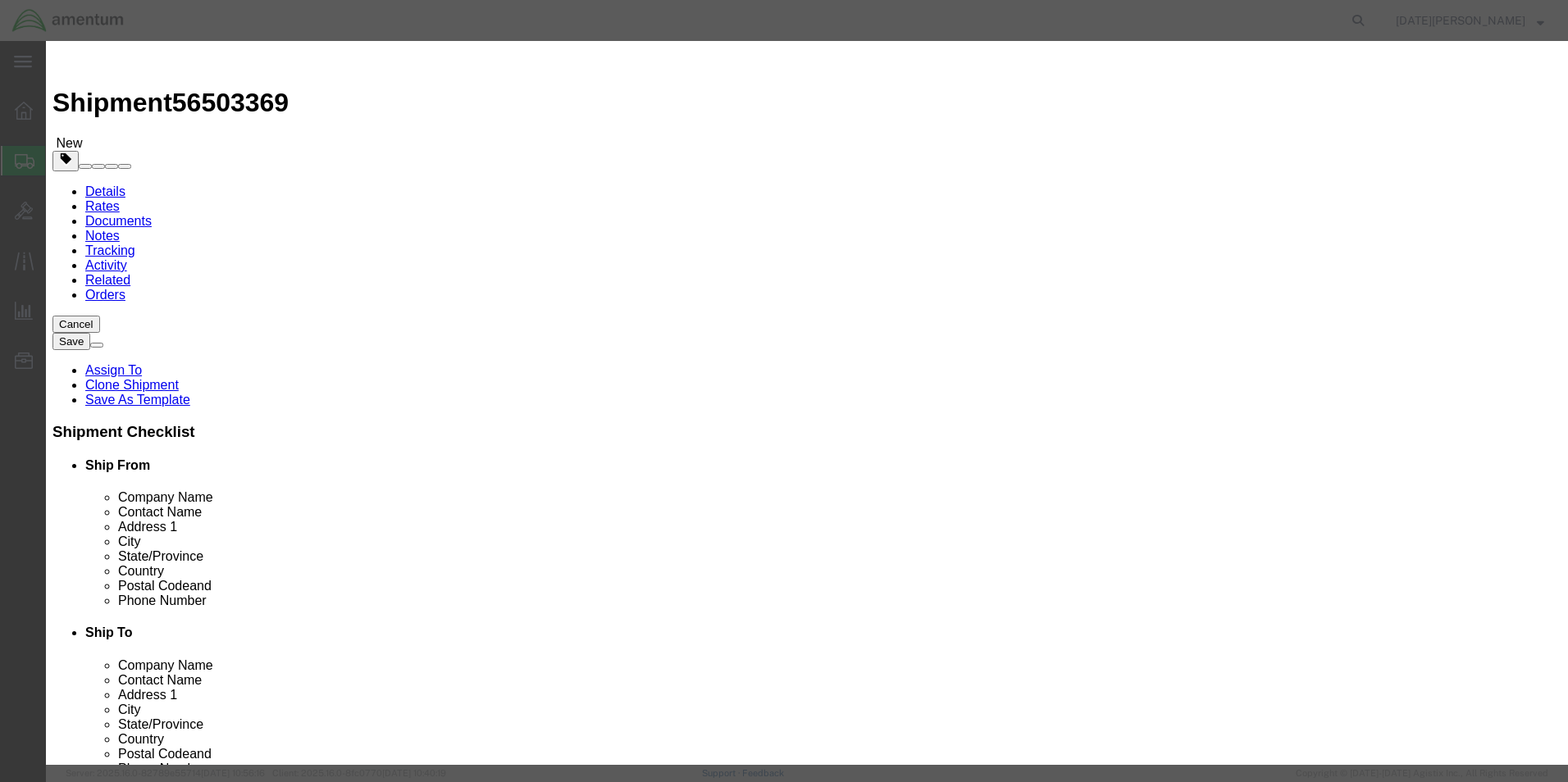
click input "text"
click input "EROSION STRTIP"
type input "EROSION STRIP"
click input "0"
type input "2"
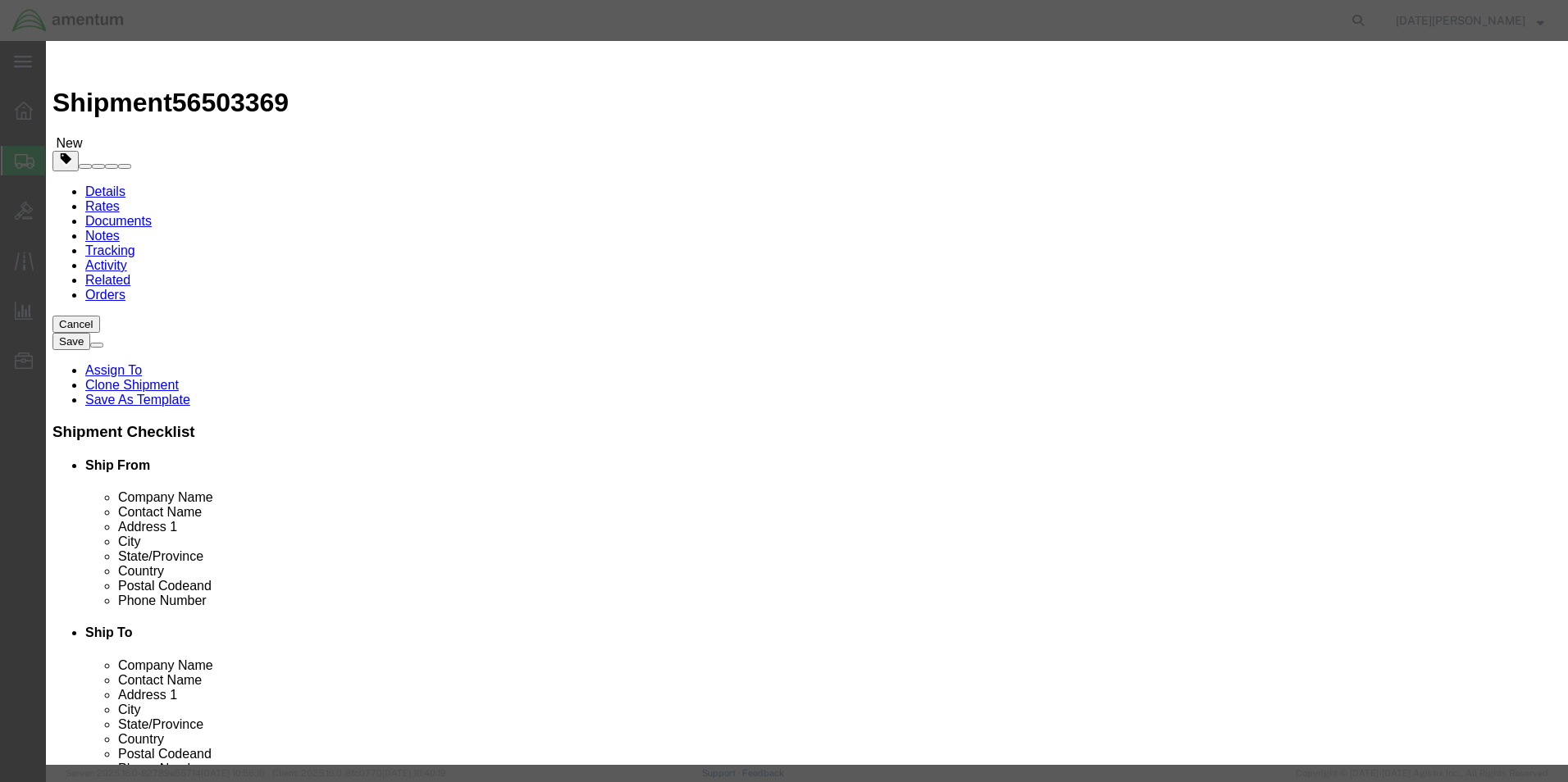
type input "120.00"
click button "Save & Close"
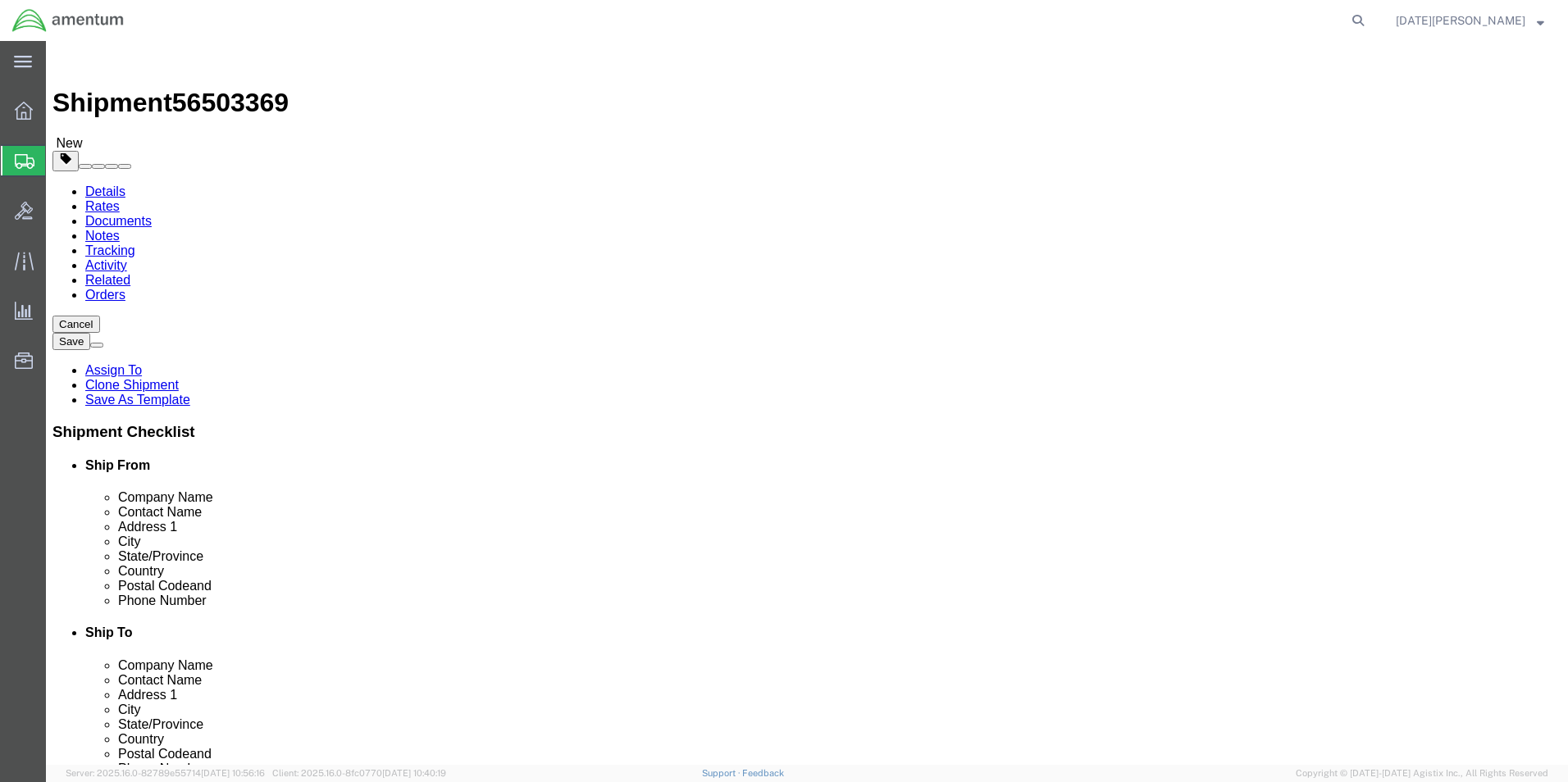
click button "Rate Shipment"
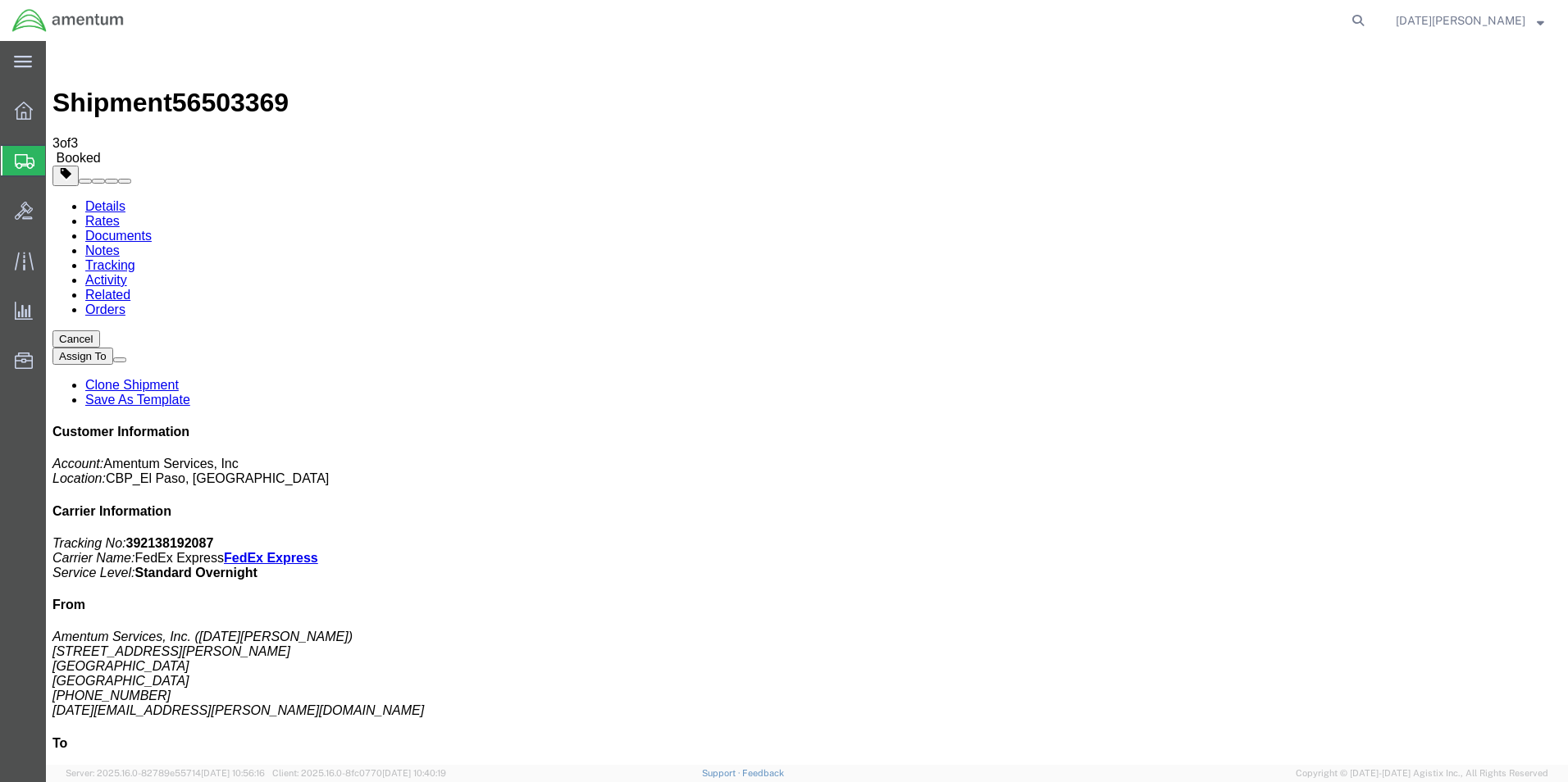
drag, startPoint x: 684, startPoint y: 295, endPoint x: 700, endPoint y: 307, distance: 20.0
